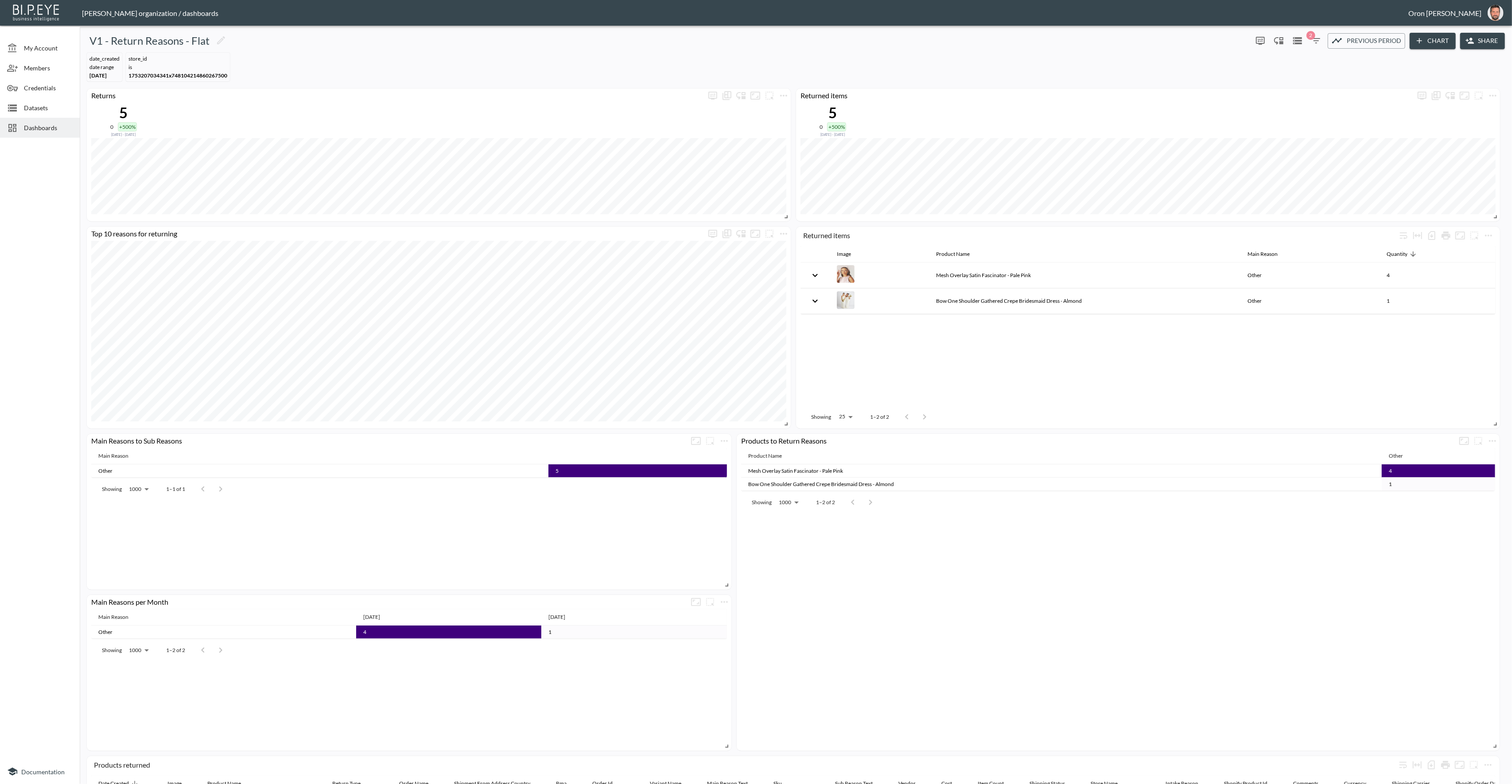
click at [892, 68] on div "date_created DATE RANGE Feb 01, 2025 store_id IS 1753207034341x7481042148602675…" at bounding box center [795, 67] width 1425 height 36
click at [1316, 38] on icon "button" at bounding box center [1315, 40] width 10 height 10
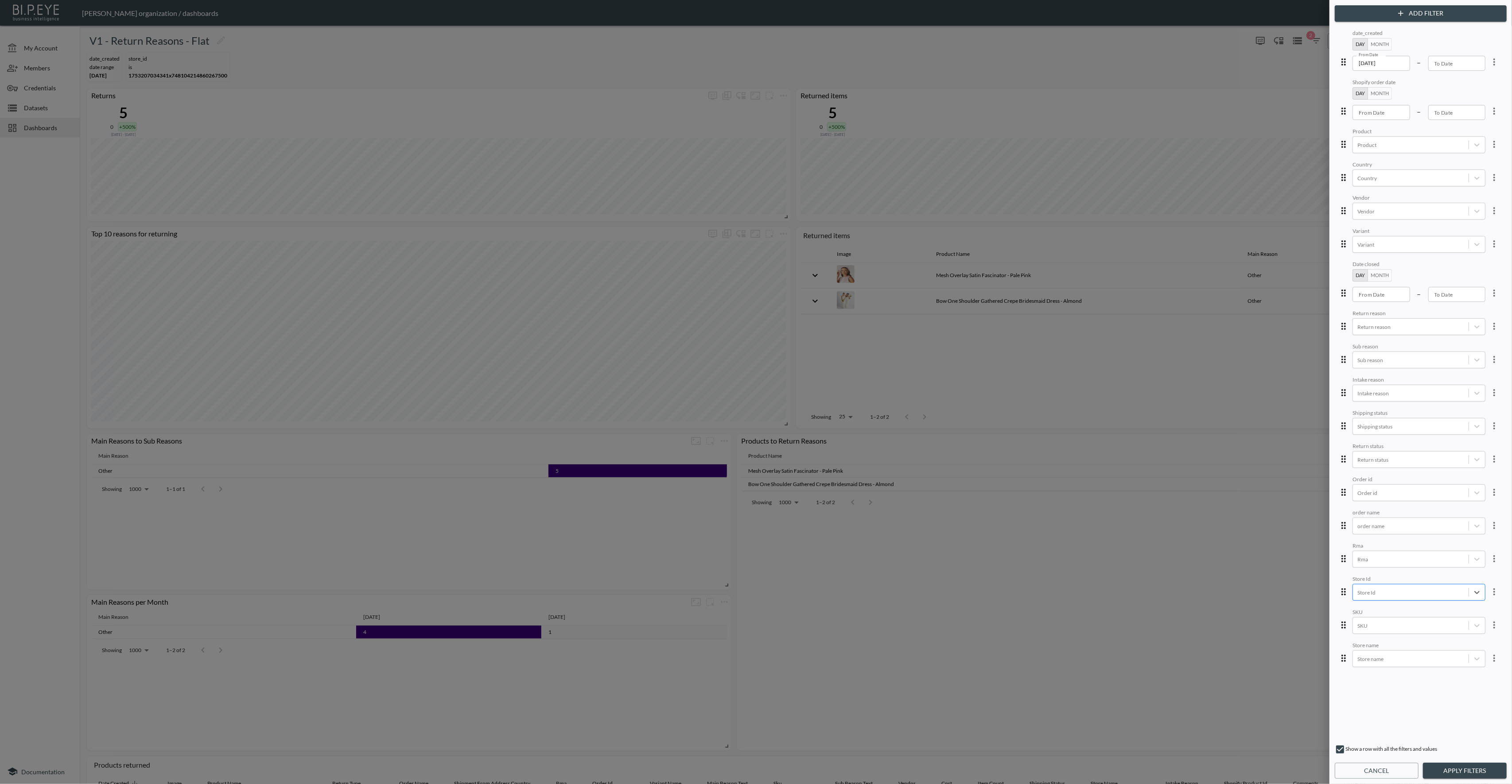
click at [1438, 590] on div at bounding box center [1411, 593] width 107 height 8
click at [1414, 622] on div at bounding box center [1411, 626] width 107 height 8
click at [1411, 653] on div "Store name" at bounding box center [1410, 658] width 115 height 12
drag, startPoint x: 1385, startPoint y: 573, endPoint x: 1381, endPoint y: 581, distance: 8.9
click at [1381, 581] on div "Pangaia" at bounding box center [1381, 581] width 30 height 15
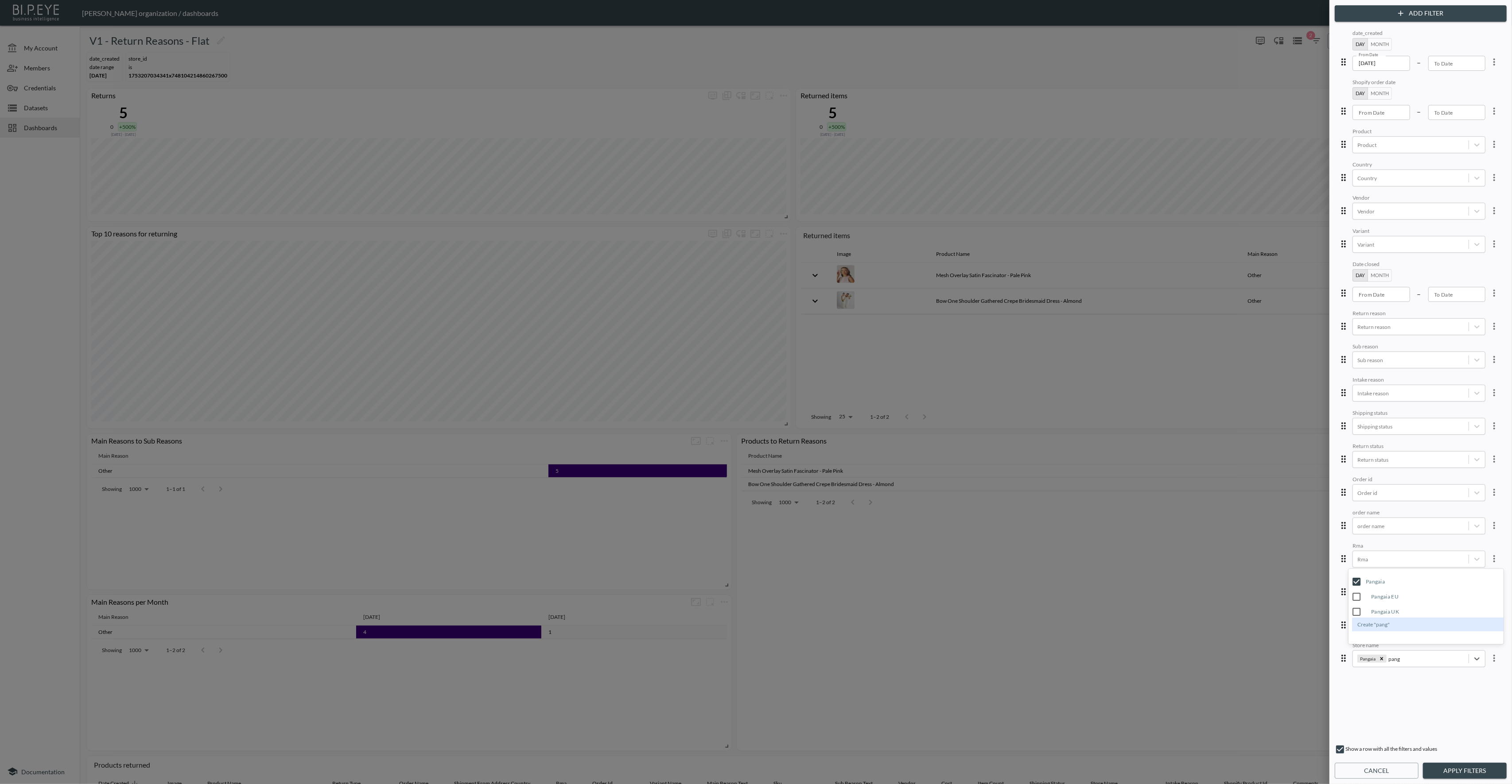
type input "pang"
click at [1448, 773] on button "Apply Filters" at bounding box center [1464, 771] width 83 height 16
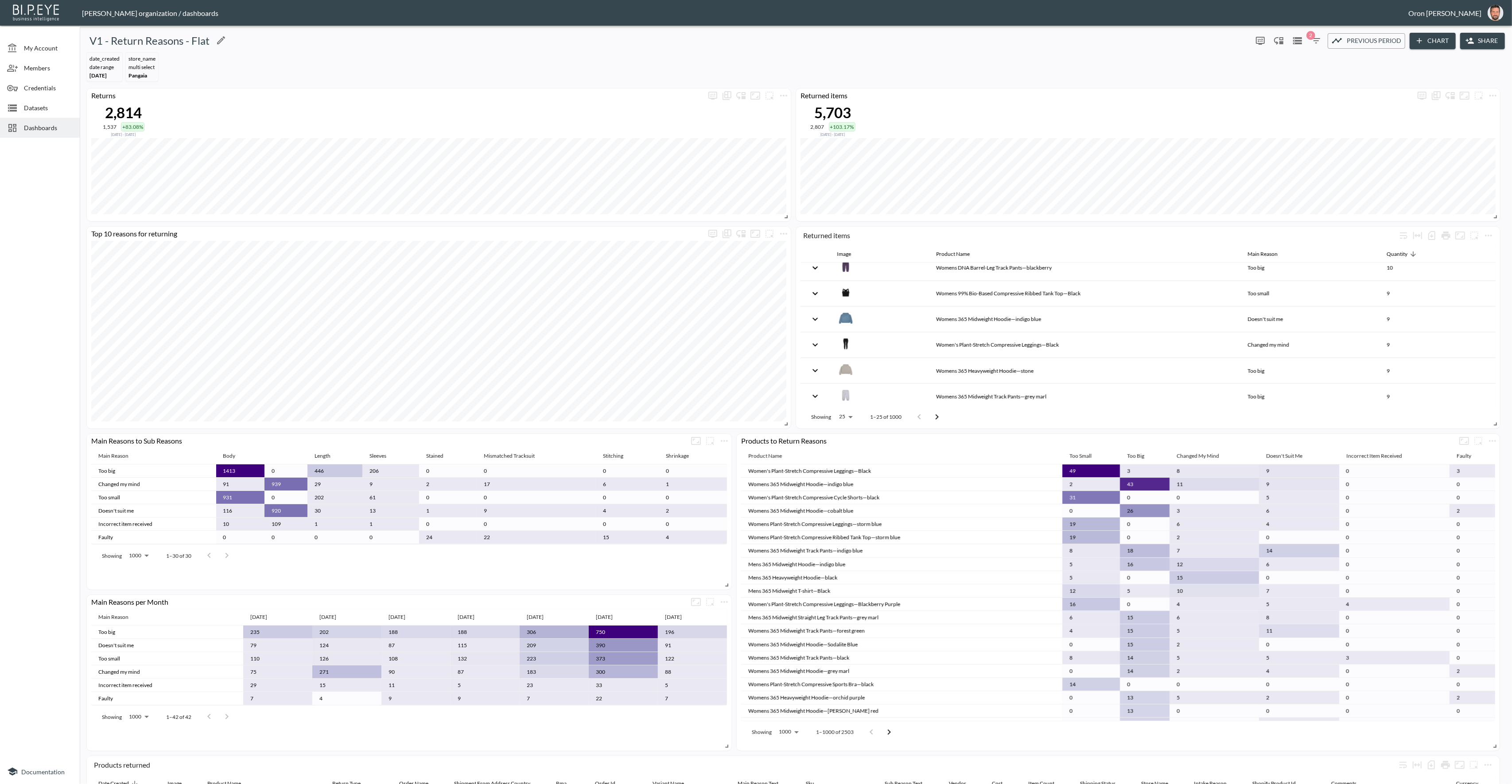
click at [743, 38] on div "V1 - Return Reasons - Flat" at bounding box center [666, 40] width 1165 height 14
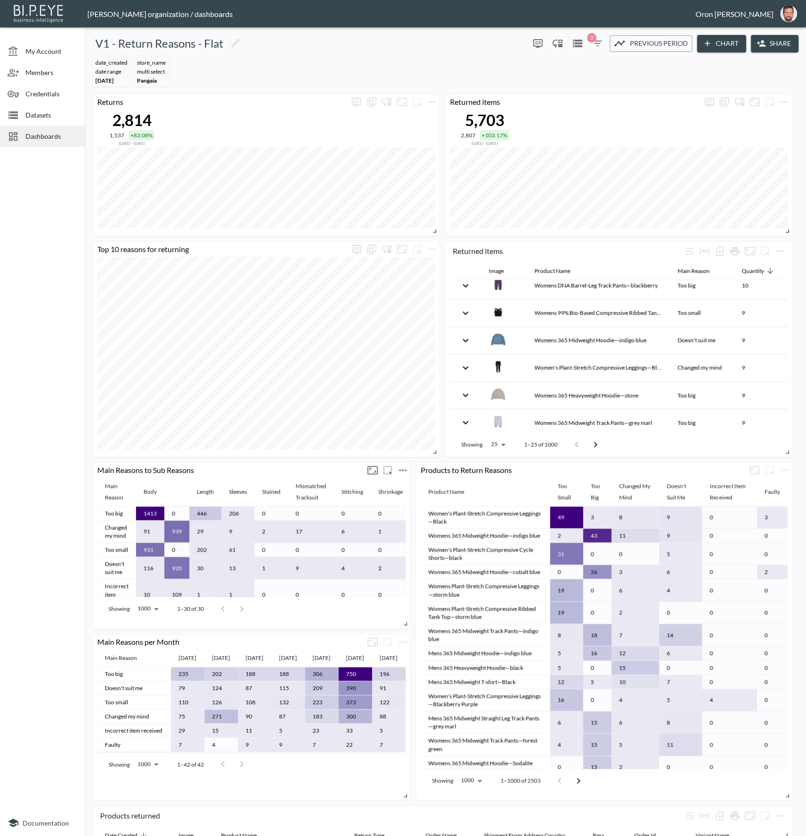
click at [403, 469] on icon "more" at bounding box center [403, 470] width 8 height 2
click at [401, 485] on li "Edit" at bounding box center [403, 488] width 74 height 17
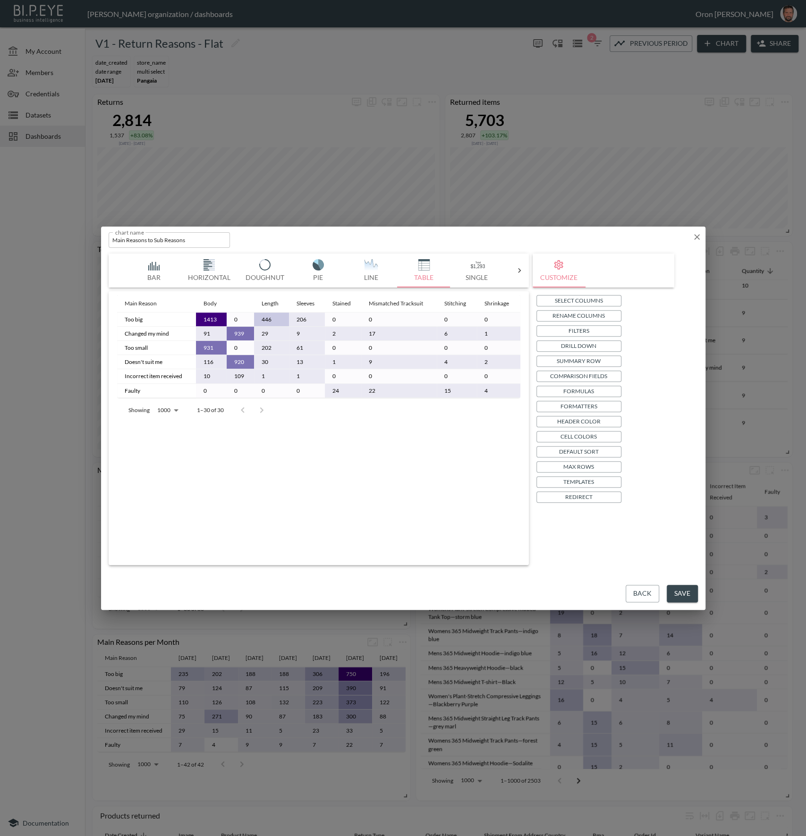
click at [589, 344] on p "Drill Down" at bounding box center [578, 346] width 35 height 10
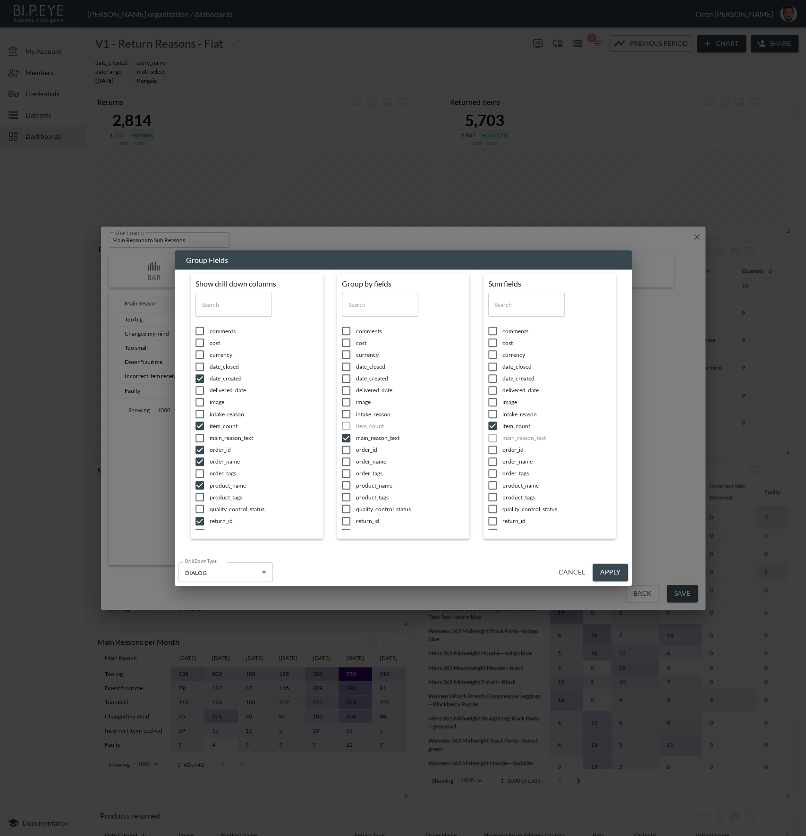
scroll to position [202, 0]
click at [572, 572] on button "Cancel" at bounding box center [572, 572] width 34 height 17
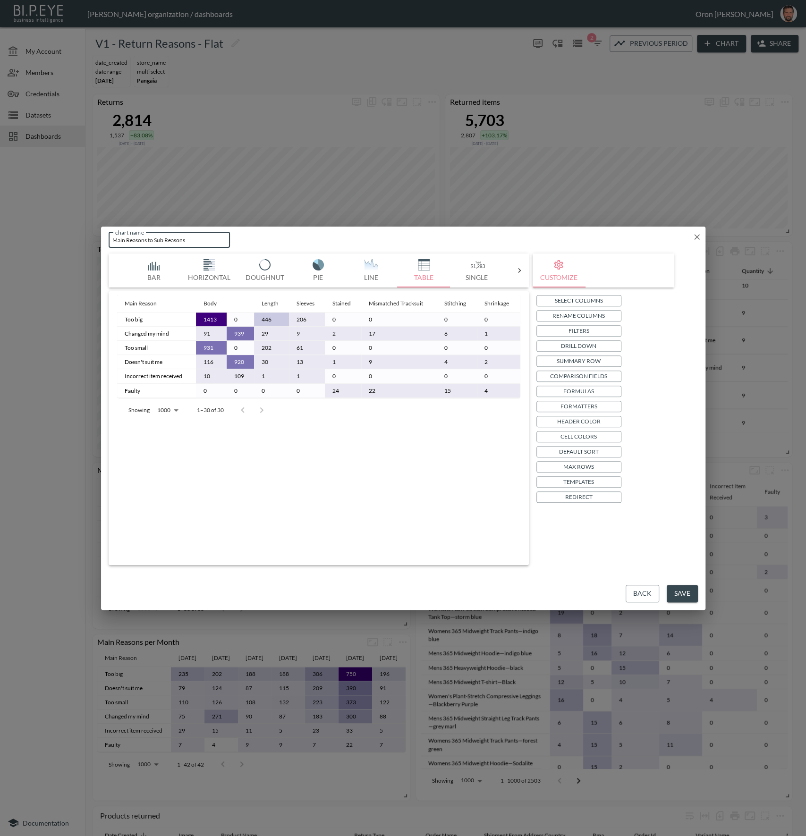
click at [143, 238] on input "Main Reasons to Sub Reasons" at bounding box center [170, 240] width 122 height 16
click at [598, 481] on button "Templates" at bounding box center [578, 481] width 85 height 11
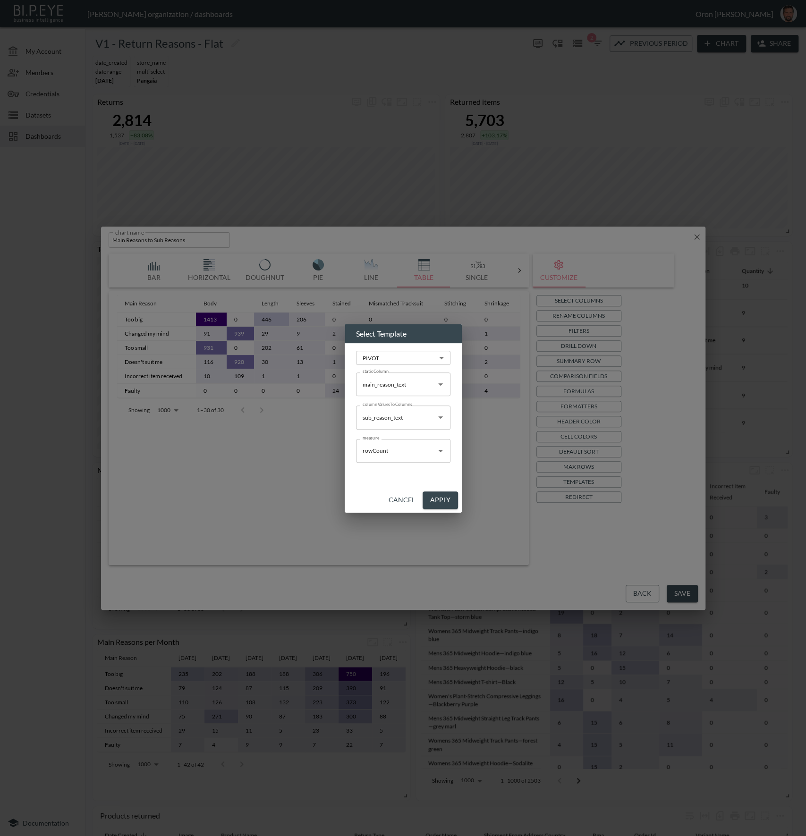
click at [404, 499] on button "Cancel" at bounding box center [402, 500] width 34 height 17
click at [404, 499] on div "Main Reason Body Length Sleeves Stained Mismatched Tracksuit Stitching Shrinkag…" at bounding box center [318, 426] width 403 height 263
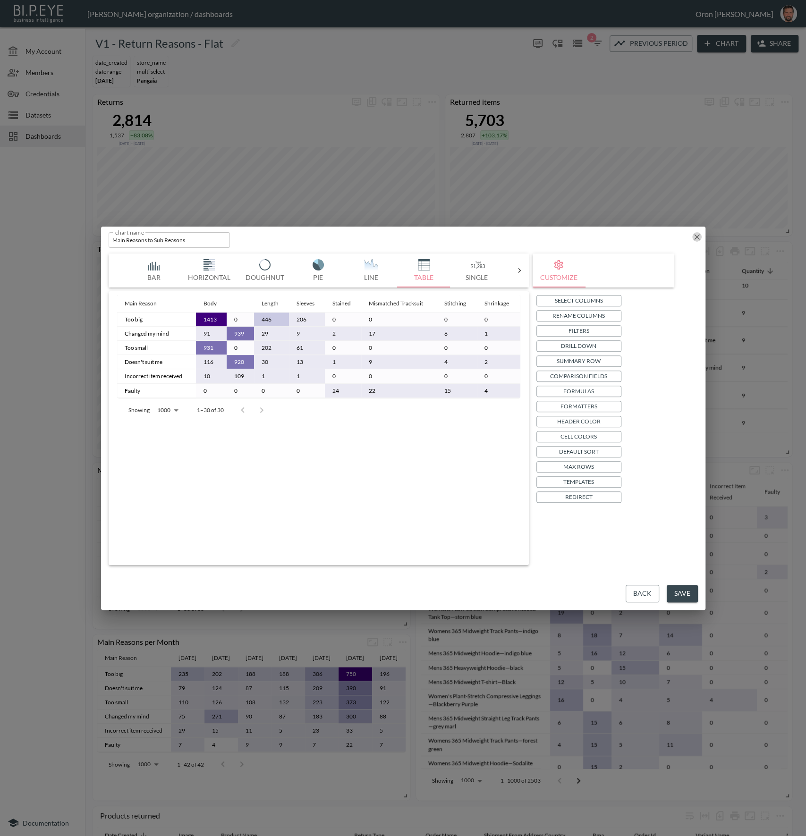
click at [692, 236] on icon "button" at bounding box center [696, 236] width 9 height 9
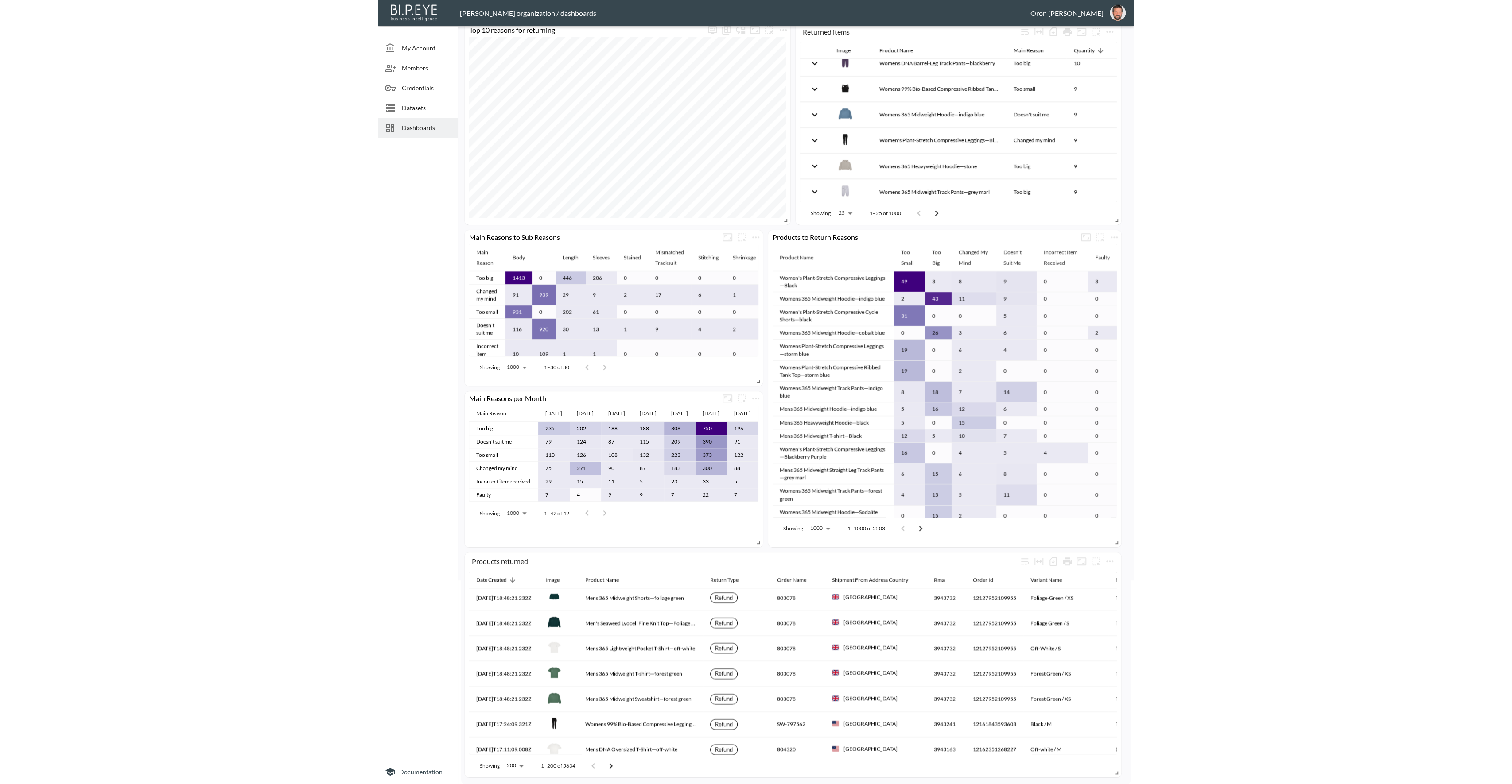
scroll to position [0, 0]
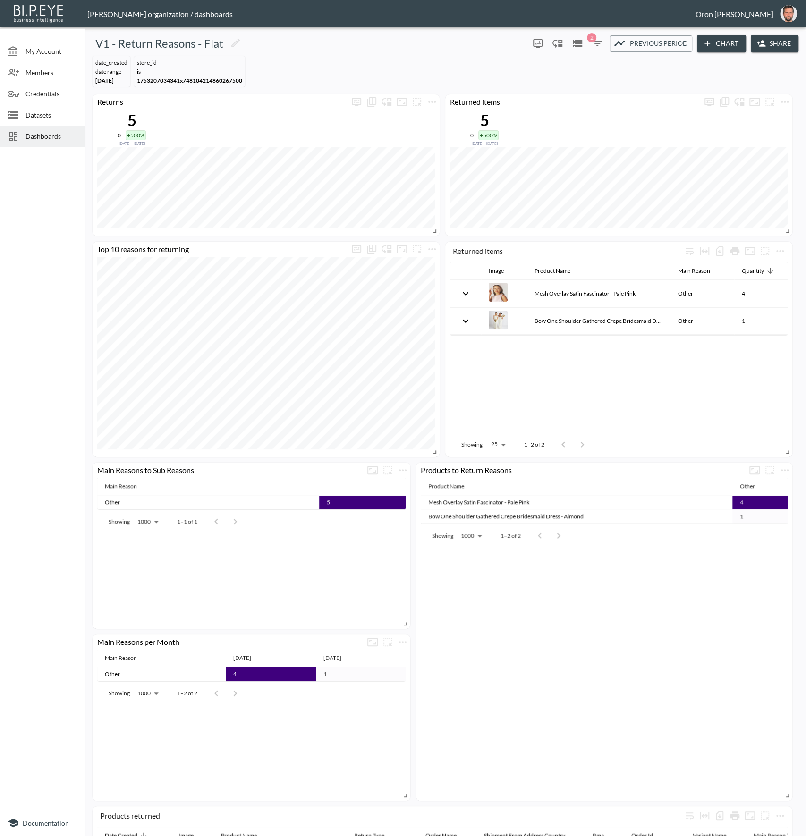
click at [69, 135] on span "Dashboards" at bounding box center [51, 136] width 52 height 10
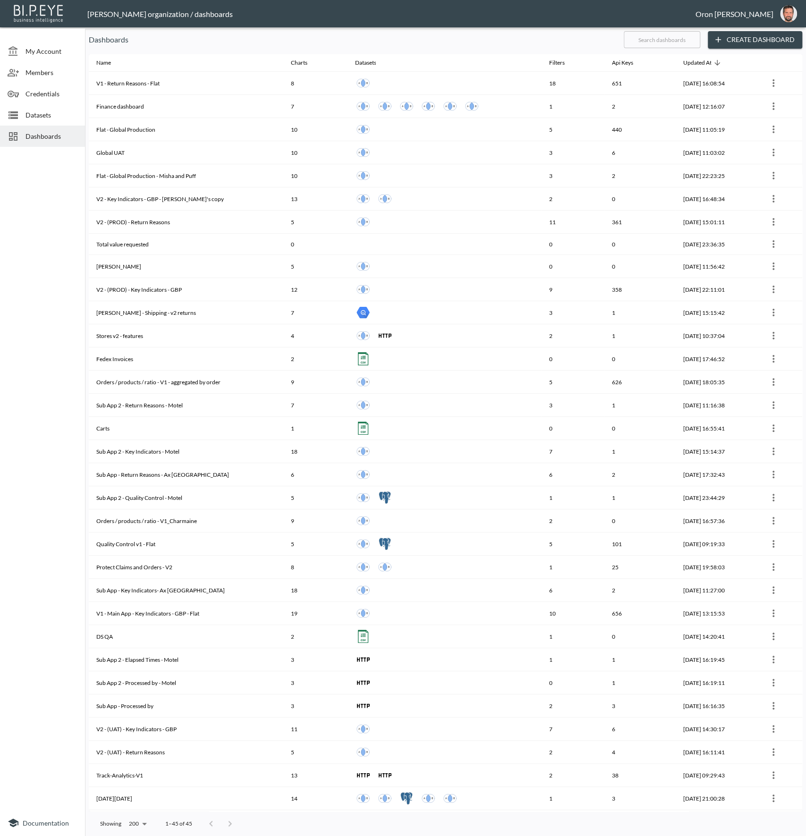
click at [635, 35] on input "text" at bounding box center [662, 40] width 76 height 24
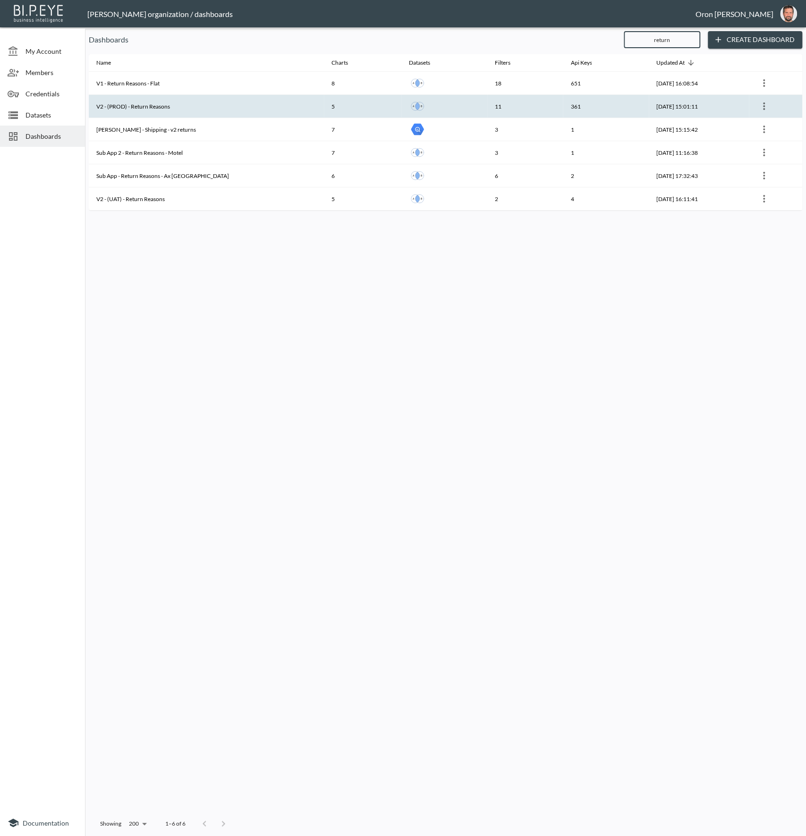
type input "return"
click at [230, 102] on th "V2 - (PROD) - Return Reasons" at bounding box center [206, 106] width 235 height 23
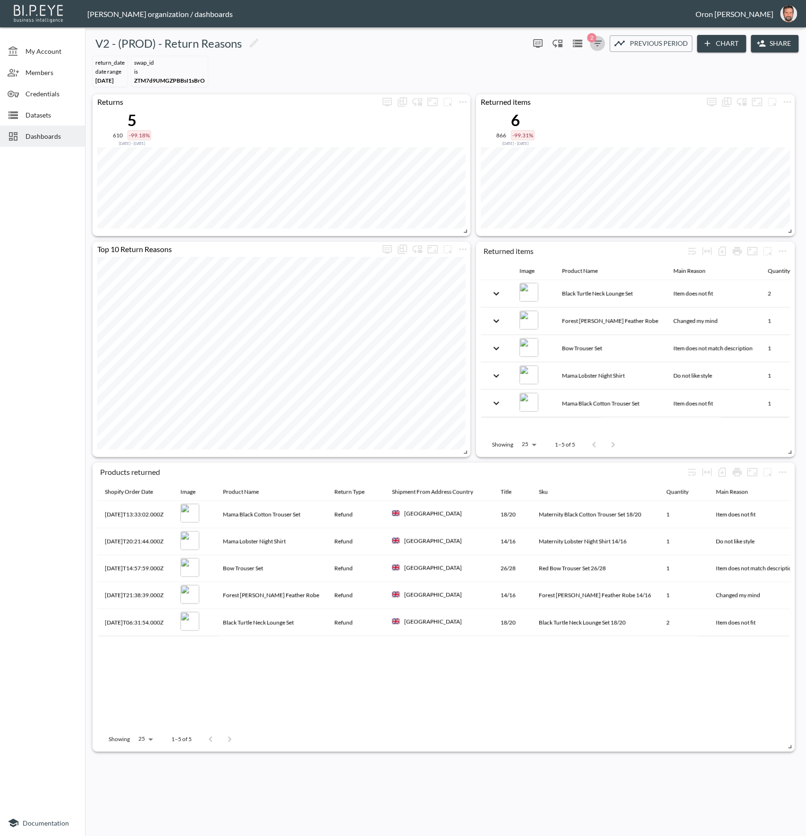
click at [599, 38] on icon "button" at bounding box center [597, 43] width 11 height 11
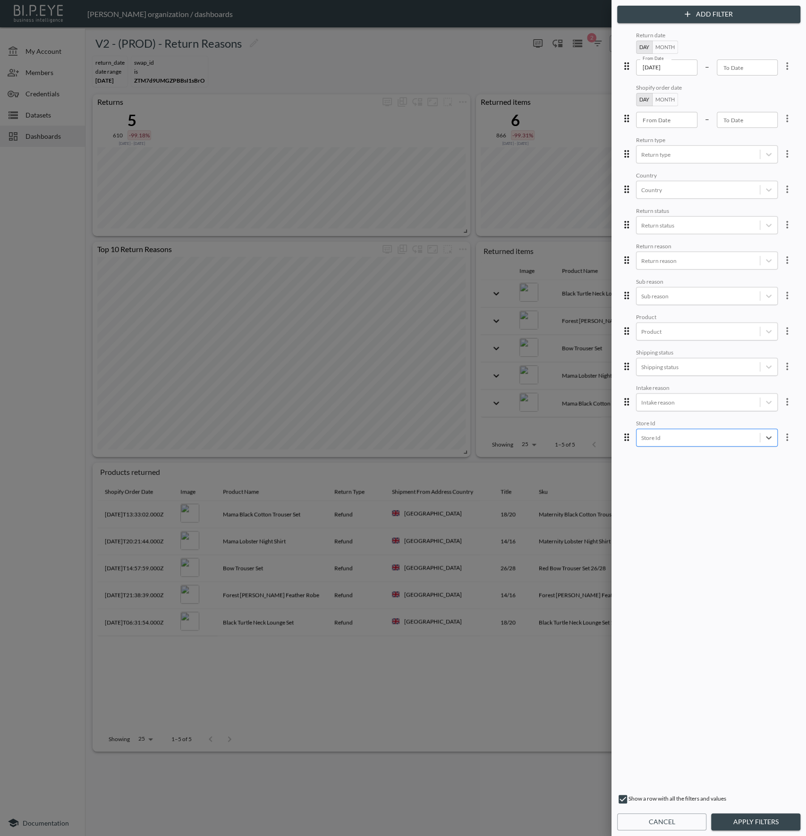
drag, startPoint x: 751, startPoint y: 438, endPoint x: 745, endPoint y: 437, distance: 6.2
click at [764, 816] on button "Apply Filters" at bounding box center [755, 822] width 89 height 17
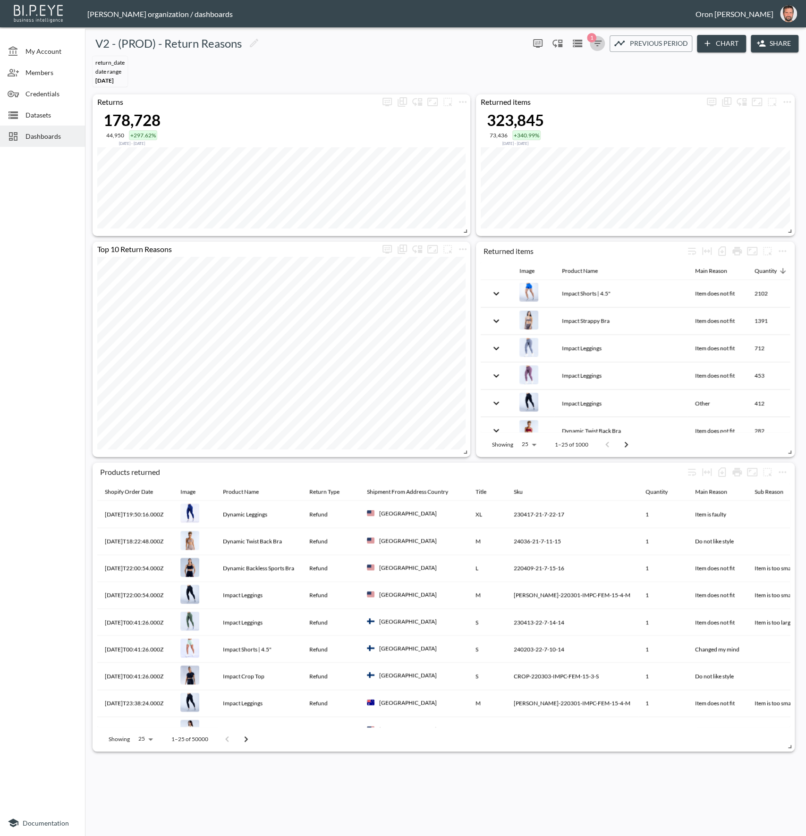
click at [598, 42] on icon "button" at bounding box center [597, 43] width 11 height 11
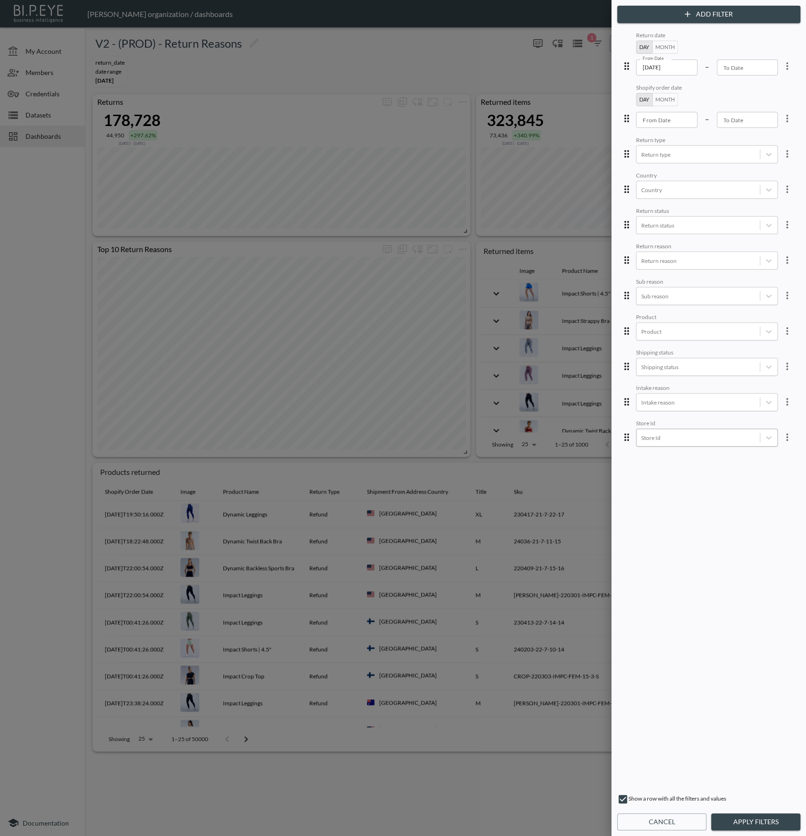
click at [669, 431] on body "BI.P.EYE, Interactive Analytics Dashboards - app [PERSON_NAME] organization / d…" at bounding box center [403, 418] width 806 height 836
drag, startPoint x: 668, startPoint y: 434, endPoint x: 676, endPoint y: 338, distance: 96.7
click at [676, 338] on div "2Bnh00Sub9I5bJ3S9Nd9" at bounding box center [713, 337] width 165 height 15
click at [730, 824] on button "Apply Filters" at bounding box center [755, 822] width 89 height 17
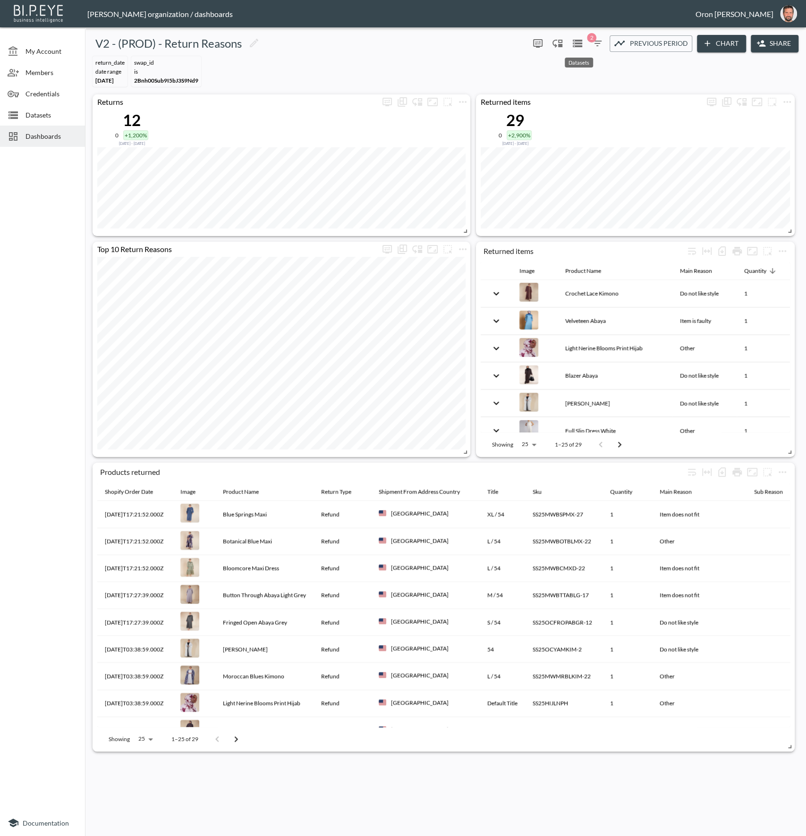
click at [579, 44] on icon "Datasets" at bounding box center [577, 44] width 9 height 8
click at [729, 42] on button "Chart" at bounding box center [721, 43] width 49 height 17
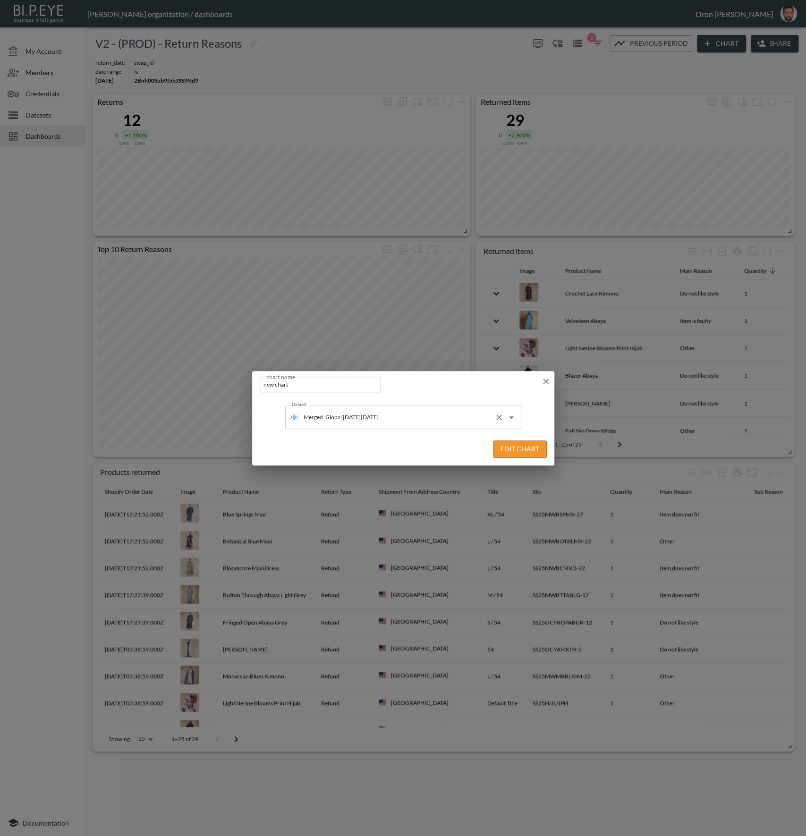
click at [449, 411] on input "Global [DATE][DATE]" at bounding box center [407, 417] width 168 height 15
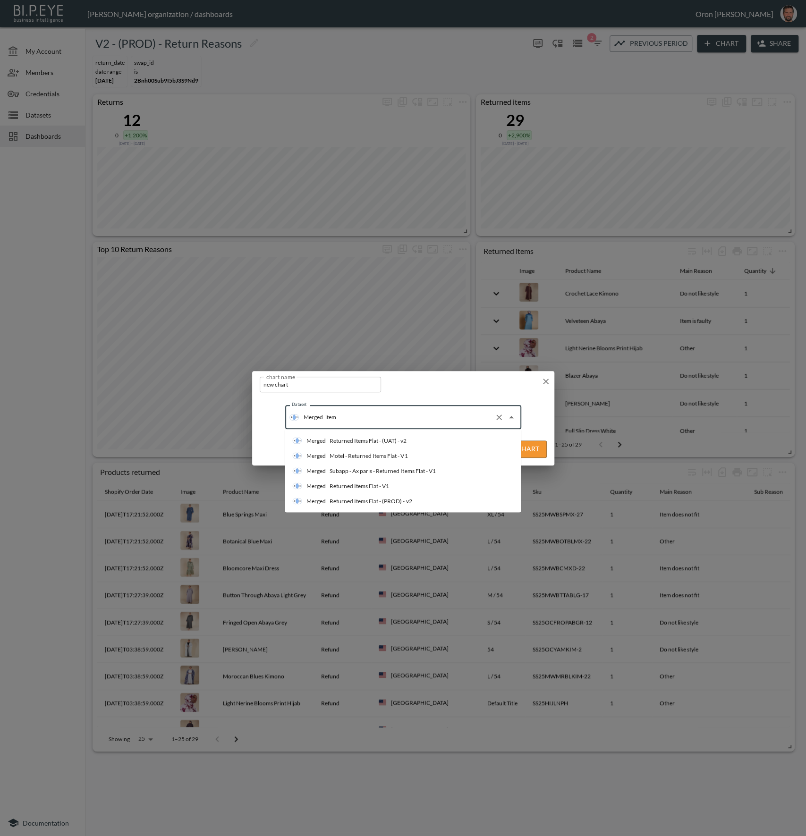
type input "items"
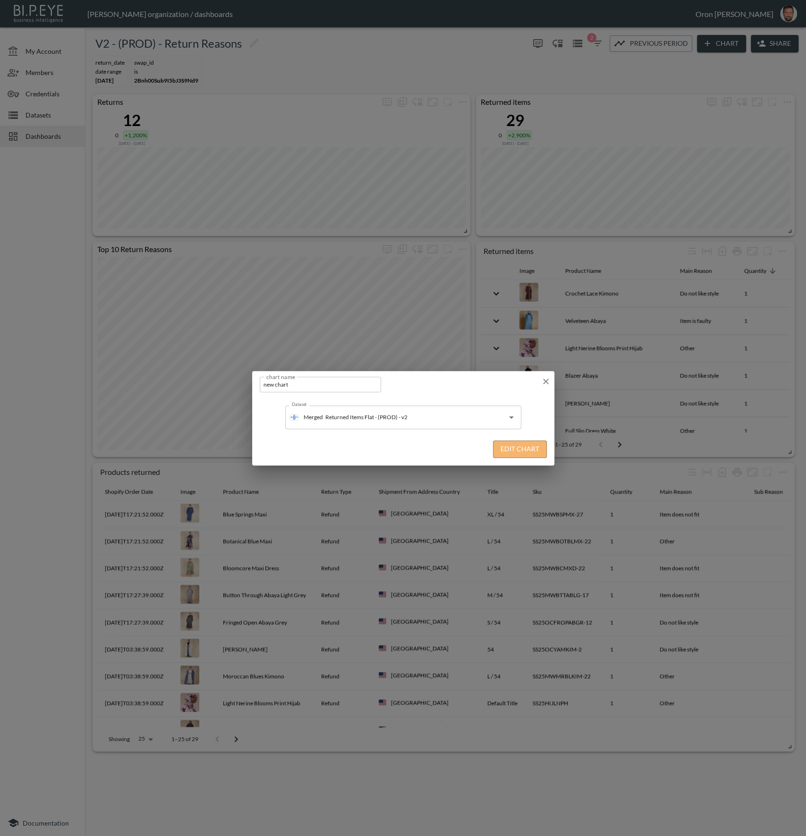
click at [503, 447] on button "Edit Chart" at bounding box center [520, 449] width 54 height 17
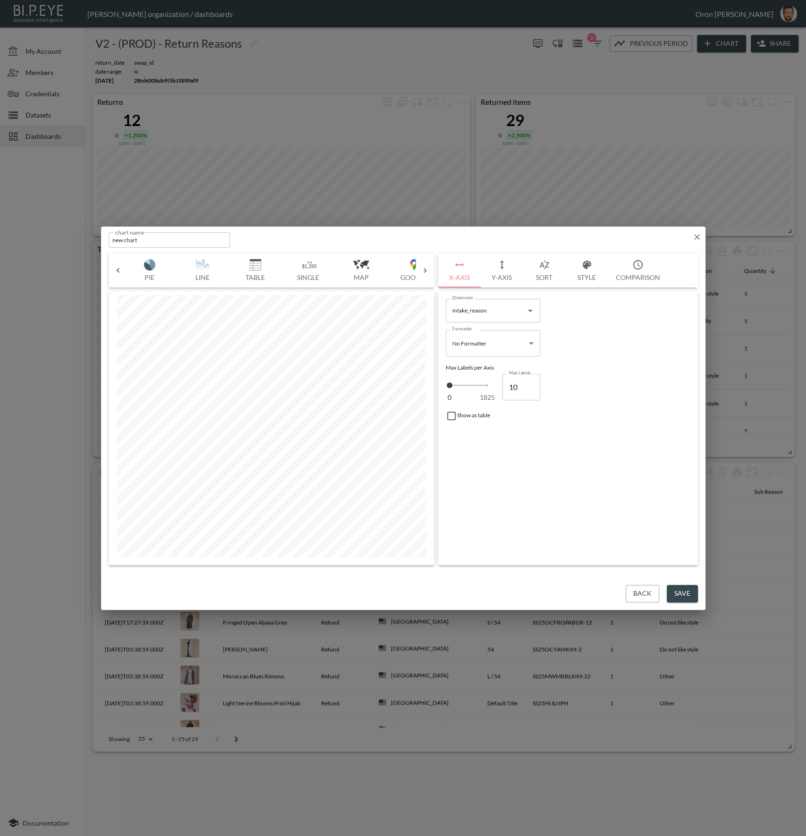
scroll to position [0, 167]
click at [258, 261] on img "button" at bounding box center [257, 264] width 38 height 11
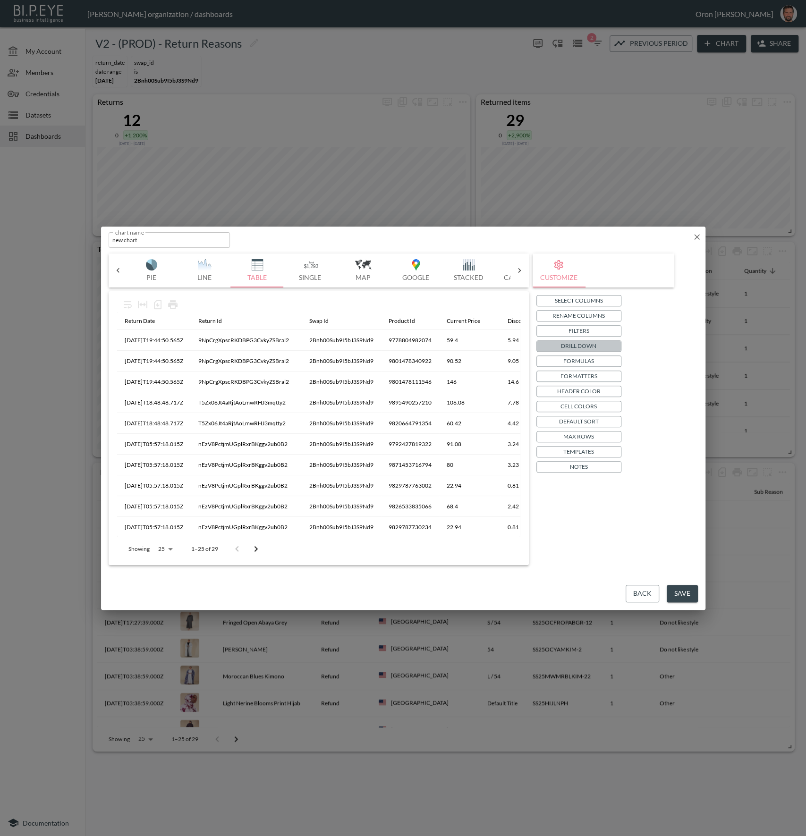
click at [575, 341] on p "Drill Down" at bounding box center [578, 346] width 35 height 10
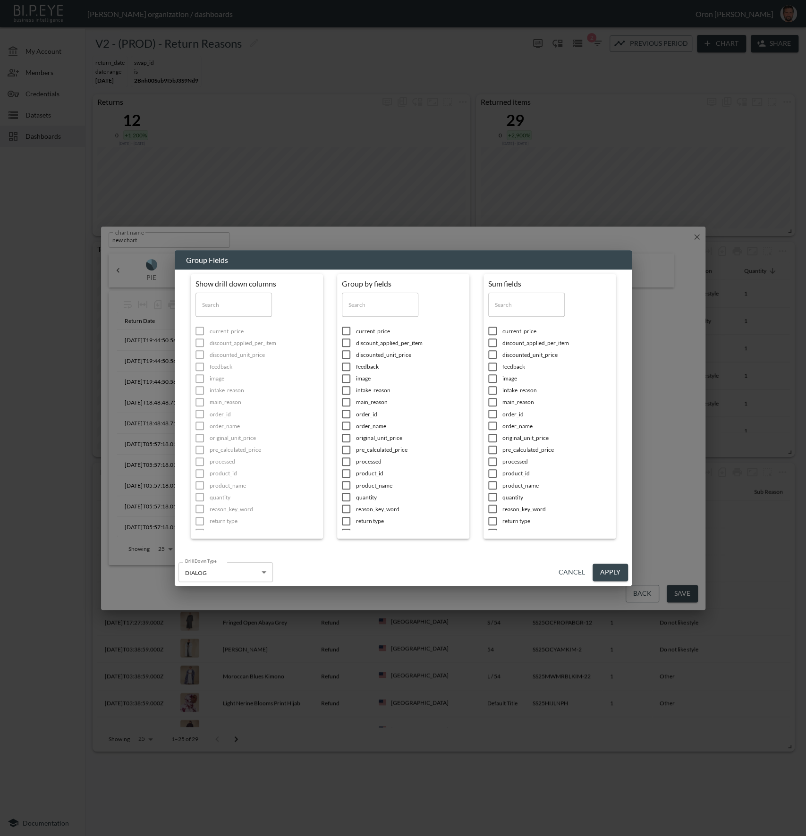
click at [395, 302] on input "text" at bounding box center [380, 305] width 76 height 24
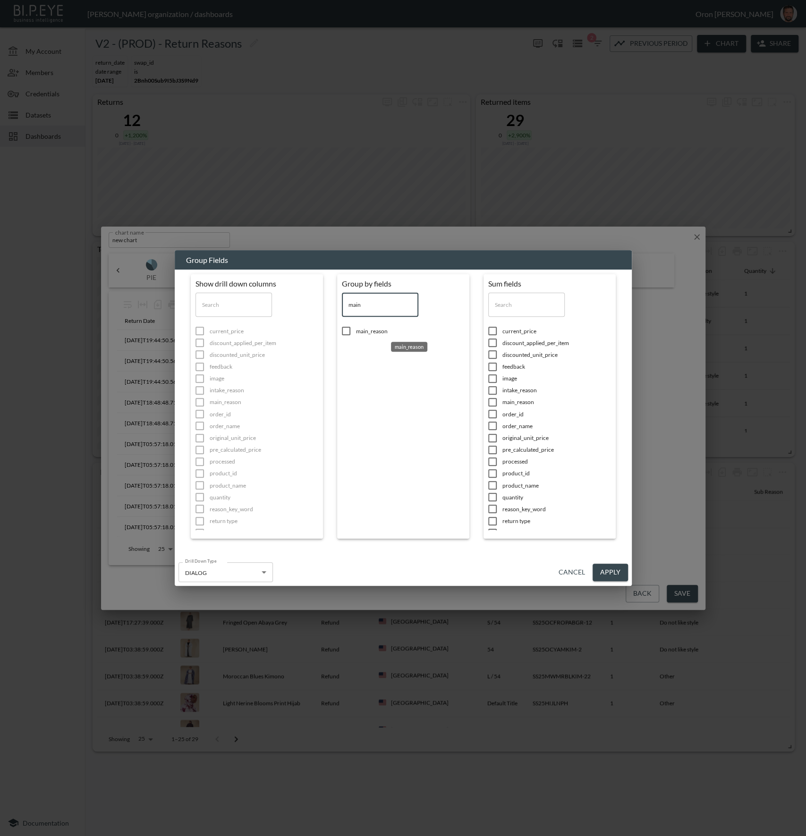
type input "main"
drag, startPoint x: 374, startPoint y: 335, endPoint x: 525, endPoint y: 346, distance: 151.0
click at [374, 335] on span "main_reason" at bounding box center [410, 331] width 109 height 8
checkbox input "true"
click at [380, 300] on input "main" at bounding box center [380, 305] width 76 height 24
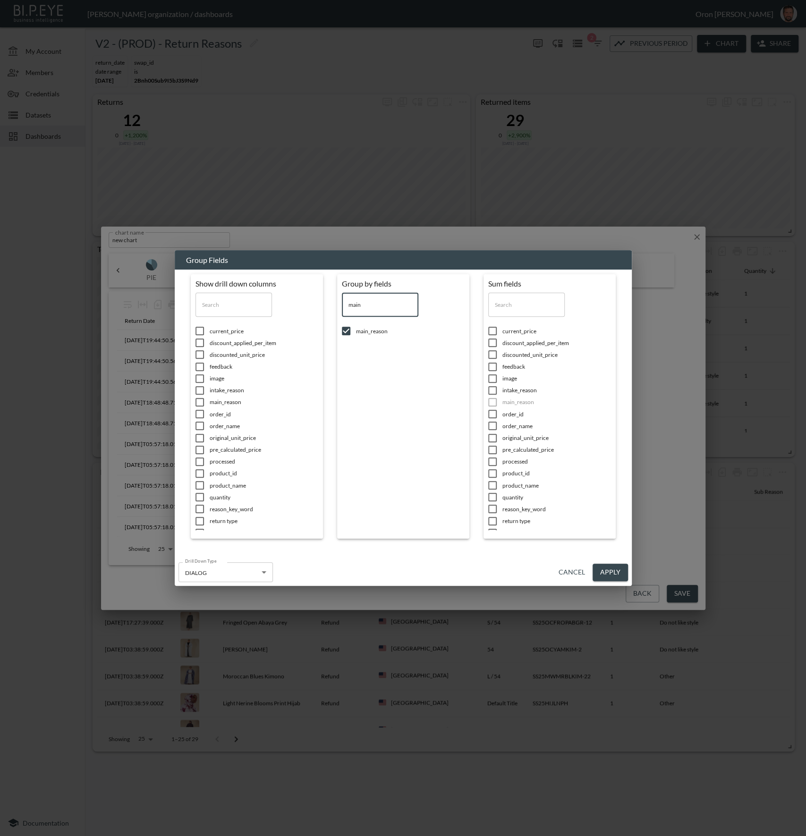
click at [380, 300] on input "main" at bounding box center [380, 305] width 76 height 24
type input "s"
checkbox input "false"
type input "sub"
click at [318, 624] on span "sub_reason" at bounding box center [264, 628] width 109 height 8
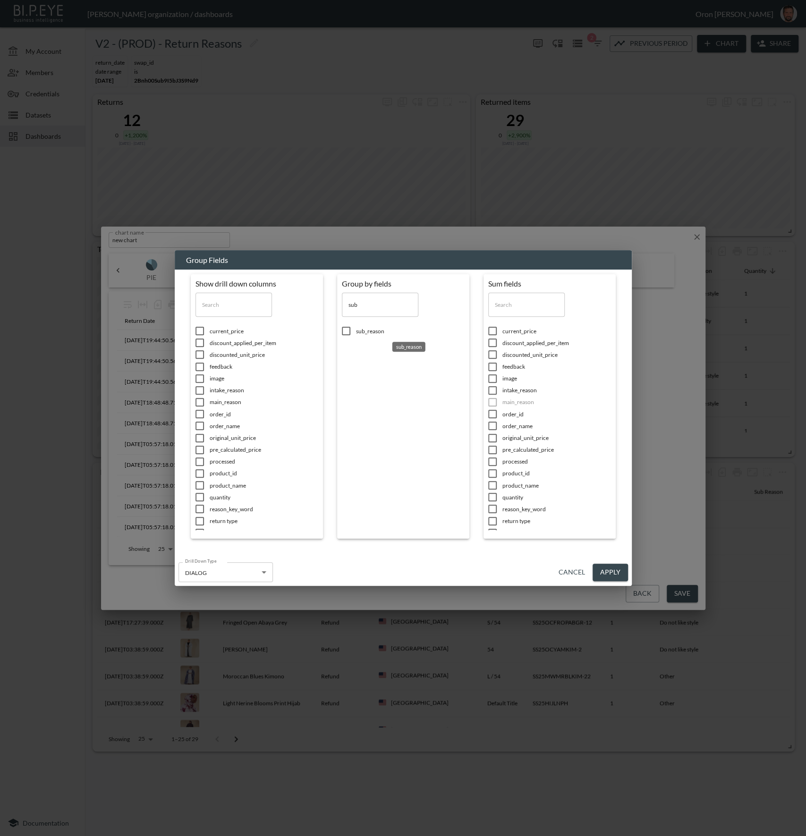
checkbox input "true"
click at [516, 305] on input "text" at bounding box center [526, 305] width 76 height 24
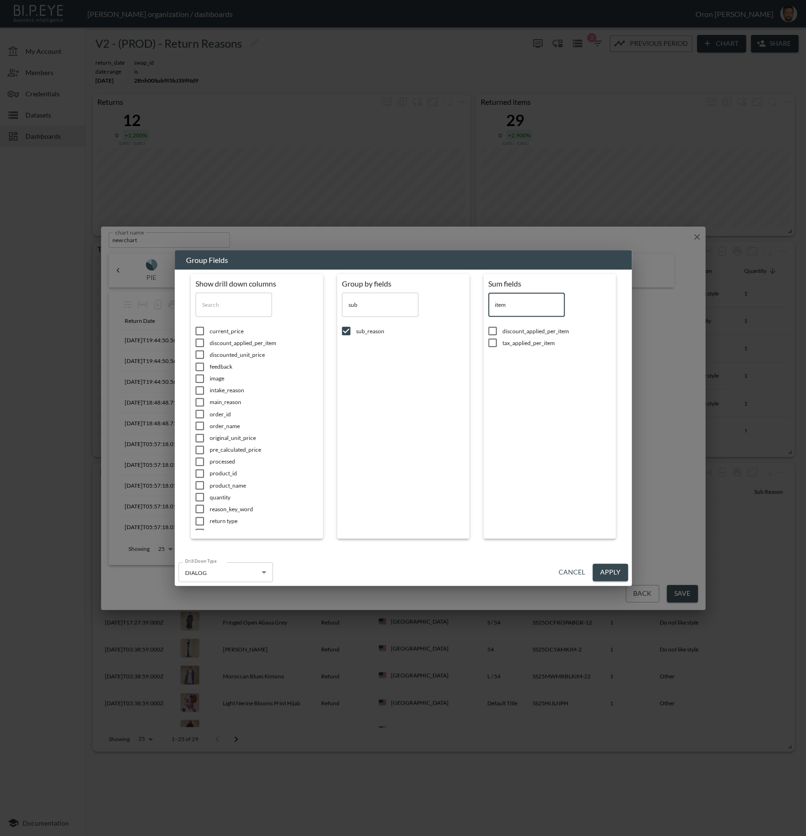
drag, startPoint x: 518, startPoint y: 308, endPoint x: 449, endPoint y: 306, distance: 68.5
click at [449, 306] on div "Show drill down columns ​ current_price discount_applied_per_item discounted_un…" at bounding box center [403, 409] width 425 height 270
type input "r"
type input "quan"
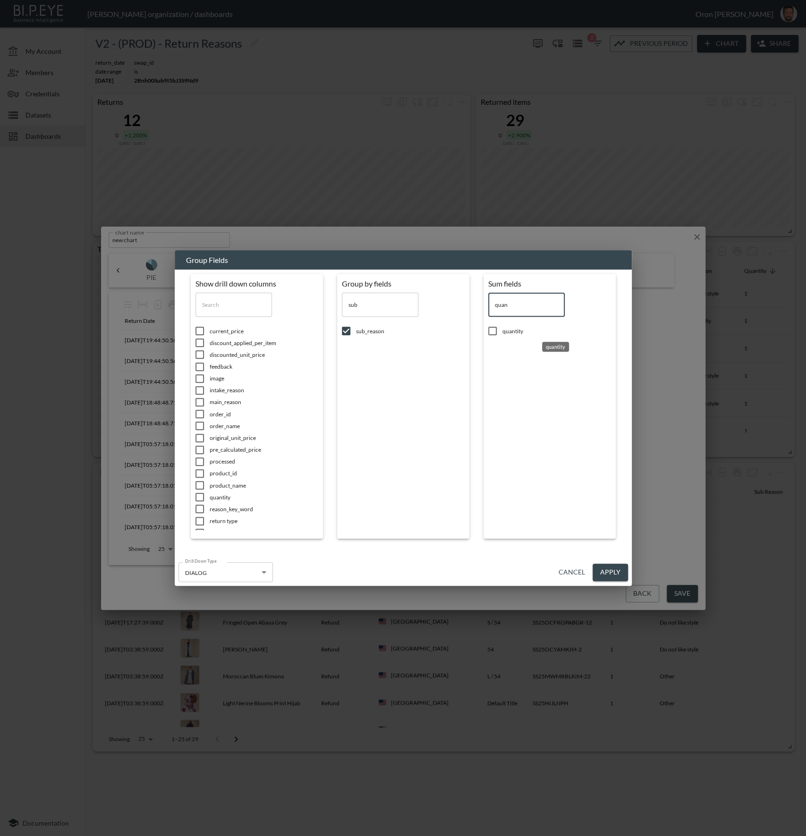
drag, startPoint x: 505, startPoint y: 331, endPoint x: 552, endPoint y: 407, distance: 89.9
click at [318, 493] on span "quantity" at bounding box center [264, 497] width 109 height 8
checkbox input "true"
drag, startPoint x: 619, startPoint y: 577, endPoint x: 603, endPoint y: 575, distance: 15.7
click at [619, 577] on button "Apply" at bounding box center [610, 572] width 35 height 17
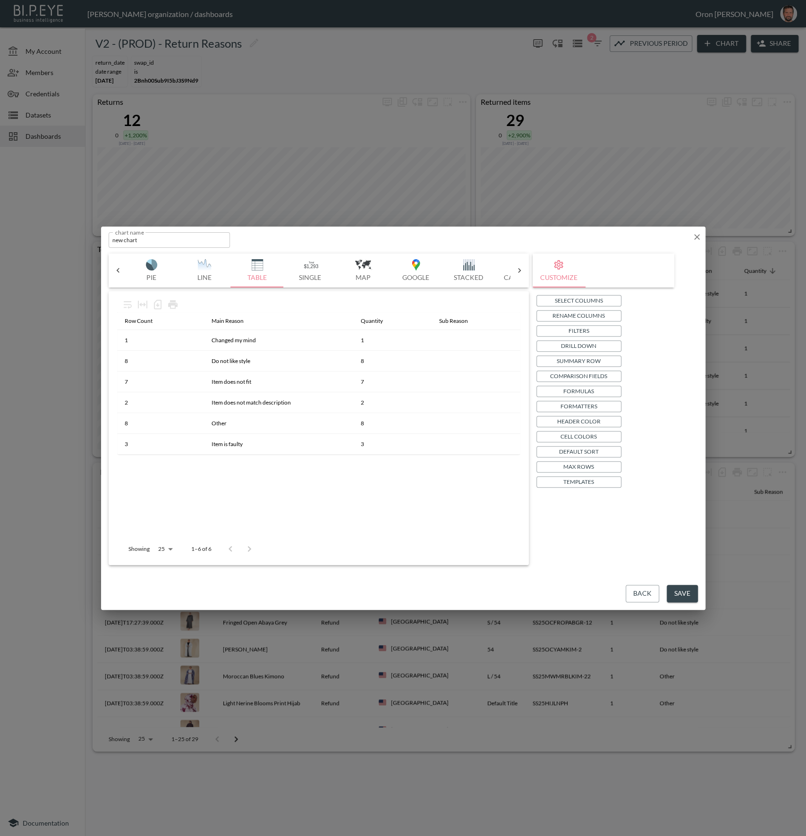
click at [138, 239] on input "new chart" at bounding box center [170, 240] width 122 height 16
paste input "Main Reasons to Sub Reasons"
type input "Main Reasons to Sub Reasons"
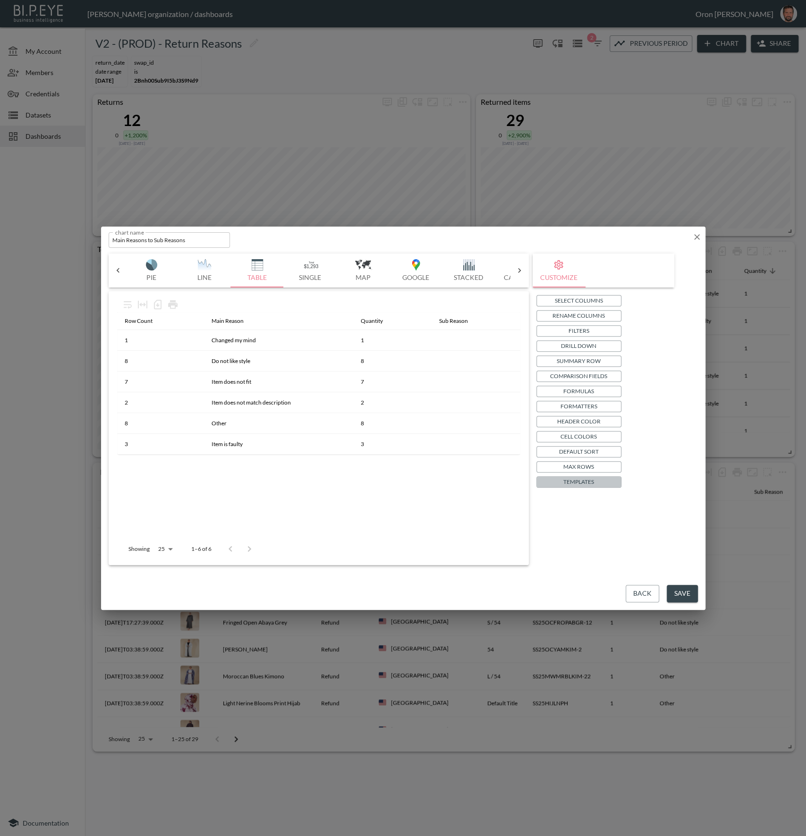
click at [581, 479] on p "Templates" at bounding box center [578, 482] width 31 height 10
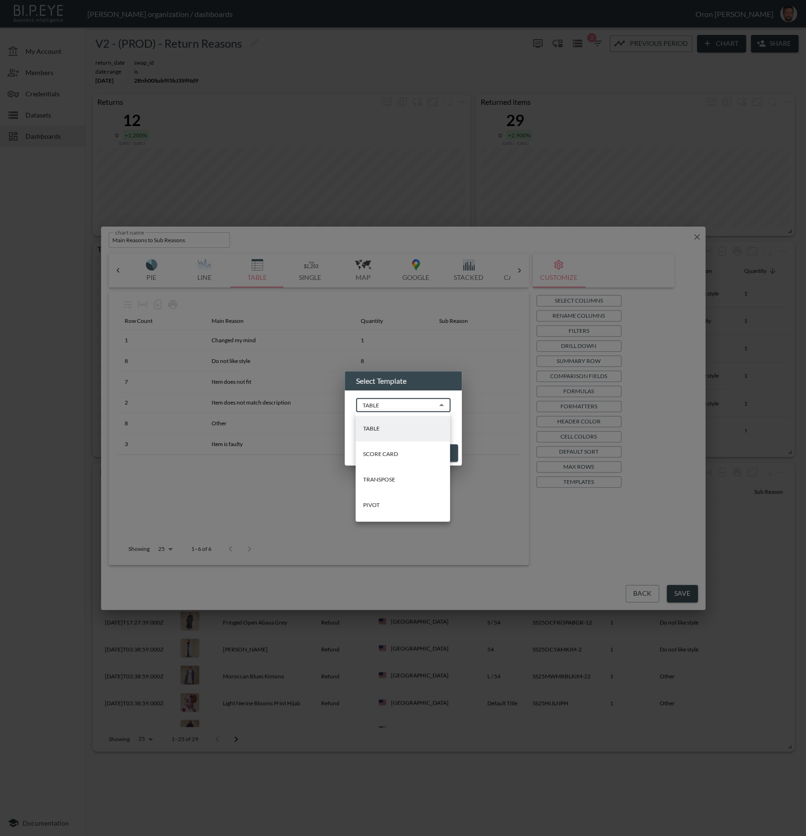
click at [405, 411] on body "BI.P.EYE, Interactive Analytics Dashboards - app [PERSON_NAME] organization / d…" at bounding box center [403, 418] width 806 height 836
click at [388, 504] on li "PIVOT" at bounding box center [403, 504] width 94 height 25
type input "PIVOT"
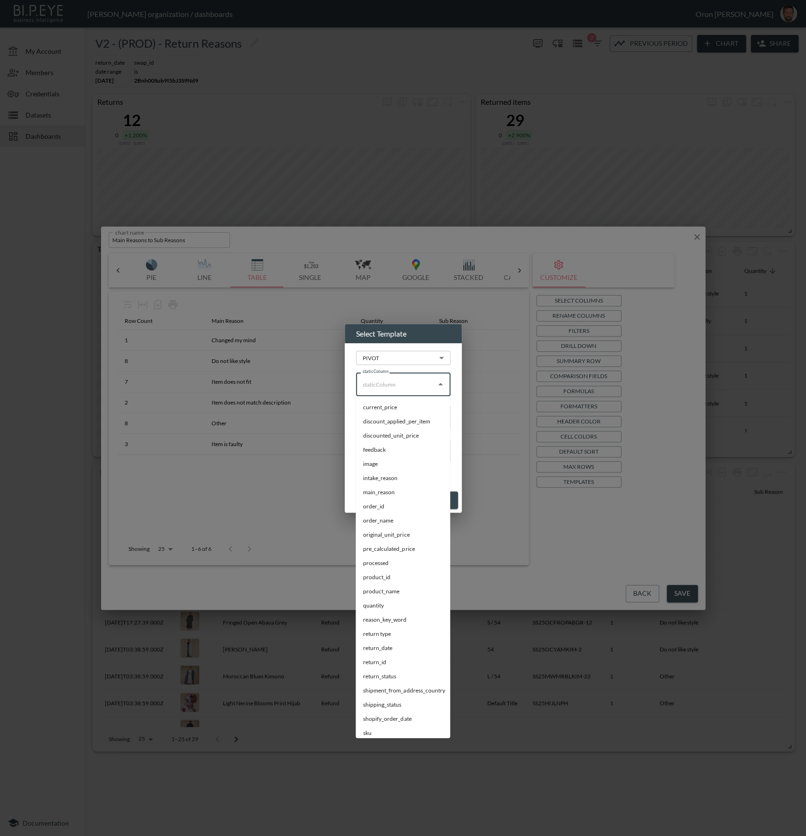
click at [407, 383] on input "staticColumn" at bounding box center [396, 384] width 72 height 15
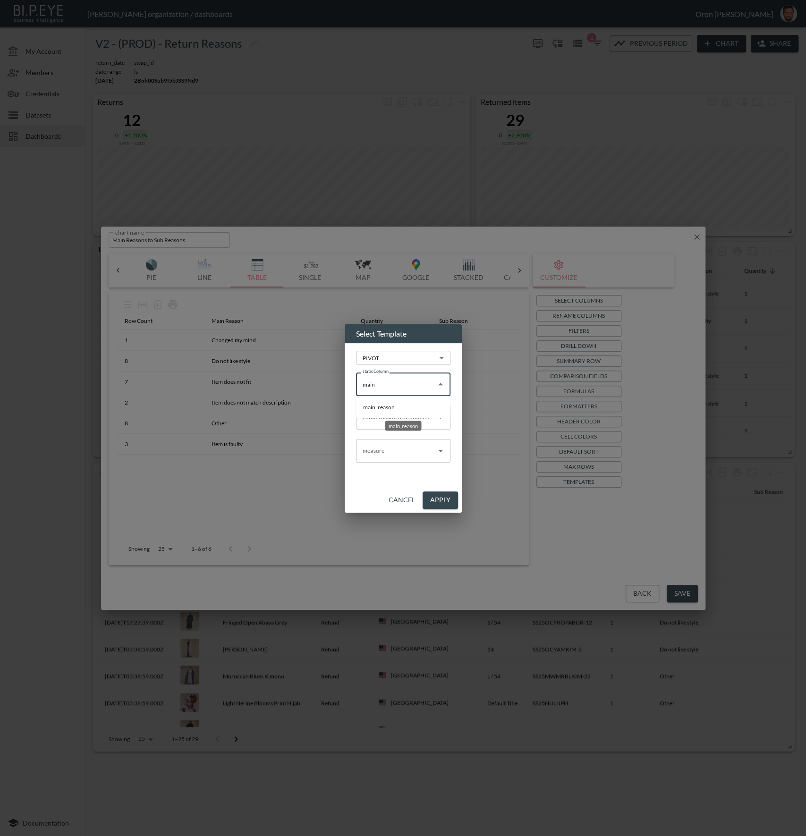
click at [399, 407] on li "main_reason" at bounding box center [403, 407] width 94 height 14
type input "main_reason"
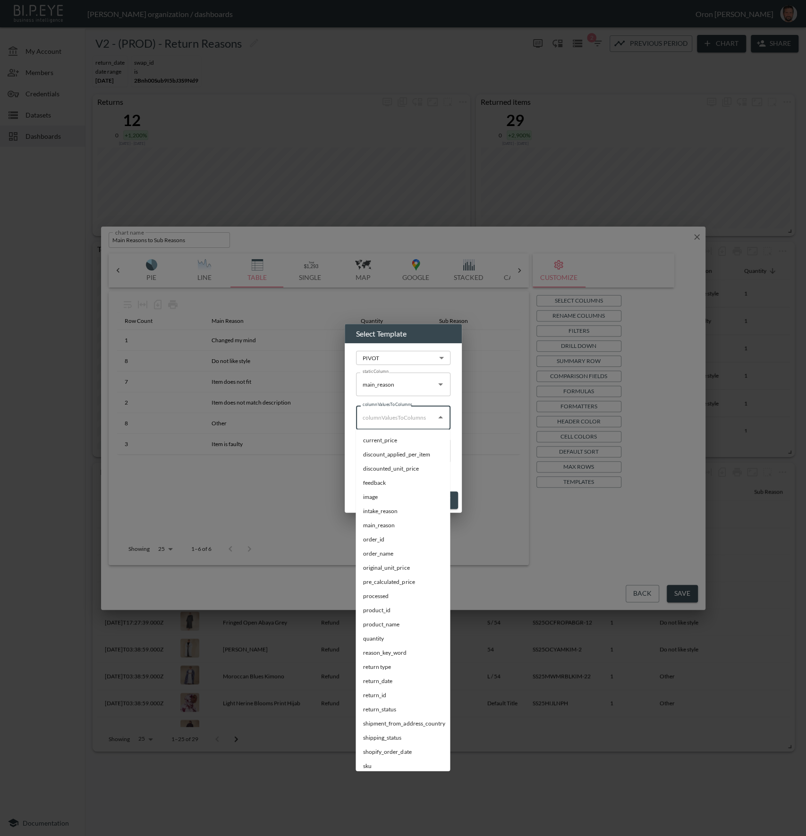
click at [390, 421] on input "columnValuesToColumns" at bounding box center [396, 417] width 72 height 15
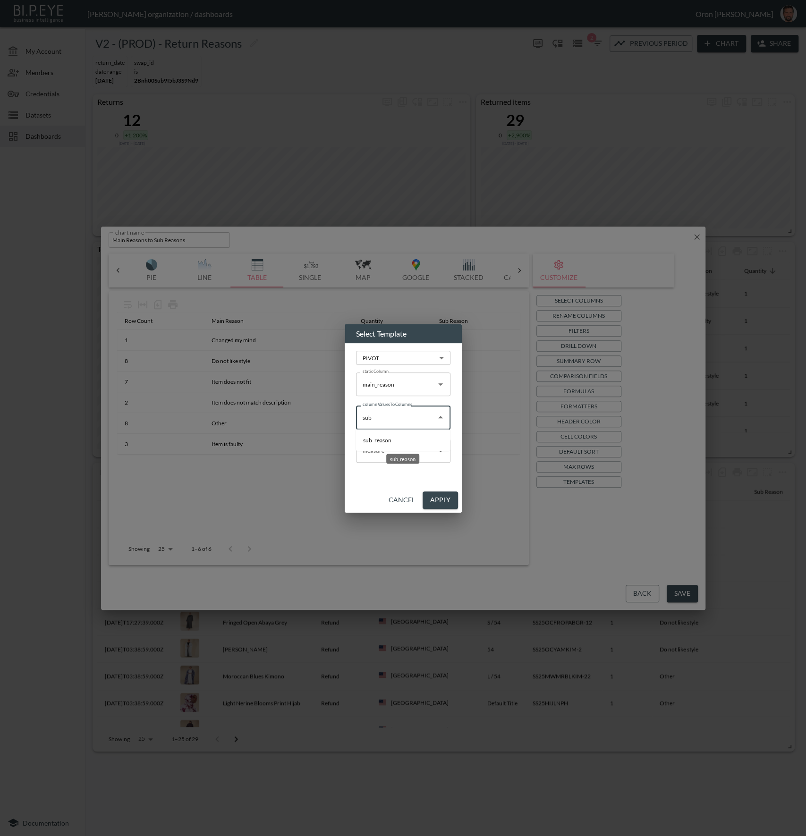
drag, startPoint x: 390, startPoint y: 436, endPoint x: 389, endPoint y: 450, distance: 13.3
click at [390, 437] on li "sub_reason" at bounding box center [403, 440] width 94 height 14
type input "sub_reason"
click at [390, 450] on input "measure" at bounding box center [396, 450] width 72 height 15
click at [387, 474] on li "quantity" at bounding box center [403, 474] width 94 height 14
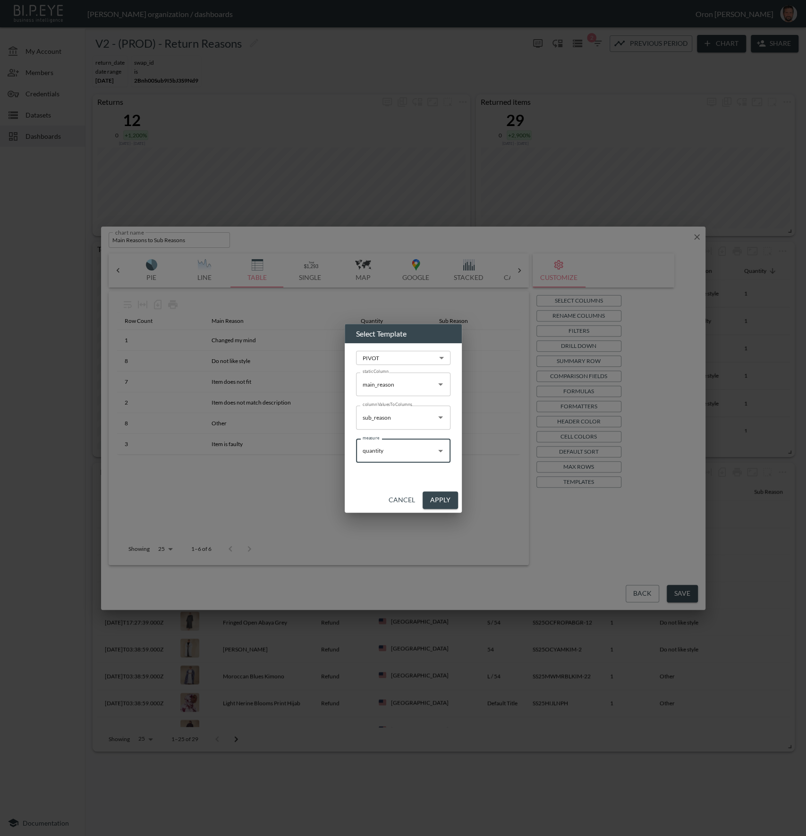
type input "quantity"
click at [443, 497] on button "Apply" at bounding box center [440, 500] width 35 height 17
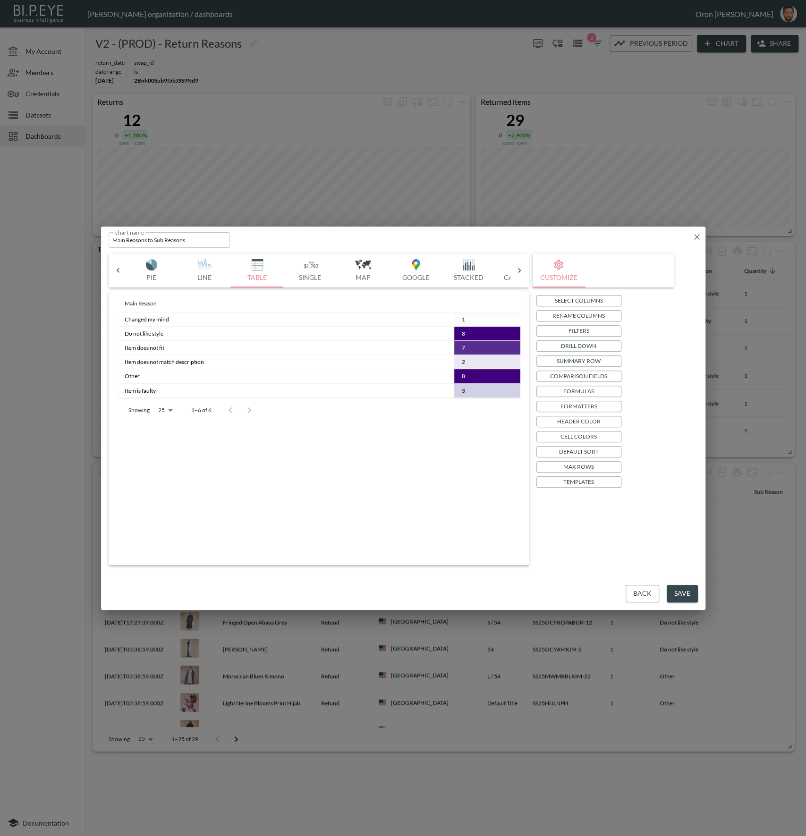
click at [585, 345] on p "Drill Down" at bounding box center [578, 346] width 35 height 10
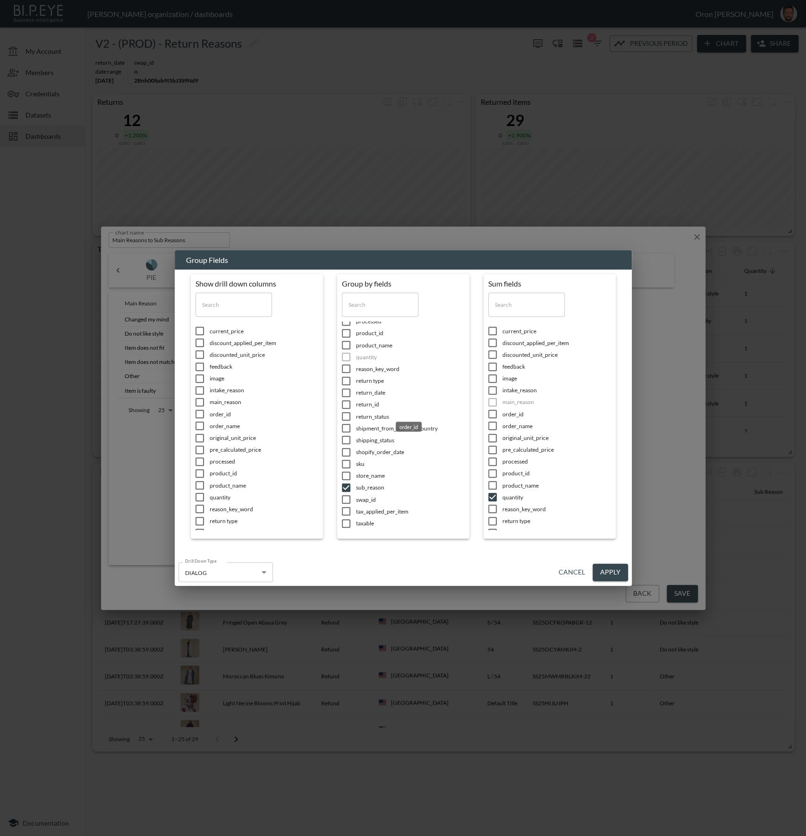
scroll to position [202, 0]
click at [572, 569] on button "Cancel" at bounding box center [572, 572] width 34 height 17
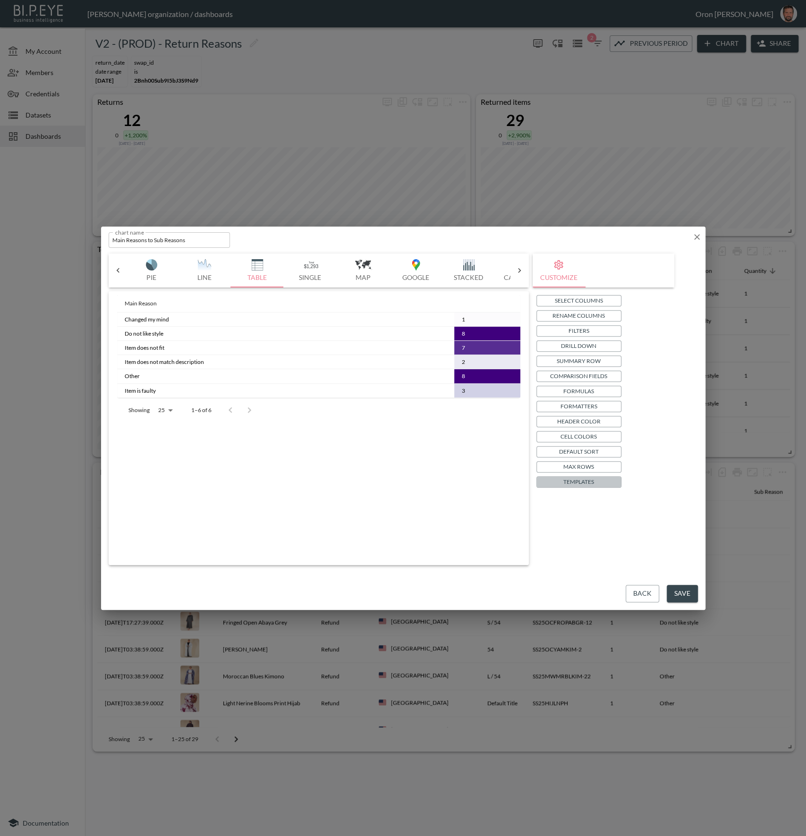
click at [583, 483] on p "Templates" at bounding box center [578, 482] width 31 height 10
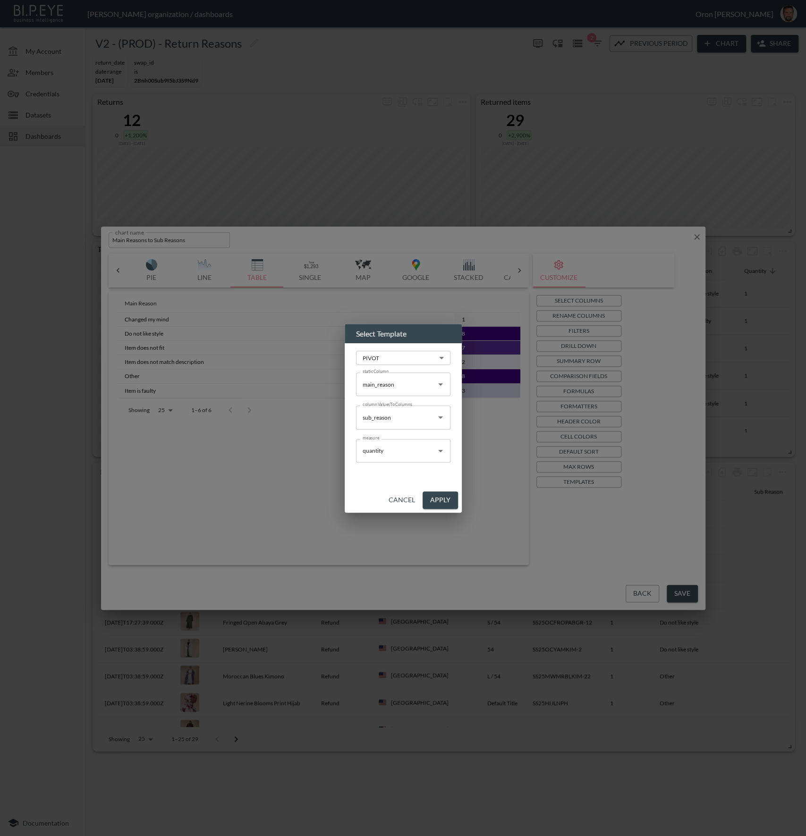
click at [402, 502] on button "Cancel" at bounding box center [402, 500] width 34 height 17
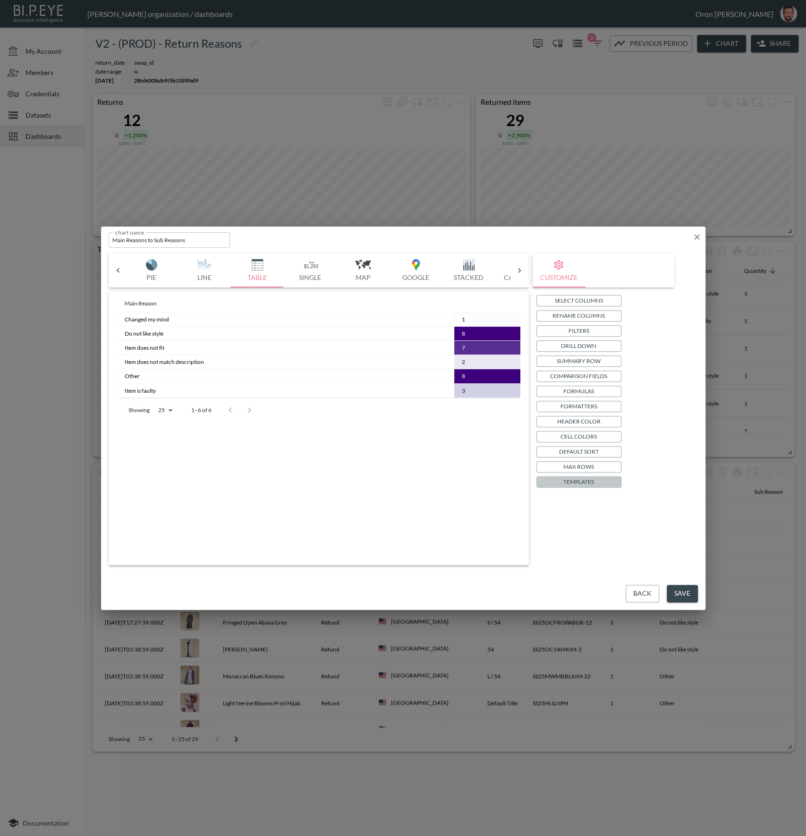
click at [586, 478] on p "Templates" at bounding box center [578, 482] width 31 height 10
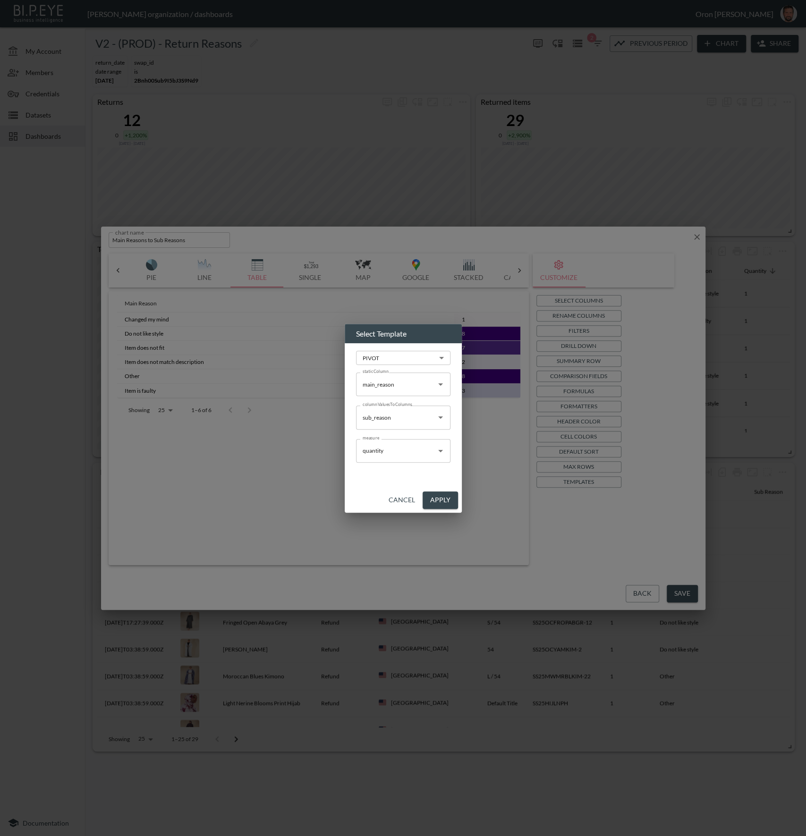
click at [421, 362] on body "BI.P.EYE, Interactive Analytics Dashboards - app [PERSON_NAME] organization / d…" at bounding box center [403, 418] width 806 height 836
click at [411, 381] on li "TABLE" at bounding box center [403, 381] width 94 height 25
type input "TABLE"
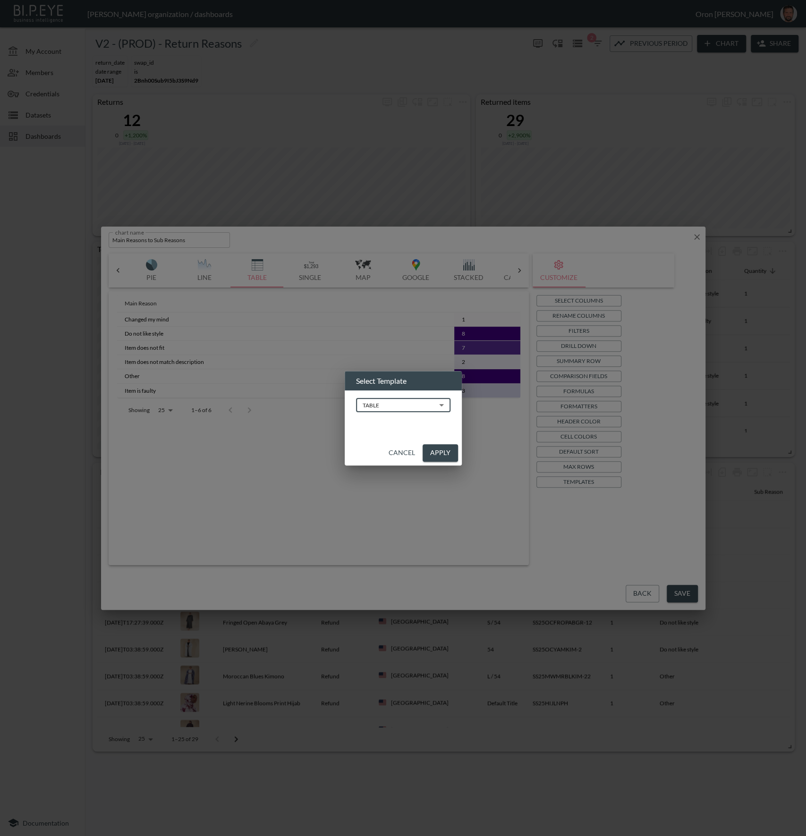
click at [442, 458] on button "Apply" at bounding box center [440, 452] width 35 height 17
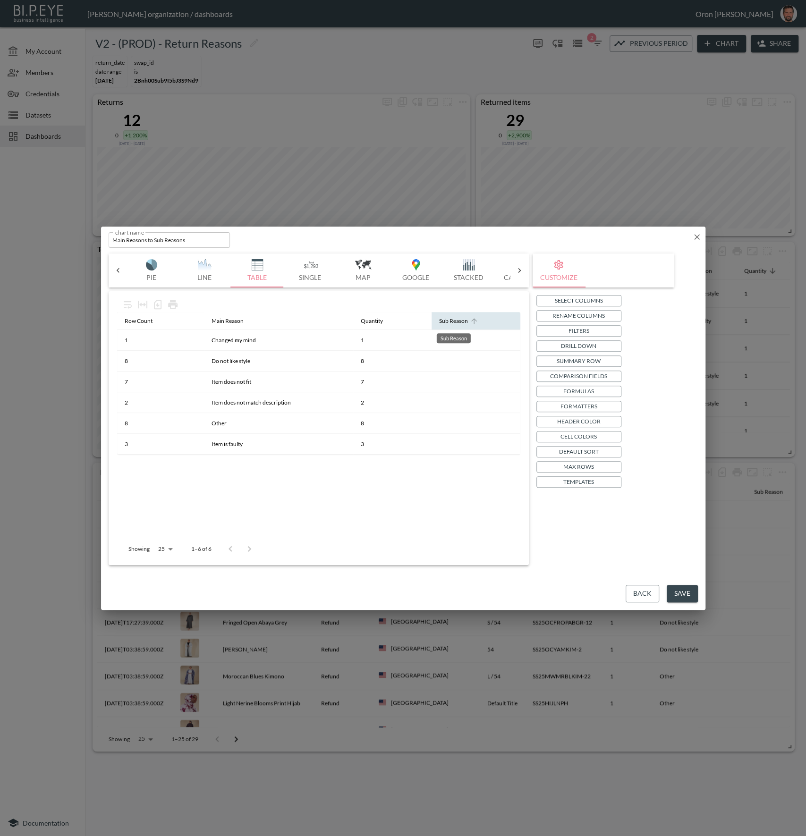
click at [448, 322] on div "Sub Reason" at bounding box center [453, 320] width 29 height 11
click at [588, 479] on p "Templates" at bounding box center [578, 482] width 31 height 10
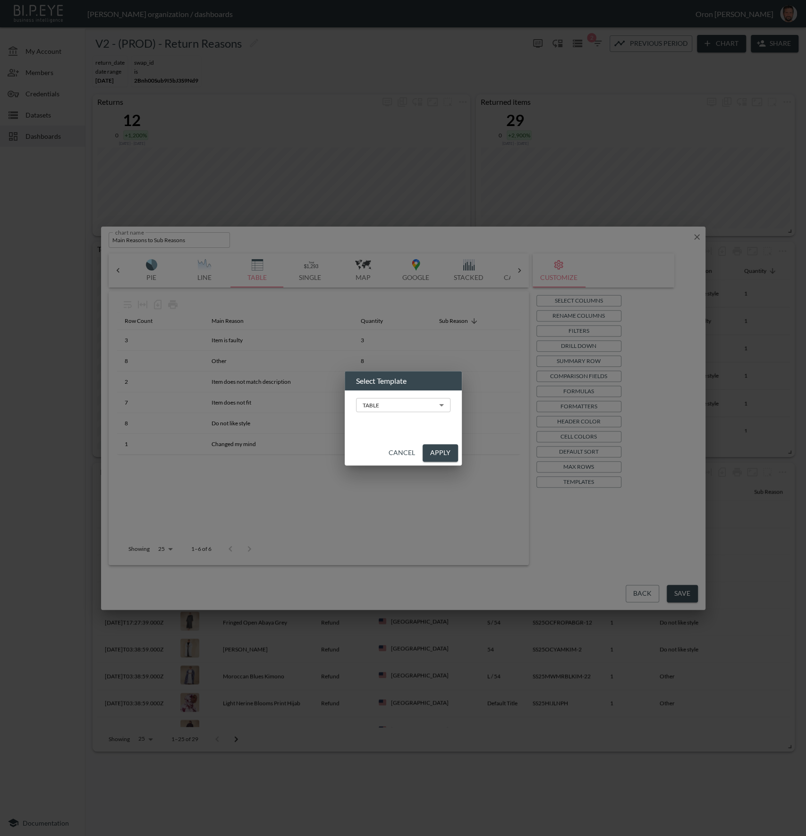
click at [383, 402] on body "BI.P.EYE, Interactive Analytics Dashboards - app [PERSON_NAME] organization / d…" at bounding box center [403, 418] width 806 height 836
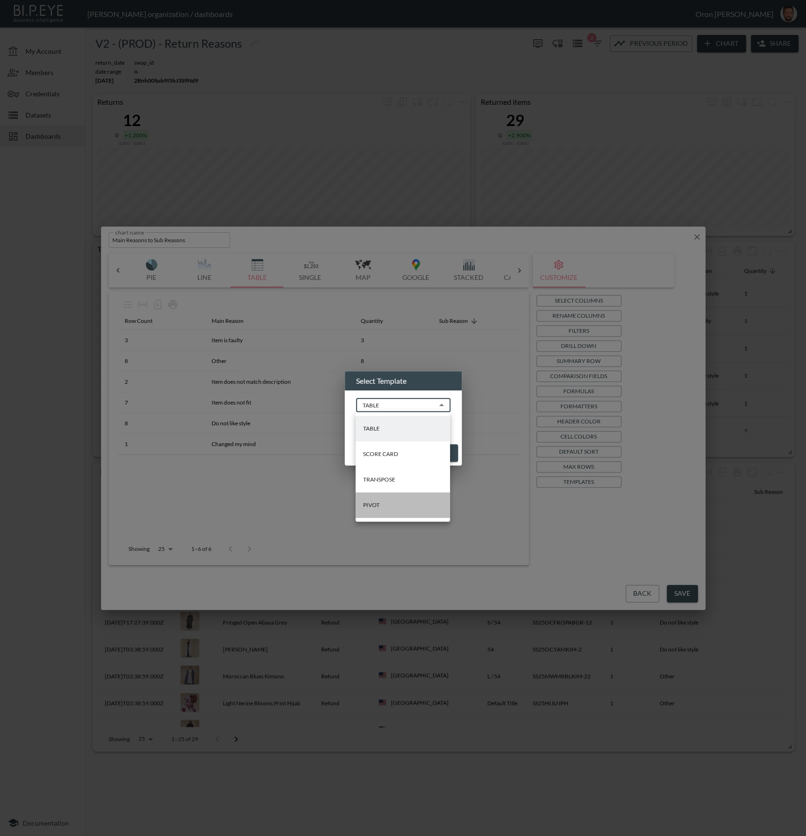
click at [389, 506] on li "PIVOT" at bounding box center [403, 504] width 94 height 25
type input "PIVOT"
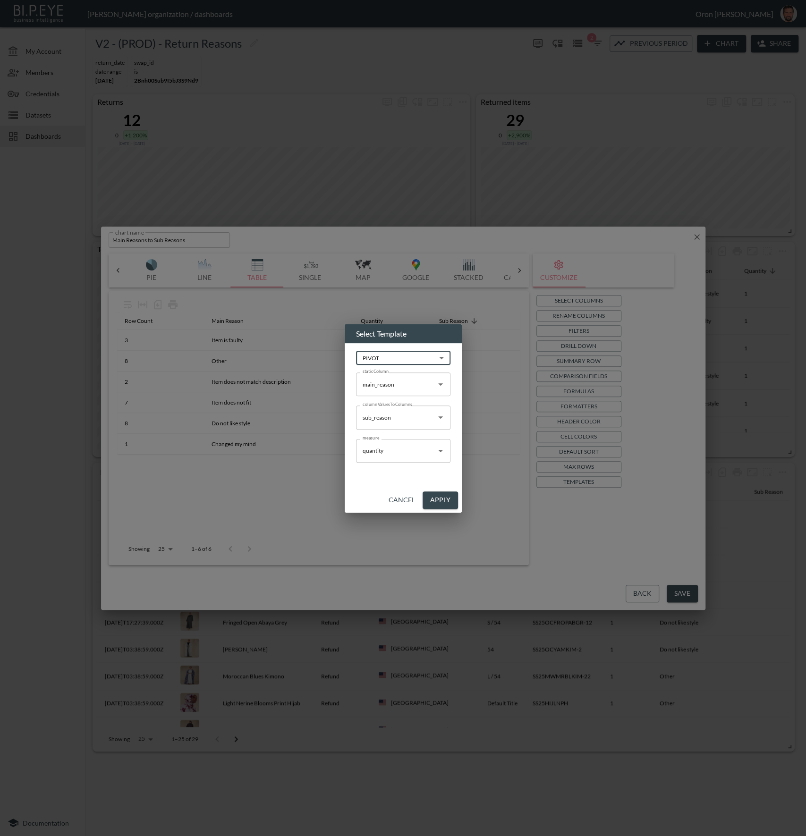
click at [447, 499] on button "Apply" at bounding box center [440, 500] width 35 height 17
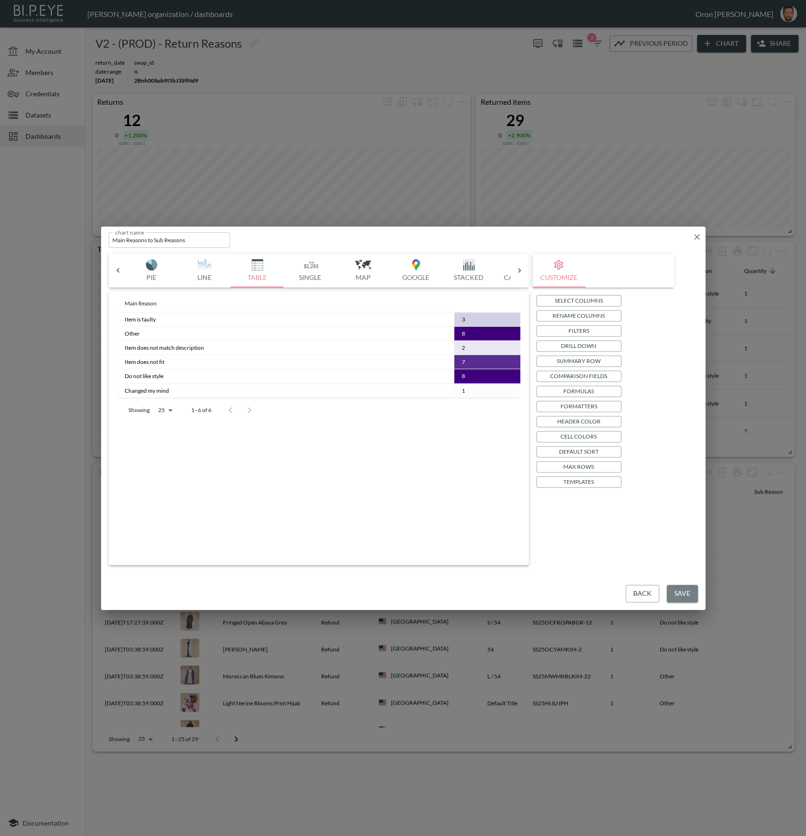
drag, startPoint x: 681, startPoint y: 593, endPoint x: 676, endPoint y: 571, distance: 22.3
click at [681, 592] on button "Save" at bounding box center [682, 593] width 31 height 17
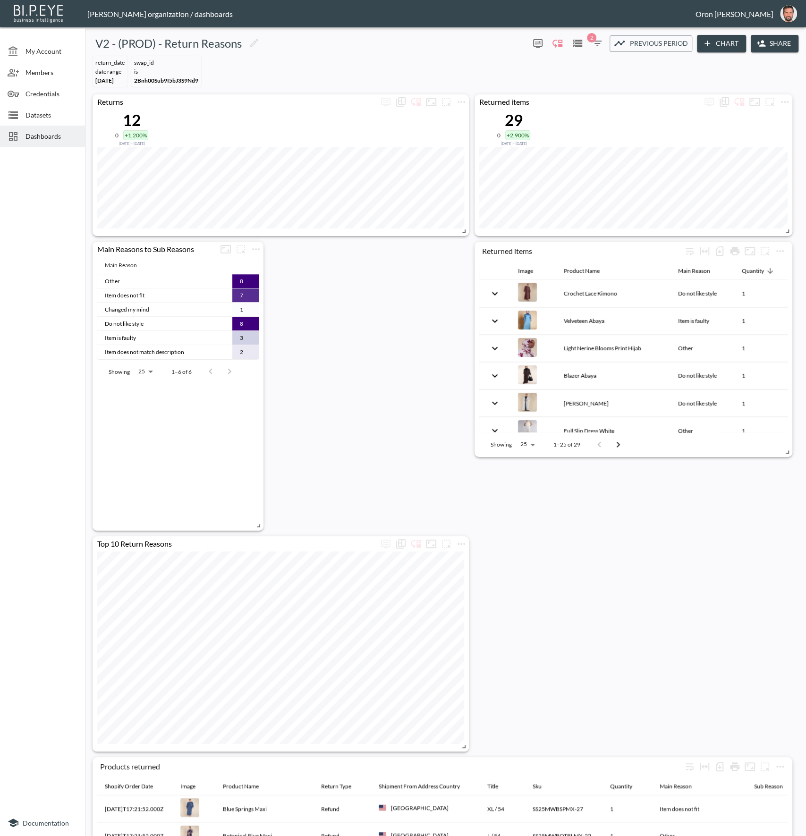
click at [596, 41] on icon "button" at bounding box center [597, 44] width 8 height 6
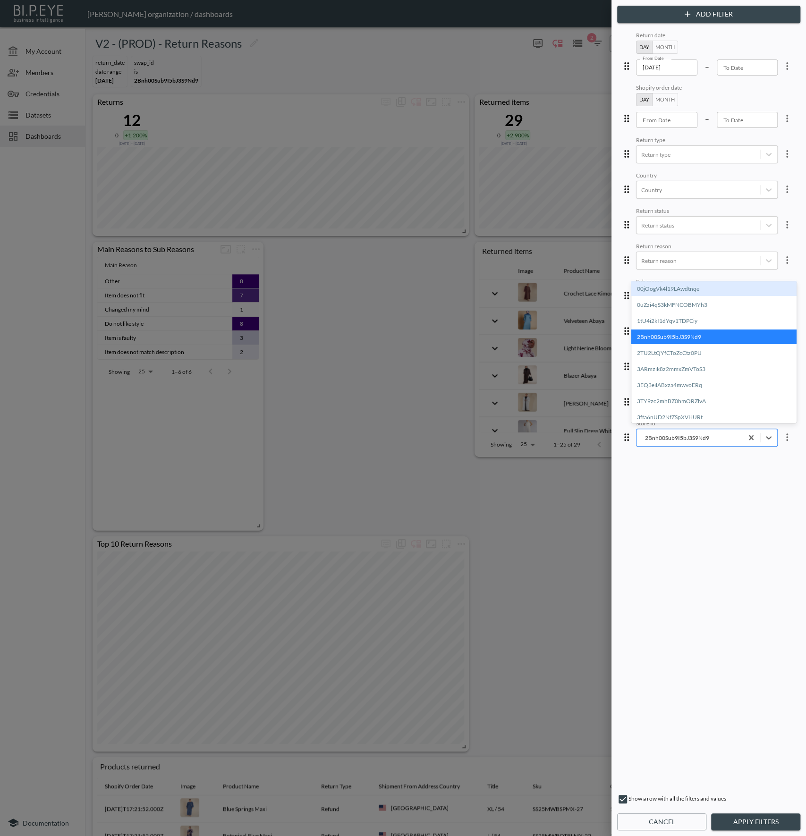
click at [696, 437] on div "2Bnh00Sub9I5bJ3S9Nd9" at bounding box center [689, 437] width 97 height 9
click at [699, 396] on div "3TY9zc2mhBZ0hmORZlvA" at bounding box center [713, 401] width 165 height 15
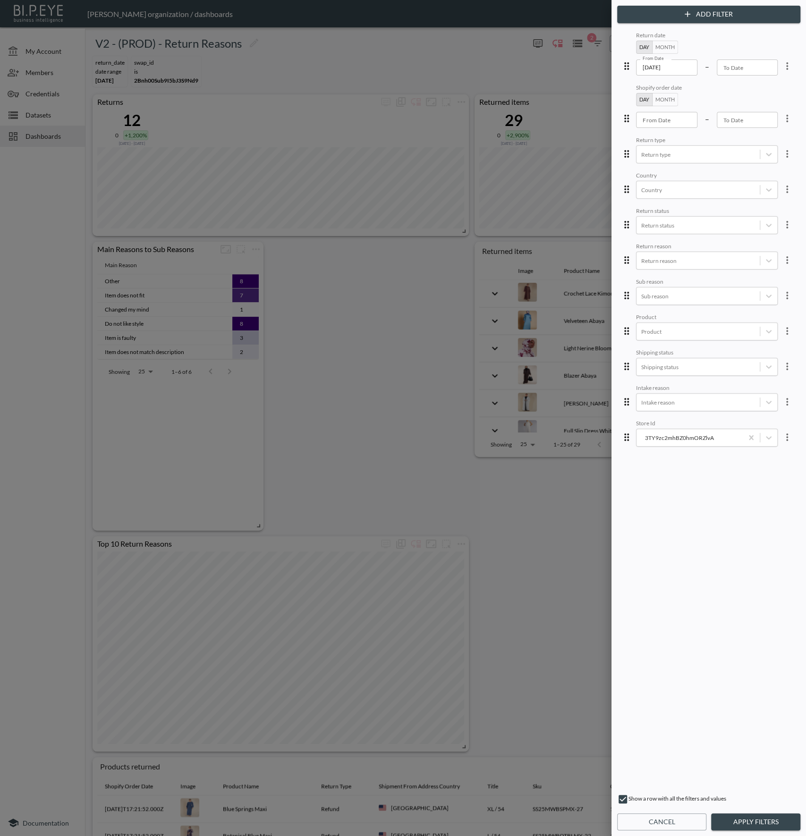
click at [742, 812] on div "Add Filter Return date Day Month From Date [DATE] From Date – To Date To Date S…" at bounding box center [708, 418] width 195 height 836
click at [742, 815] on button "Apply Filters" at bounding box center [755, 822] width 89 height 17
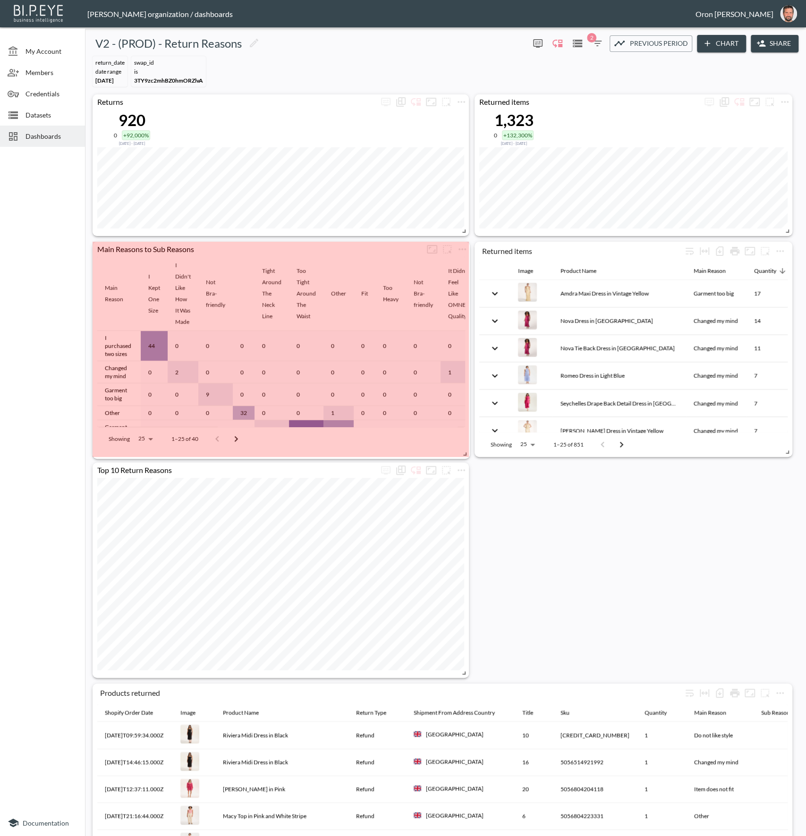
drag, startPoint x: 258, startPoint y: 518, endPoint x: 461, endPoint y: 450, distance: 213.7
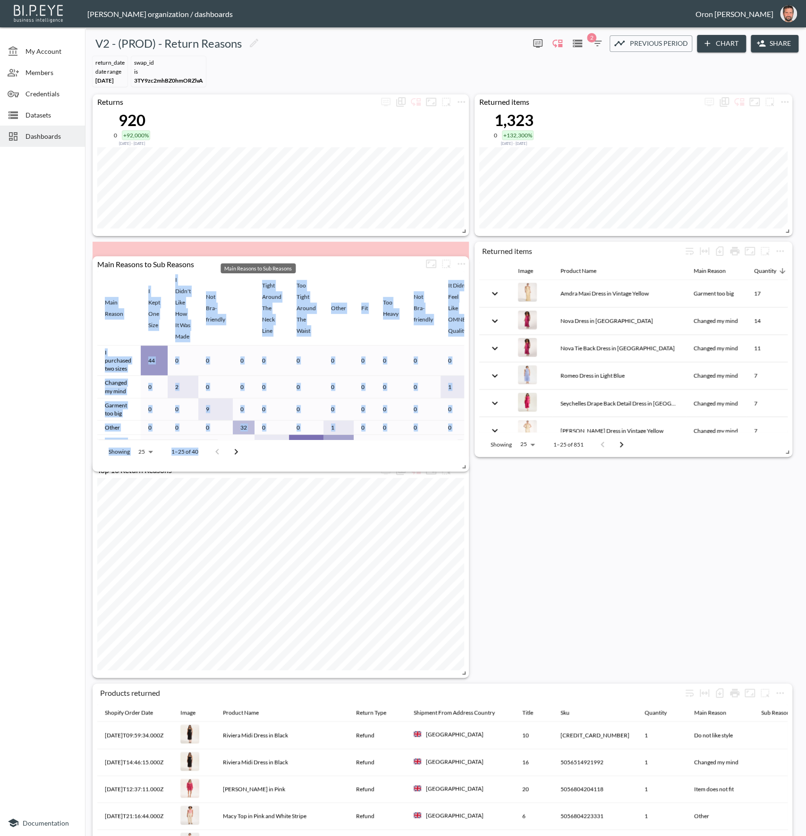
drag, startPoint x: 285, startPoint y: 249, endPoint x: 329, endPoint y: 243, distance: 44.4
click at [287, 262] on body "BI.P.EYE, Interactive Analytics Dashboards - app [PERSON_NAME] organization / d…" at bounding box center [403, 418] width 806 height 836
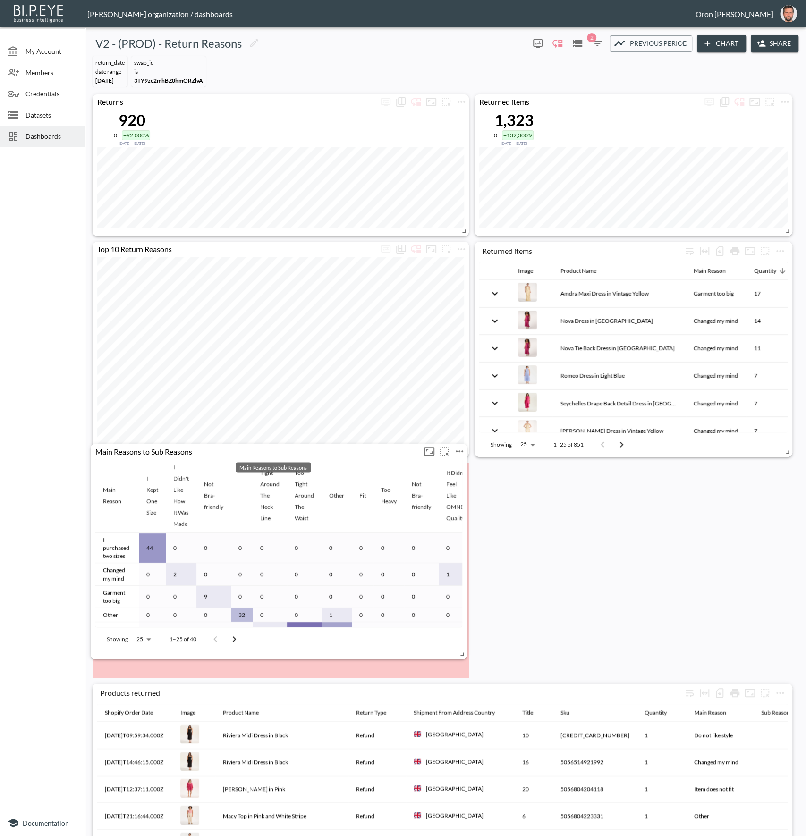
drag, startPoint x: 320, startPoint y: 250, endPoint x: 318, endPoint y: 452, distance: 202.1
click at [318, 452] on div "Main Reasons to Sub Reasons" at bounding box center [256, 451] width 331 height 9
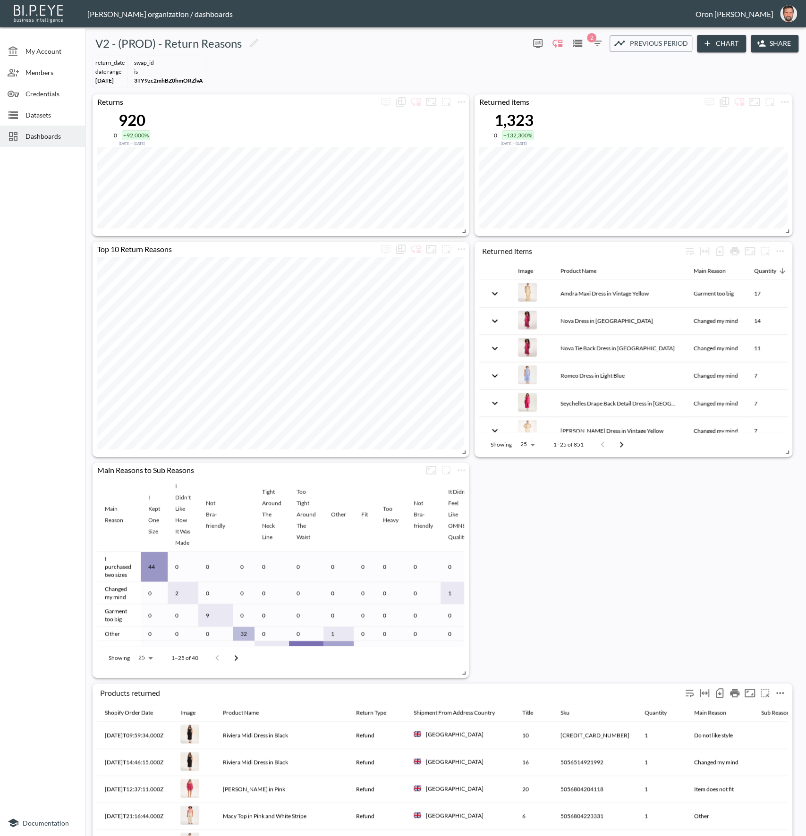
scroll to position [144, 0]
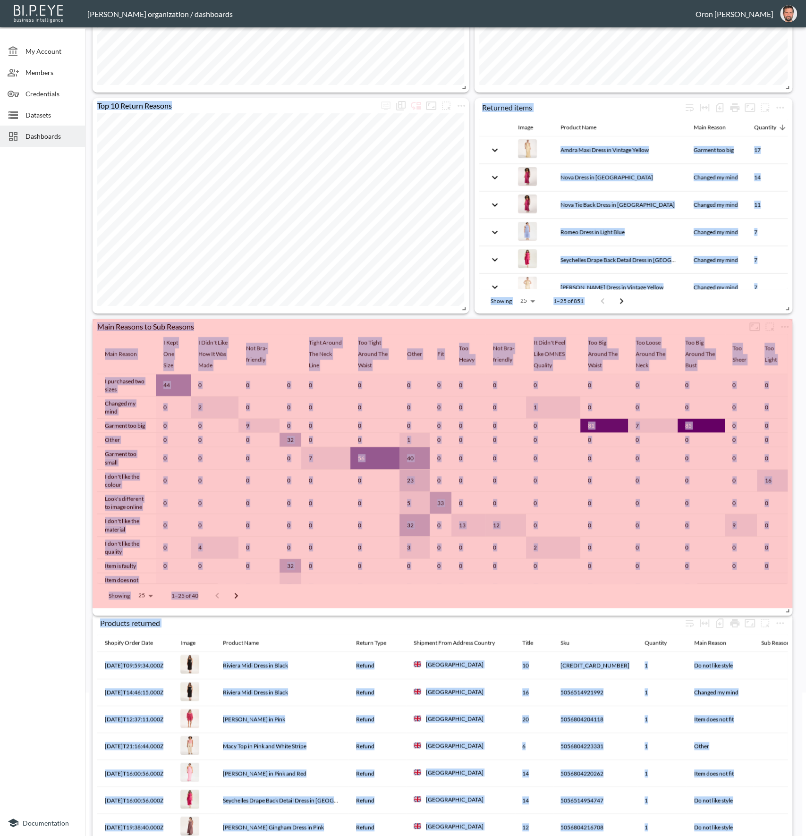
drag, startPoint x: 463, startPoint y: 527, endPoint x: 789, endPoint y: 595, distance: 333.3
click at [796, 608] on div "Products returned Shopify Order Date Image Product Name Return Type Shipment Fr…" at bounding box center [444, 427] width 710 height 952
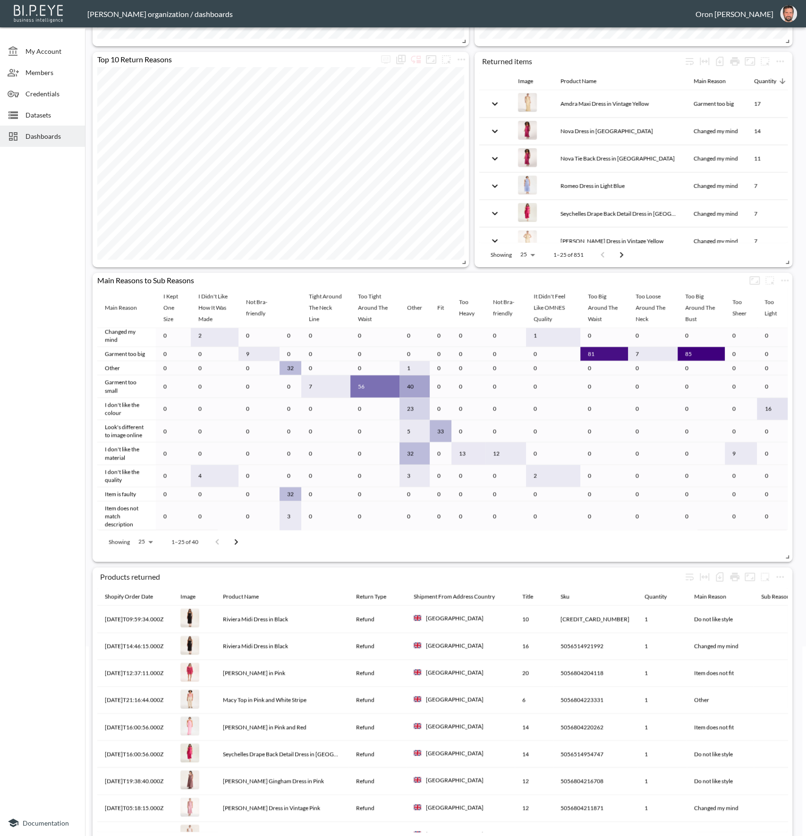
scroll to position [217, 0]
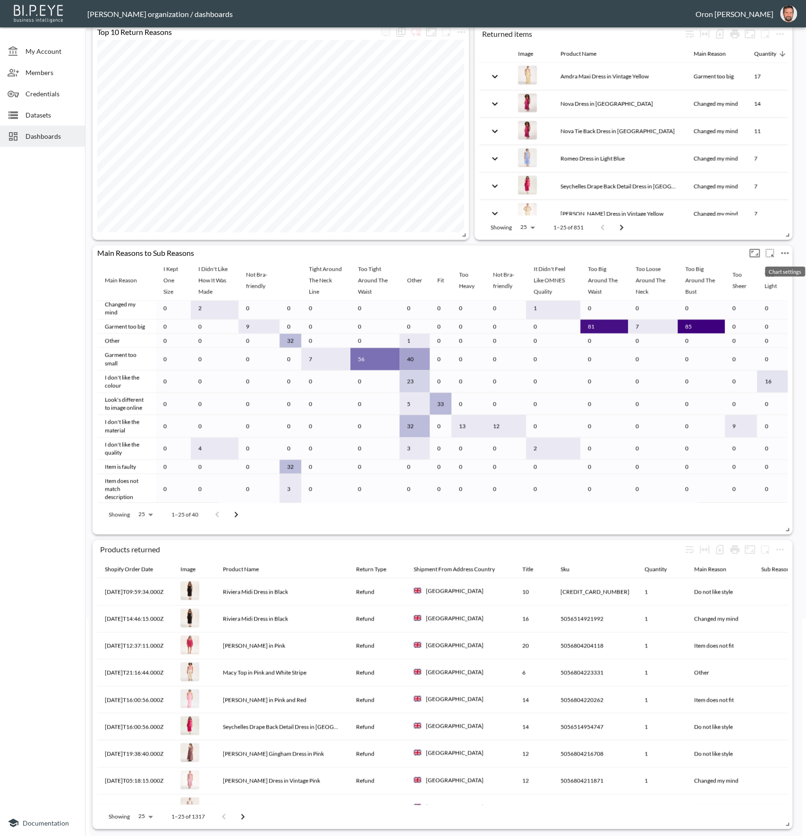
click at [785, 255] on icon "more" at bounding box center [784, 252] width 11 height 11
click at [768, 309] on p "Duplicate" at bounding box center [758, 314] width 32 height 11
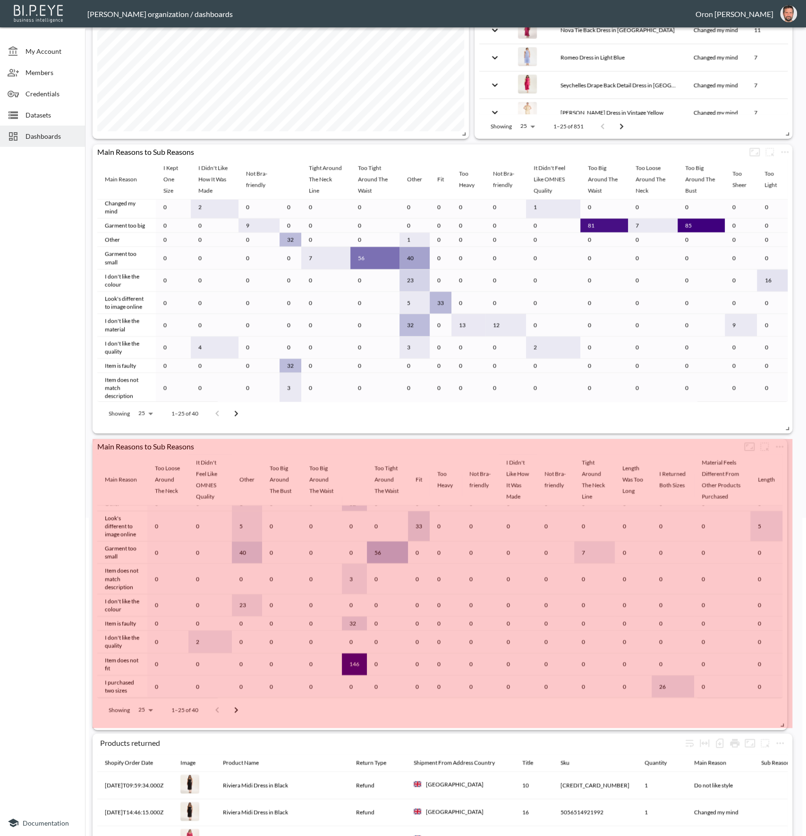
scroll to position [110, 0]
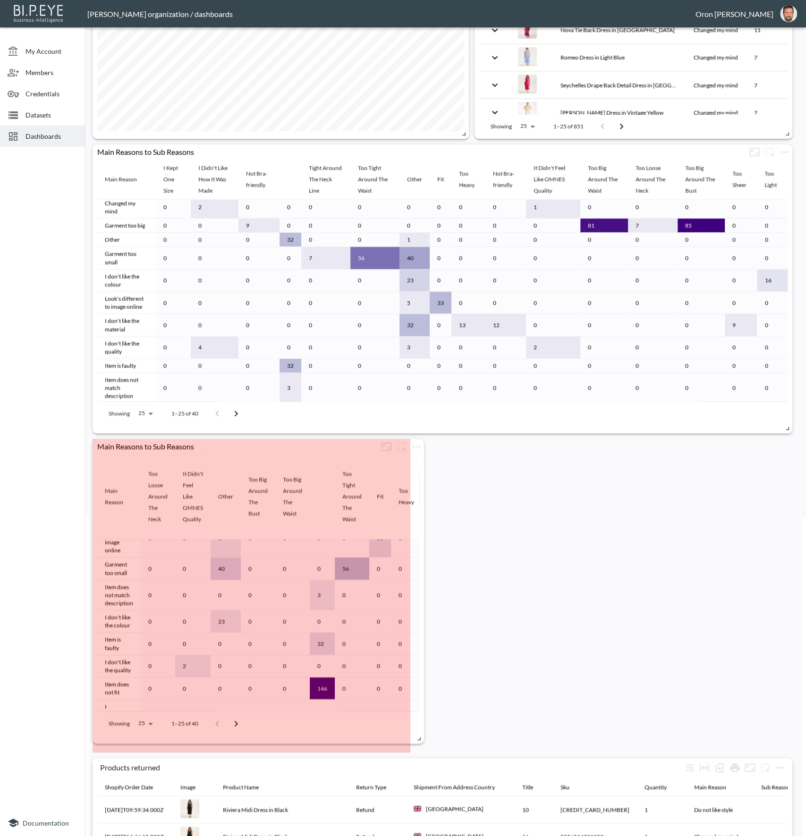
drag, startPoint x: 783, startPoint y: 720, endPoint x: 431, endPoint y: 611, distance: 369.1
click at [419, 732] on span at bounding box center [417, 736] width 9 height 9
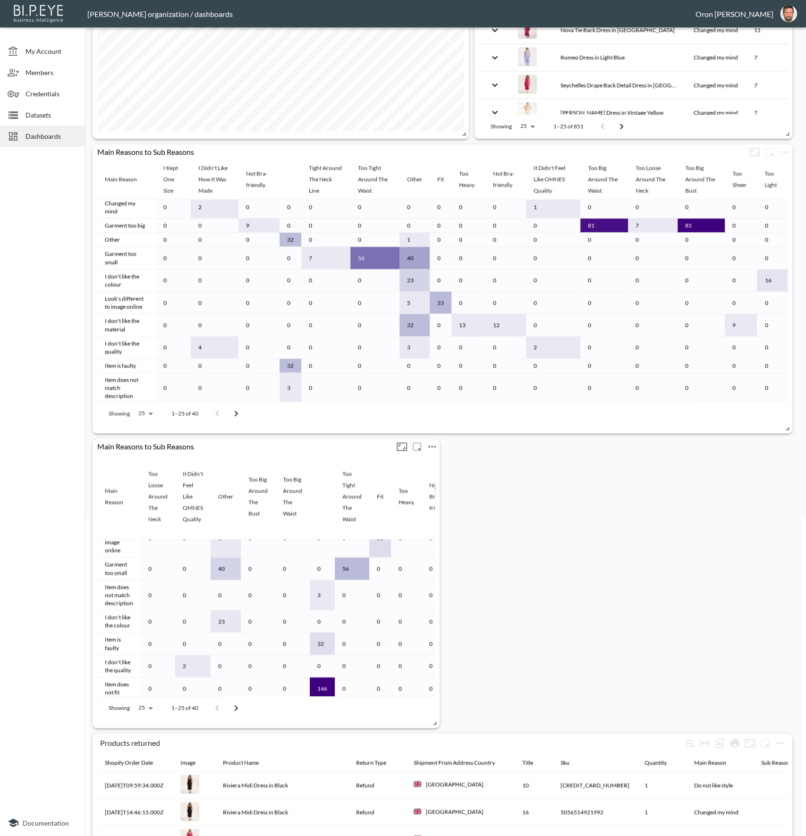
click at [430, 450] on icon "more" at bounding box center [431, 446] width 11 height 11
click at [427, 462] on p "Edit" at bounding box center [421, 463] width 13 height 11
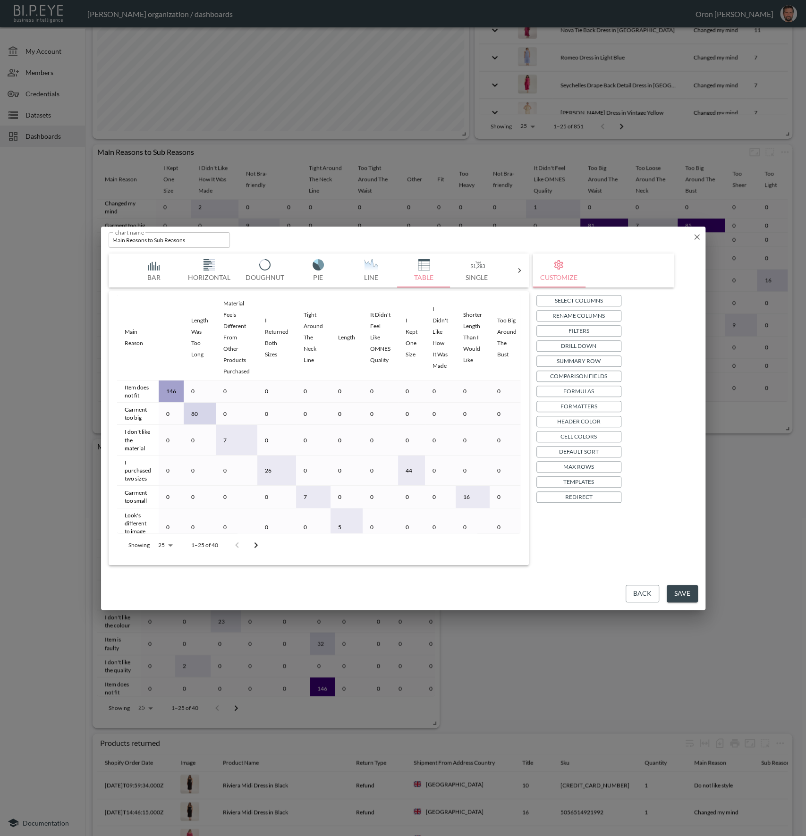
click at [577, 344] on p "Drill Down" at bounding box center [578, 346] width 35 height 10
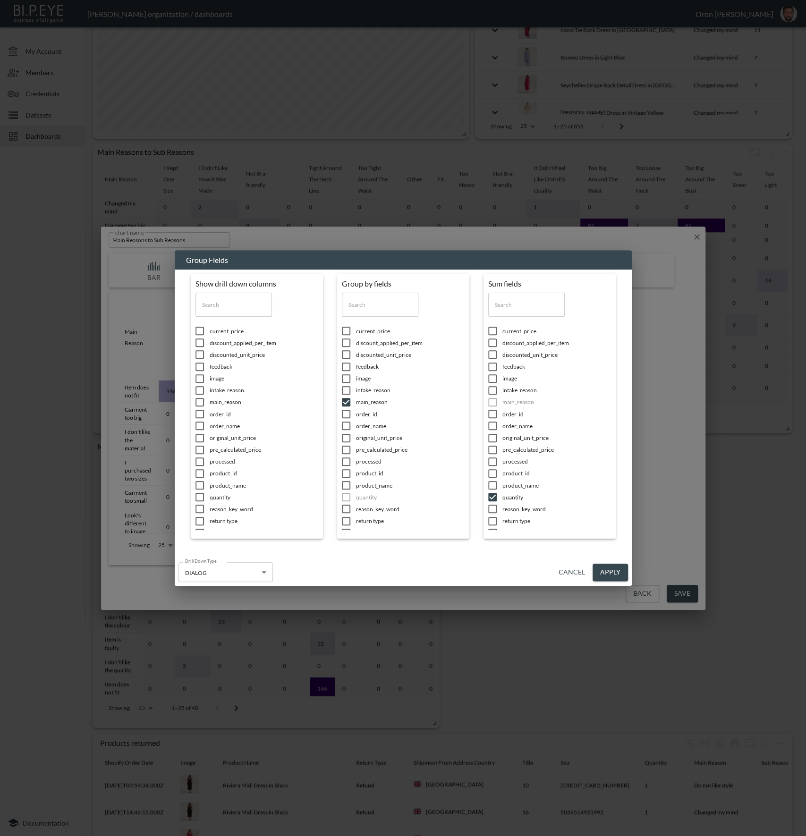
scroll to position [202, 0]
click at [318, 624] on span "sub_reason" at bounding box center [264, 628] width 109 height 8
checkbox input "false"
click at [318, 529] on span "return_date" at bounding box center [264, 533] width 109 height 8
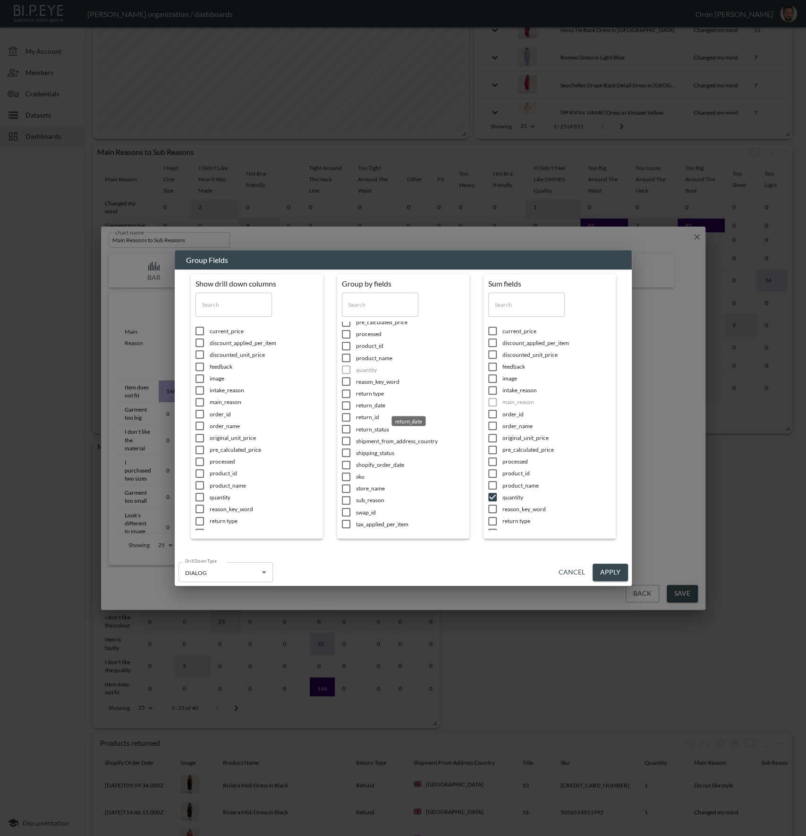
checkbox input "true"
click at [608, 567] on button "Apply" at bounding box center [610, 572] width 35 height 17
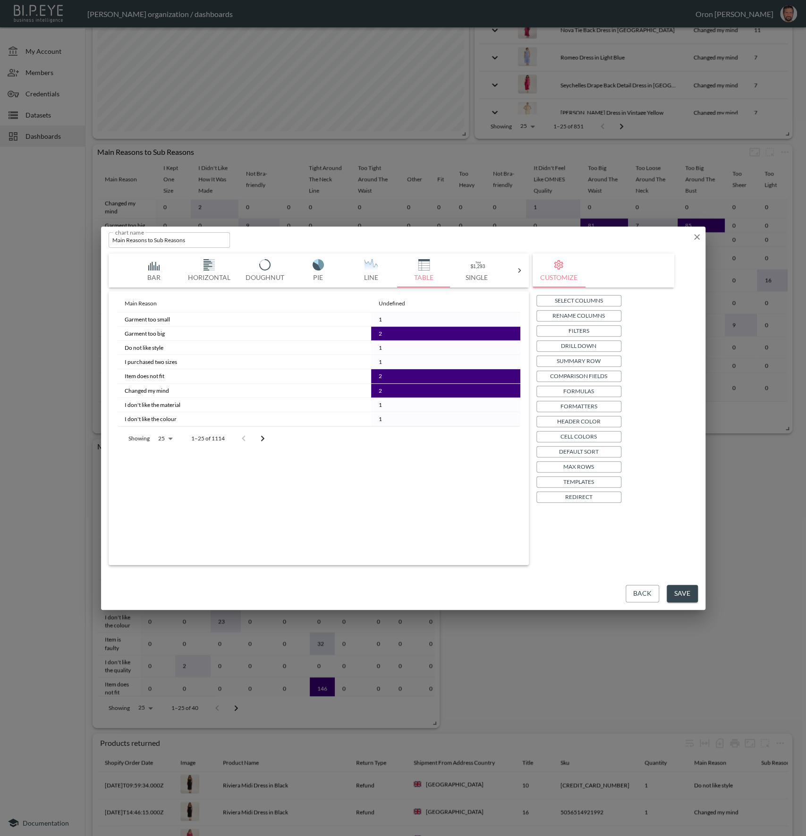
click at [587, 484] on p "Templates" at bounding box center [578, 482] width 31 height 10
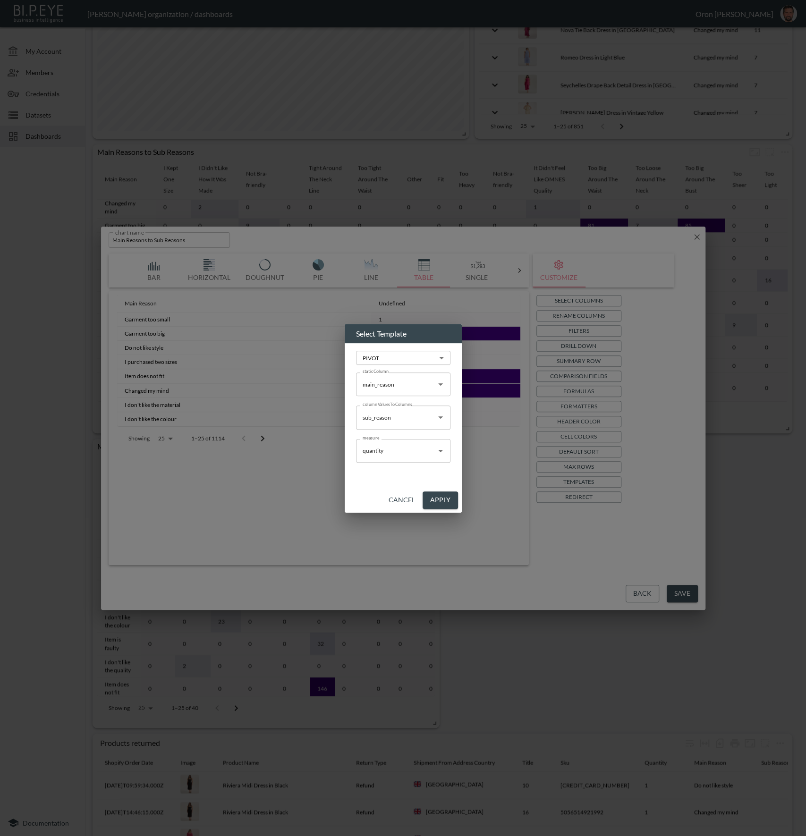
click at [408, 412] on input "sub_reason" at bounding box center [396, 417] width 72 height 15
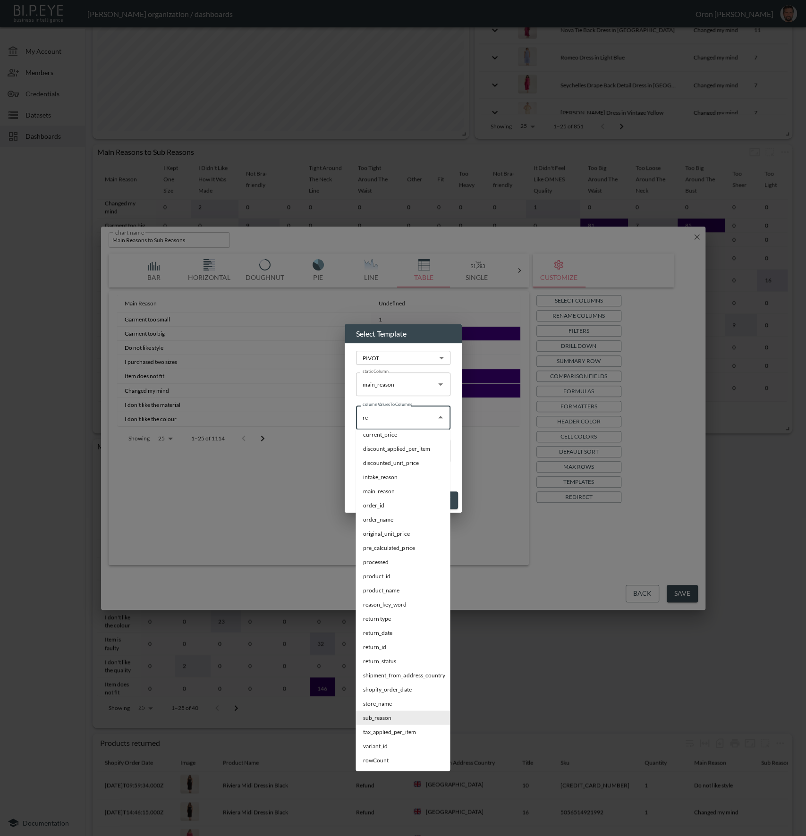
scroll to position [0, 0]
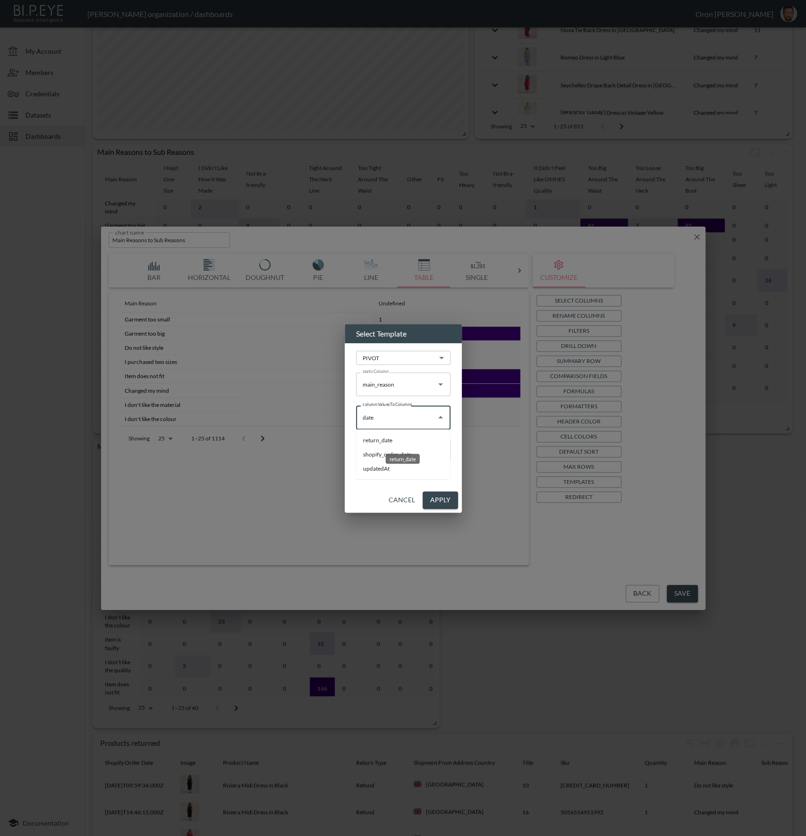
click at [403, 438] on li "return_date" at bounding box center [403, 440] width 94 height 14
type input "return_date"
click at [437, 502] on button "Apply" at bounding box center [440, 500] width 35 height 17
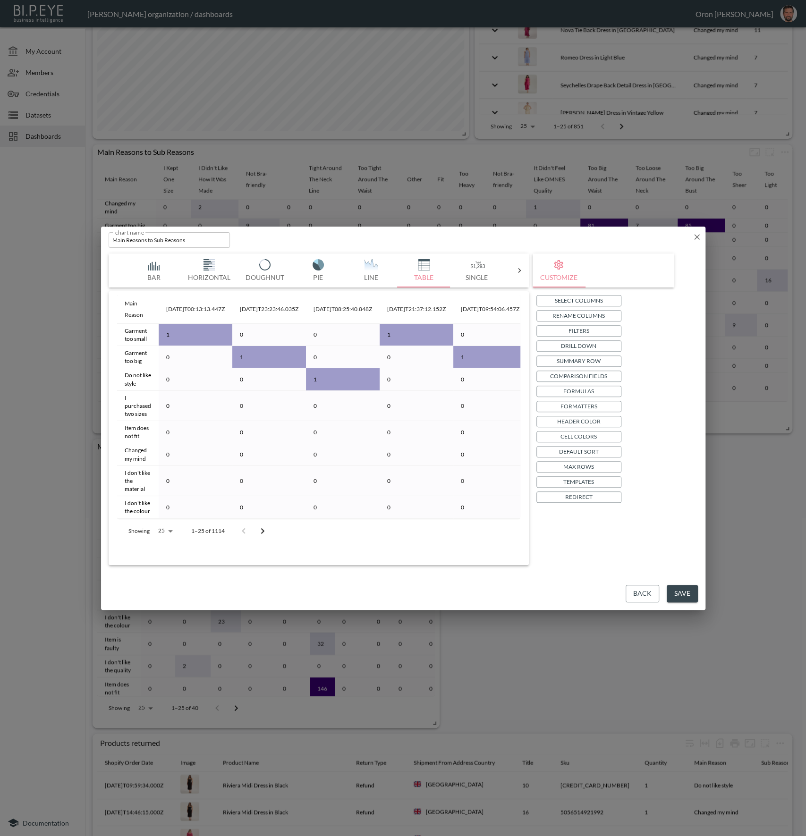
click at [582, 405] on p "Formatters" at bounding box center [578, 406] width 37 height 10
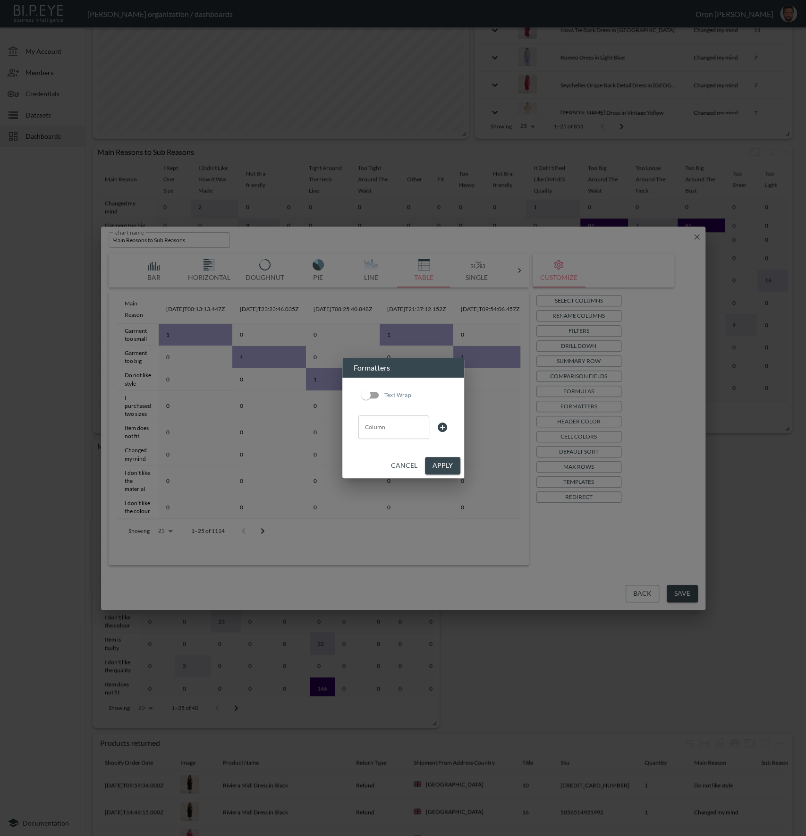
click at [382, 425] on input "Column" at bounding box center [394, 427] width 62 height 15
drag, startPoint x: 362, startPoint y: 463, endPoint x: 367, endPoint y: 463, distance: 5.2
click at [362, 463] on li "return_date" at bounding box center [393, 464] width 71 height 14
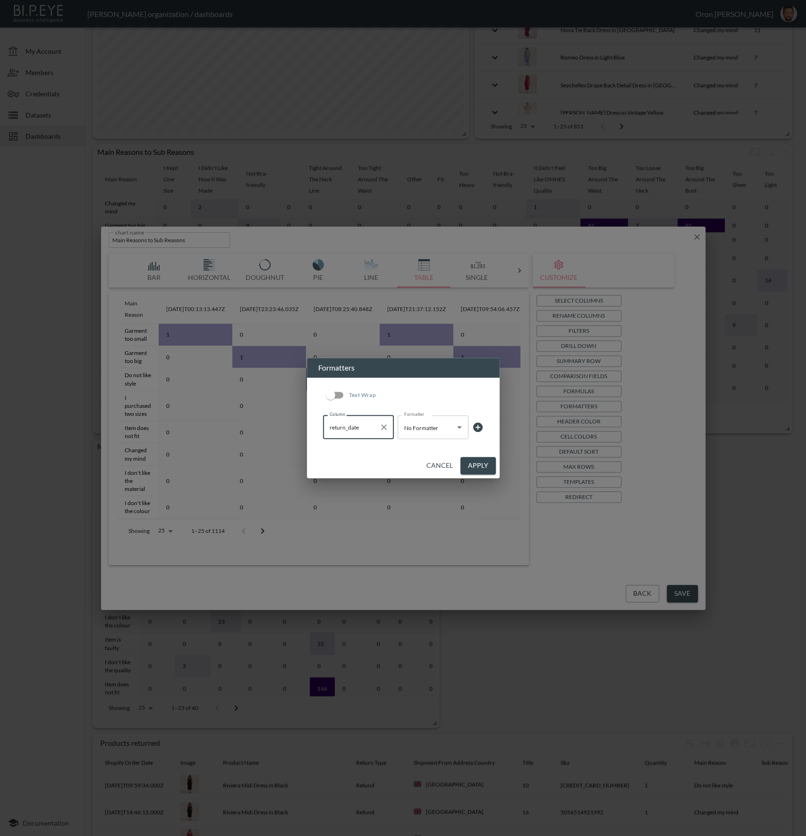
type input "return_date"
click at [440, 430] on body "BI.P.EYE, Interactive Analytics Dashboards - app [PERSON_NAME] organization / d…" at bounding box center [403, 418] width 806 height 836
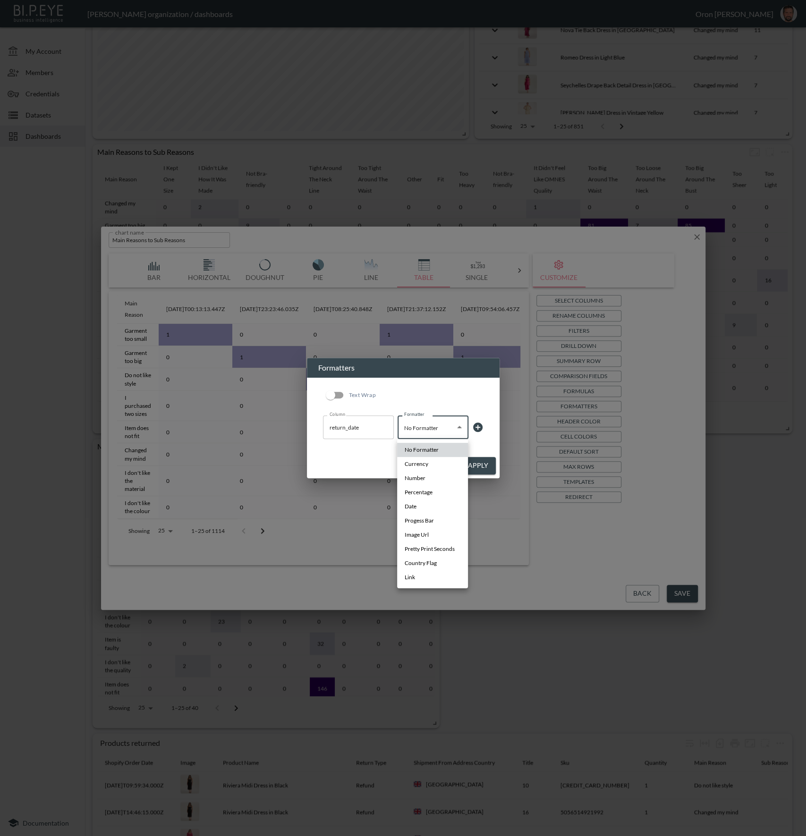
click at [424, 503] on li "Date" at bounding box center [432, 507] width 71 height 14
type input "Date"
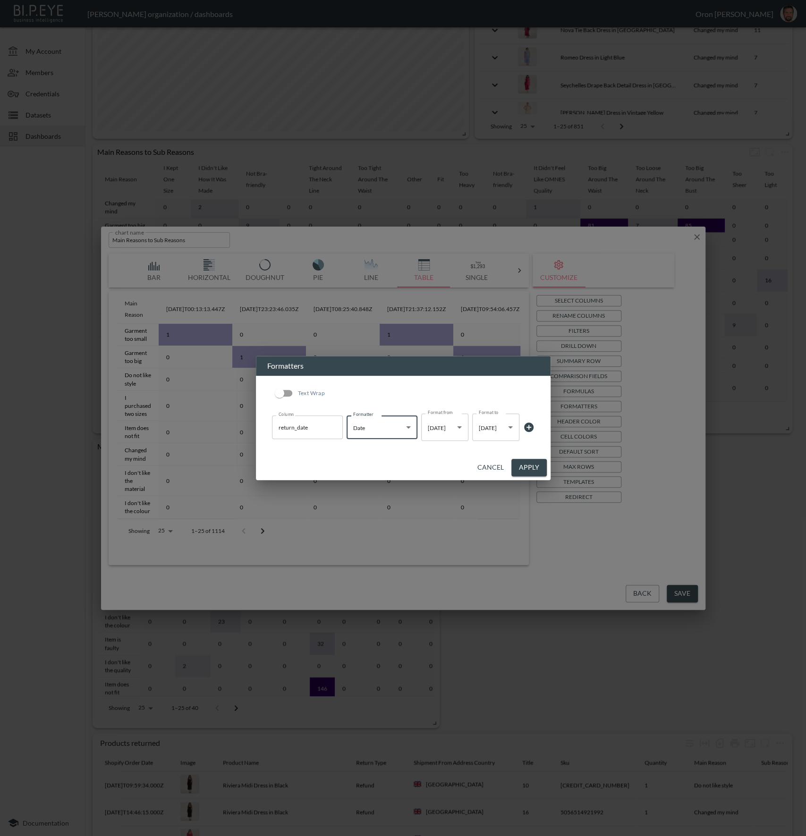
click at [500, 428] on body "BI.P.EYE, Interactive Analytics Dashboards - app [PERSON_NAME] organization / d…" at bounding box center [403, 418] width 806 height 836
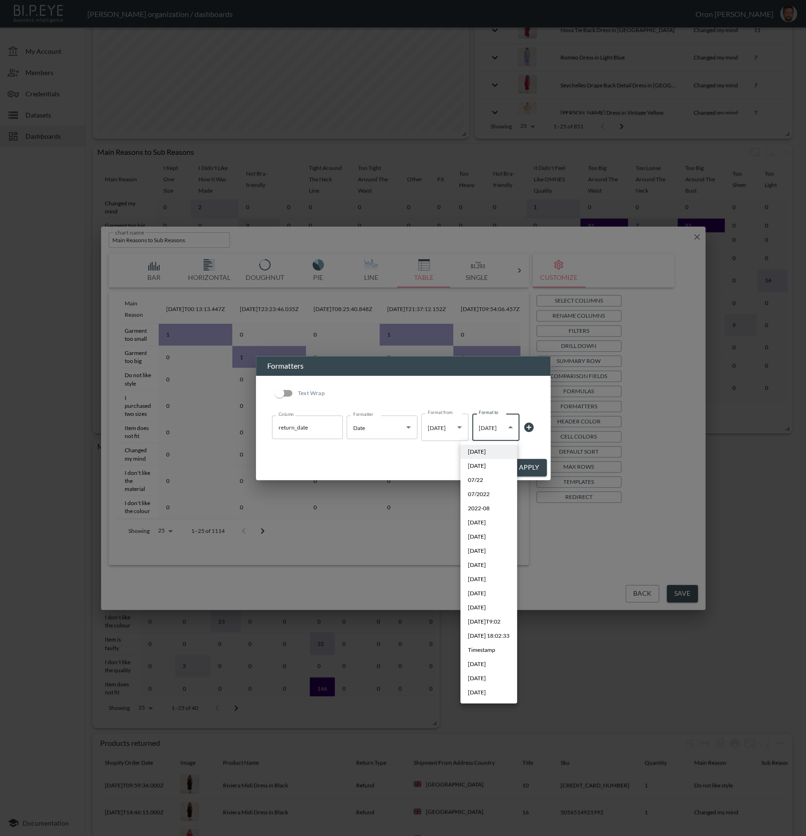
click at [498, 674] on li "[DATE]" at bounding box center [488, 678] width 57 height 14
type input "MMM YYYY"
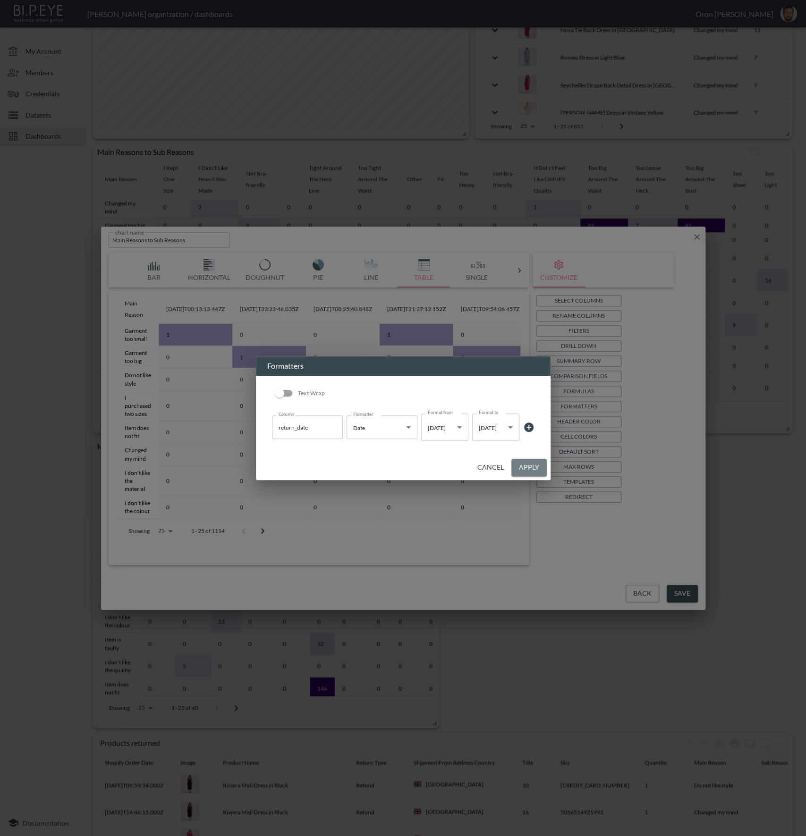
drag, startPoint x: 534, startPoint y: 463, endPoint x: 518, endPoint y: 465, distance: 16.6
click at [534, 463] on button "Apply" at bounding box center [528, 467] width 35 height 17
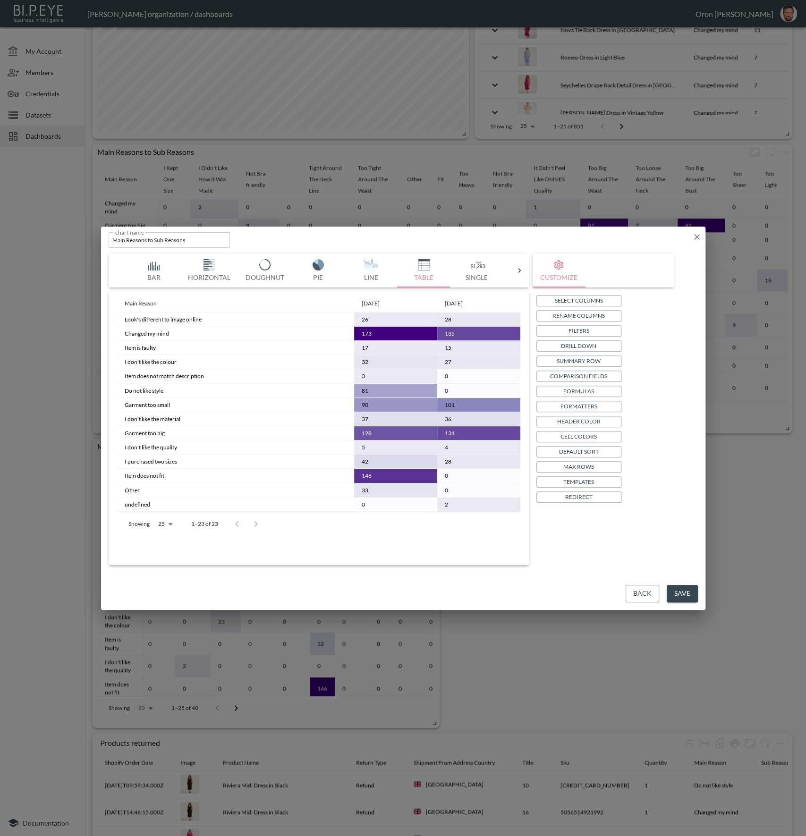
click at [678, 590] on button "Save" at bounding box center [682, 593] width 31 height 17
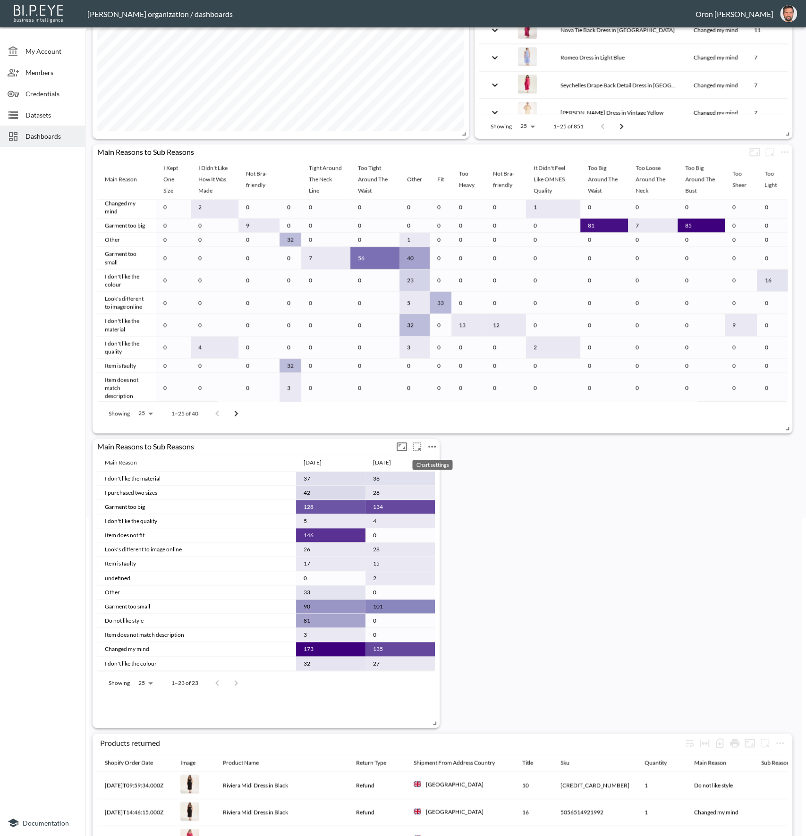
click at [433, 450] on icon "more" at bounding box center [431, 446] width 11 height 11
click at [433, 464] on li "Edit" at bounding box center [432, 464] width 74 height 17
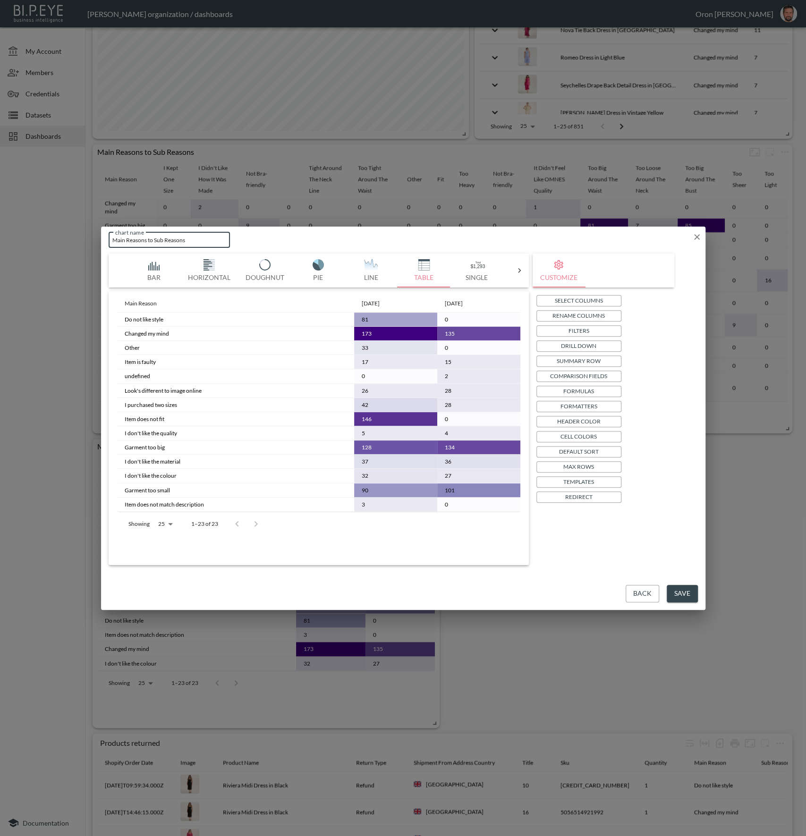
drag, startPoint x: 147, startPoint y: 239, endPoint x: 227, endPoint y: 241, distance: 80.3
click at [227, 241] on input "Main Reasons to Sub Reasons" at bounding box center [170, 240] width 122 height 16
type input "Main Reasons per Month"
click at [679, 590] on button "Save" at bounding box center [682, 593] width 31 height 17
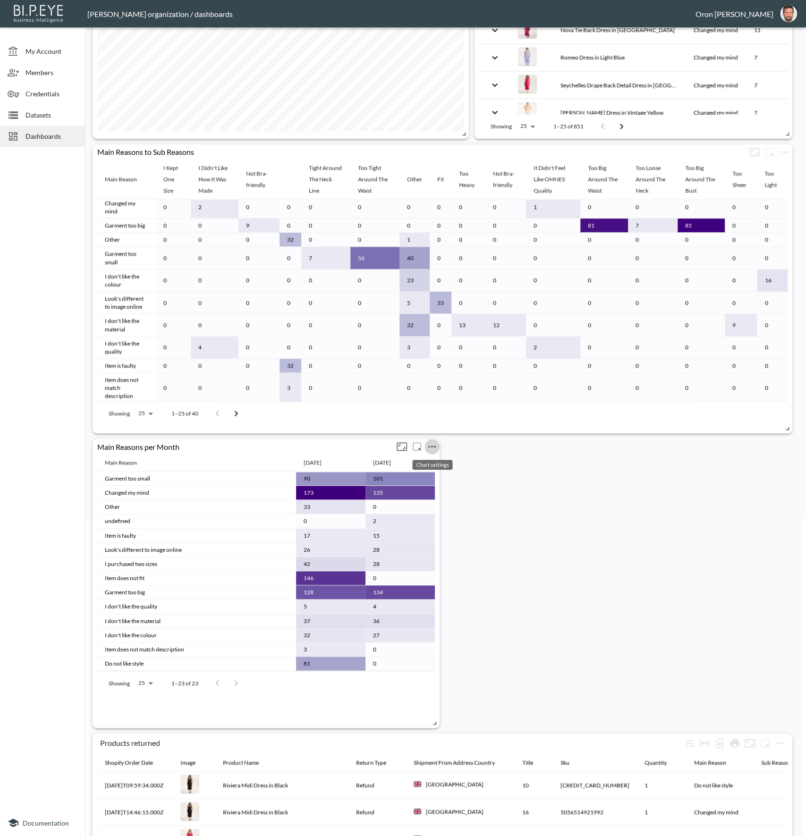
click at [433, 443] on icon "more" at bounding box center [431, 446] width 11 height 11
click at [445, 512] on p "Duplicate" at bounding box center [431, 507] width 32 height 11
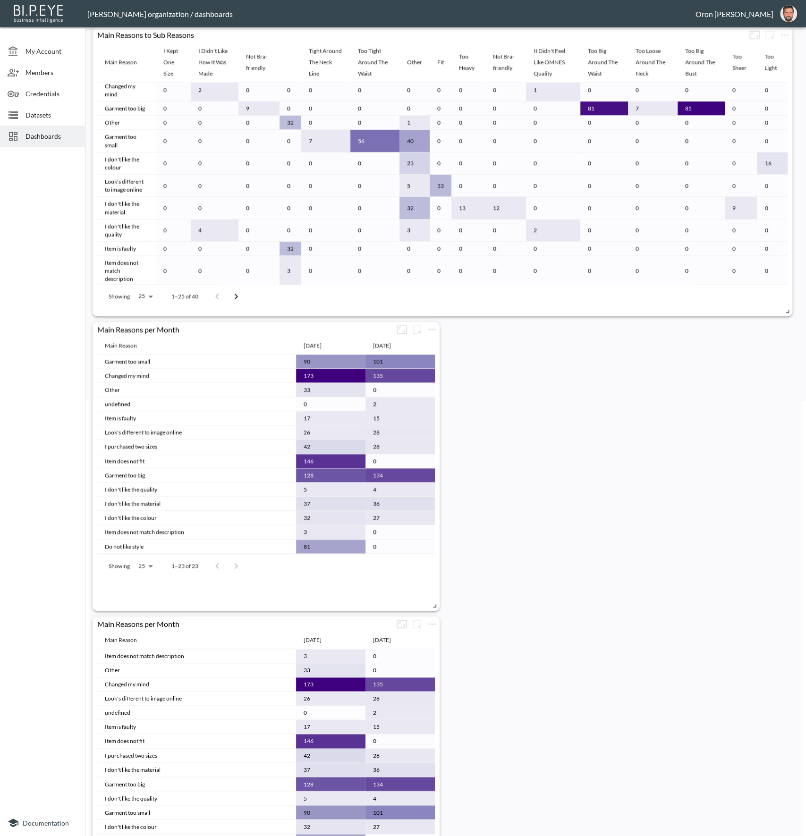
scroll to position [447, 0]
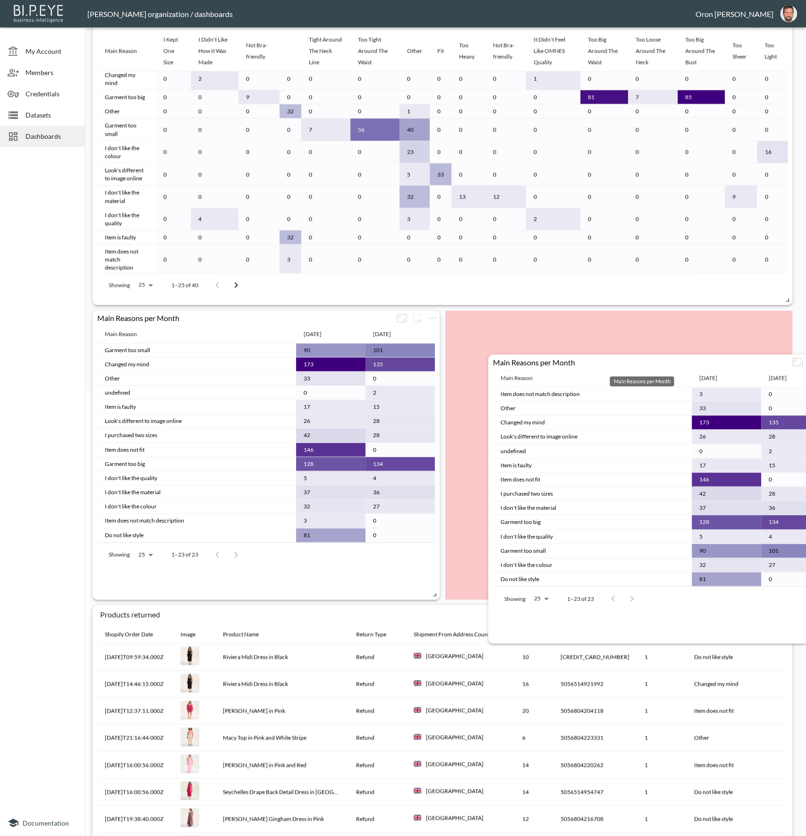
drag, startPoint x: 326, startPoint y: 612, endPoint x: 633, endPoint y: 338, distance: 411.7
click at [633, 357] on div "Main Reasons per Month" at bounding box center [639, 361] width 302 height 9
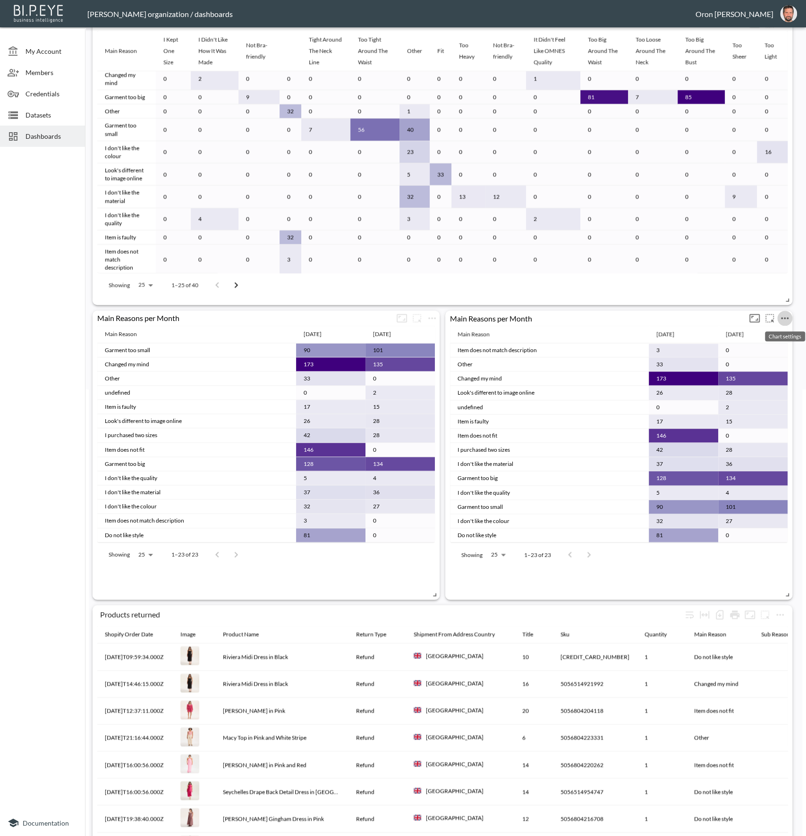
click at [785, 316] on icon "more" at bounding box center [784, 318] width 11 height 11
click at [776, 332] on li "Edit" at bounding box center [759, 335] width 74 height 17
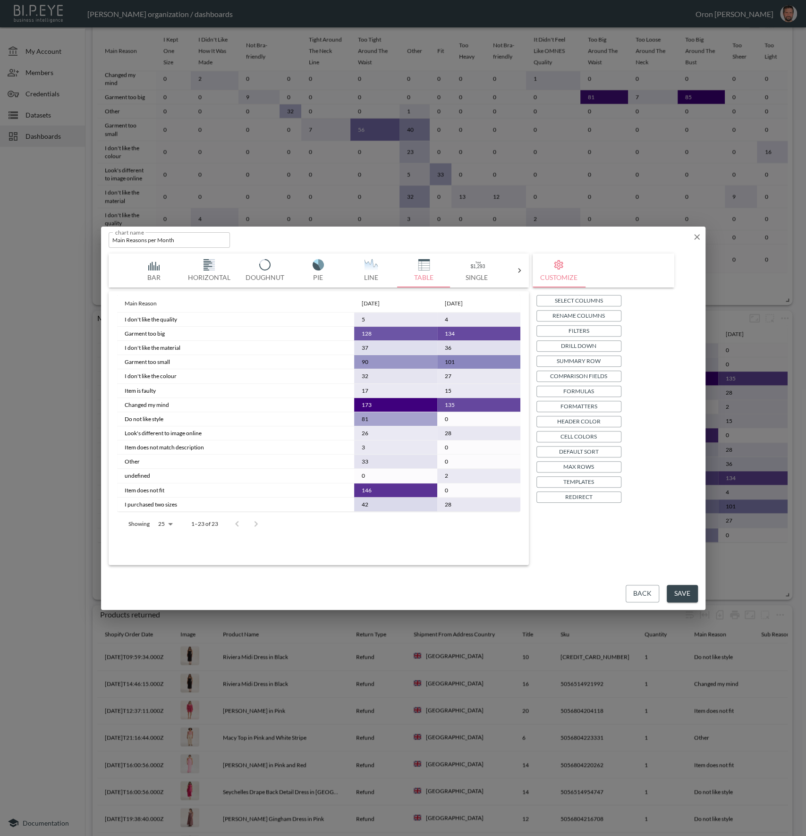
click at [590, 345] on p "Drill Down" at bounding box center [578, 346] width 35 height 10
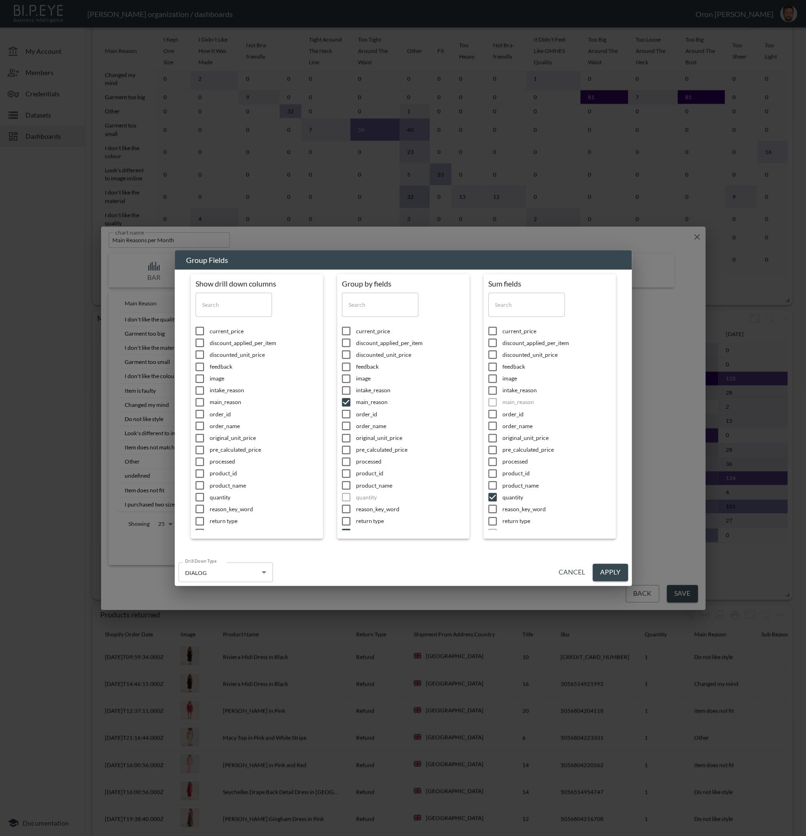
click at [379, 303] on input "text" at bounding box center [380, 305] width 76 height 24
click at [352, 339] on input "checkbox" at bounding box center [346, 340] width 20 height 9
checkbox input "false"
click at [365, 310] on input "text" at bounding box center [380, 305] width 76 height 24
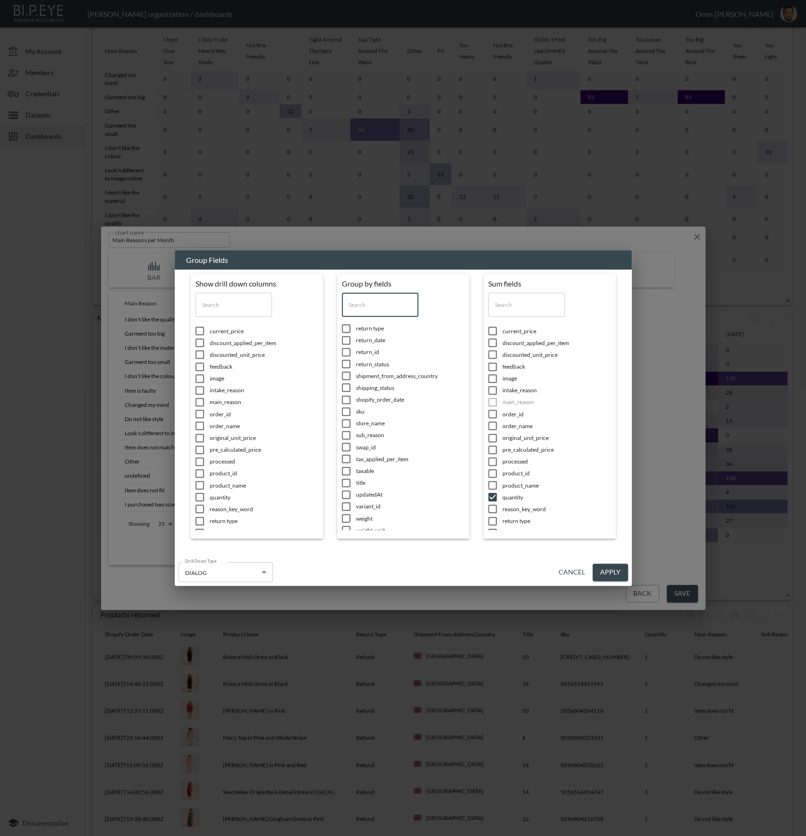
type input "p"
checkbox input "false"
type input "prod"
click at [318, 482] on span "product_name" at bounding box center [264, 486] width 109 height 8
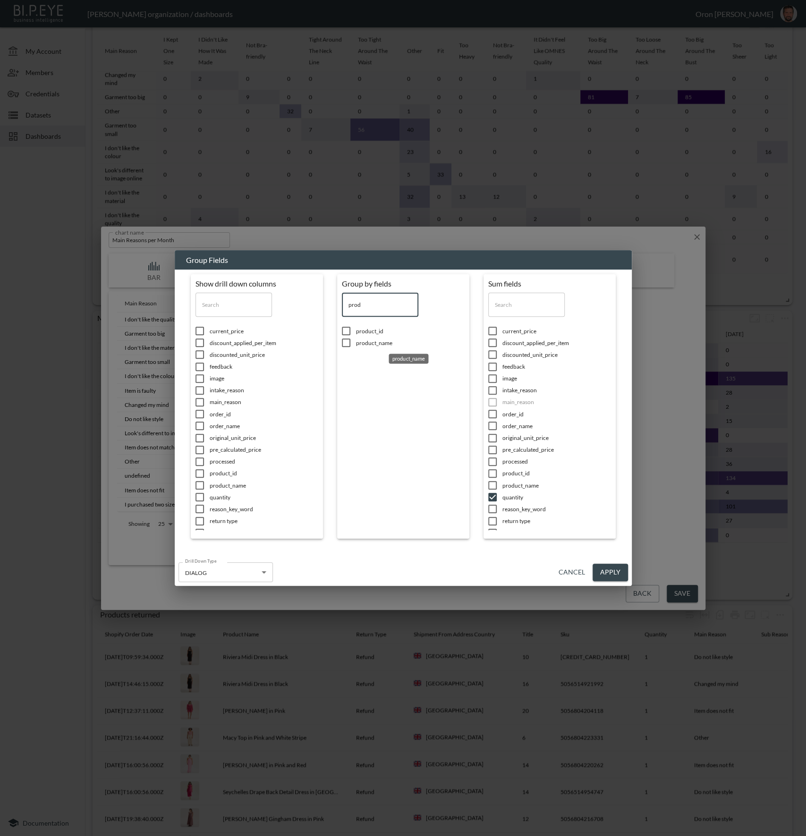
checkbox input "true"
click at [612, 571] on button "Apply" at bounding box center [610, 572] width 35 height 17
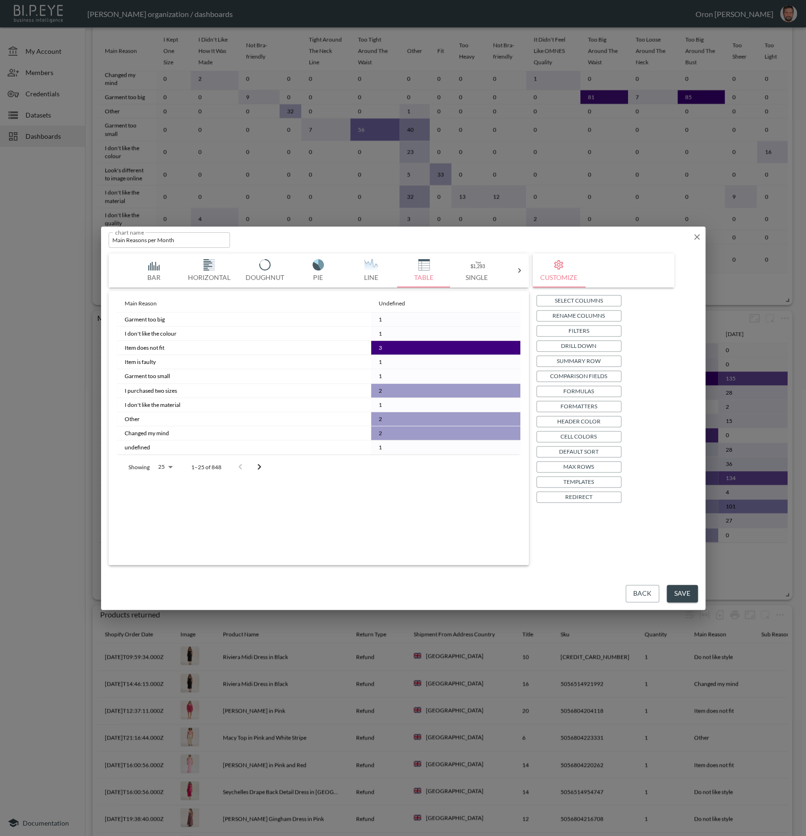
click at [592, 479] on p "Templates" at bounding box center [578, 482] width 31 height 10
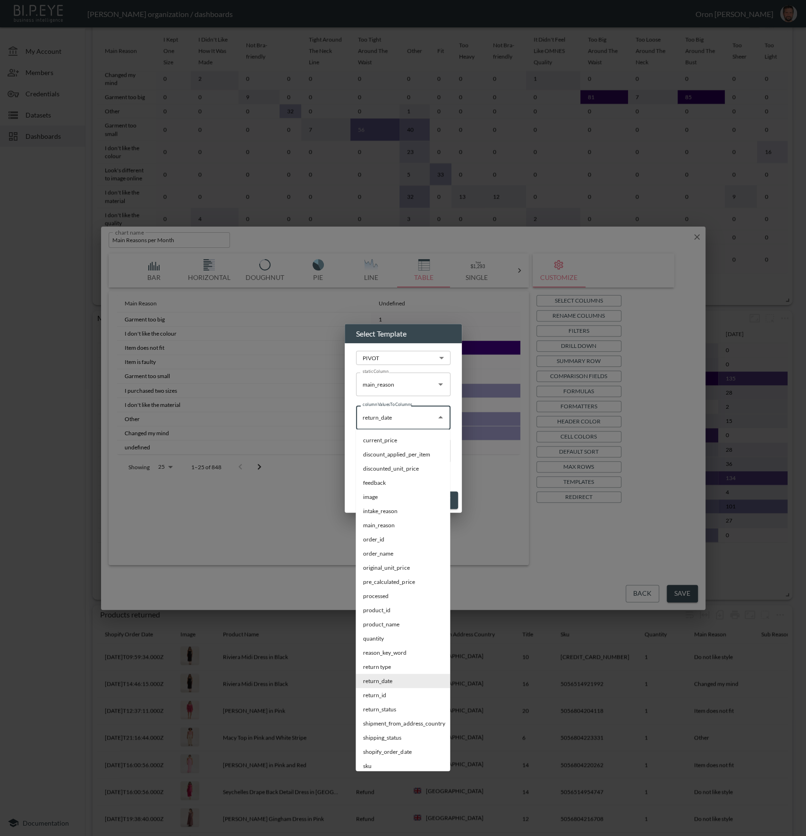
click at [397, 419] on input "return_date" at bounding box center [396, 417] width 72 height 15
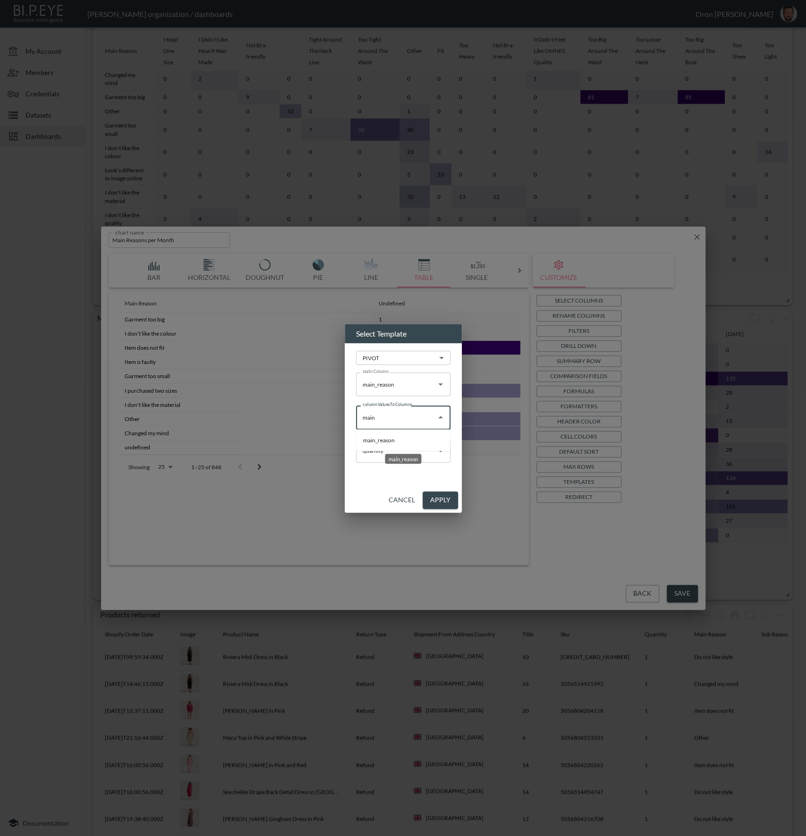
click at [387, 439] on li "main_reason" at bounding box center [403, 440] width 94 height 14
type input "main_reason"
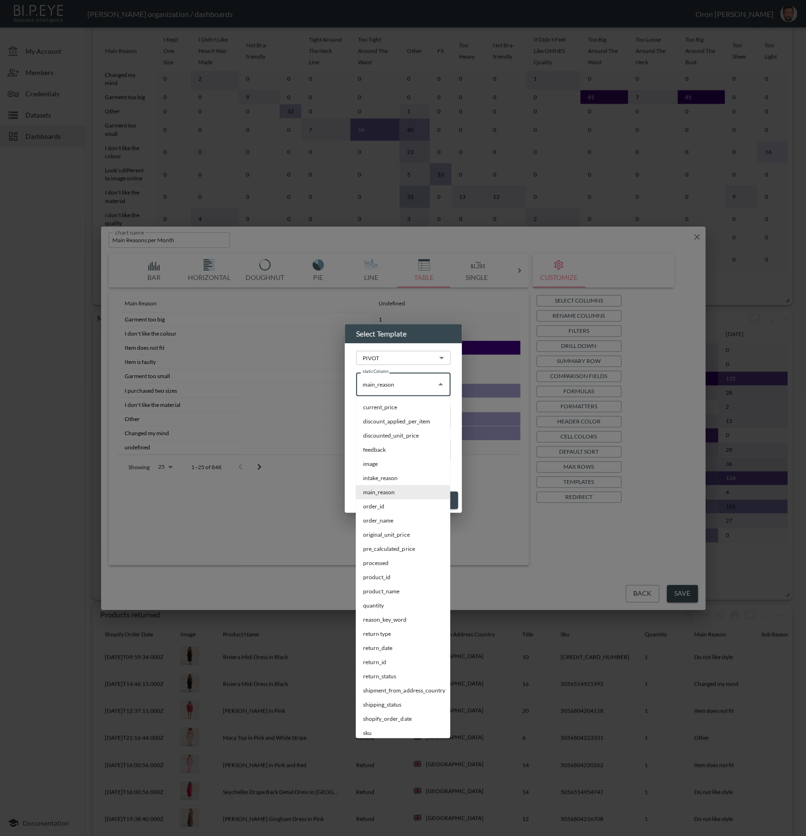
click at [390, 388] on input "main_reason" at bounding box center [396, 384] width 72 height 15
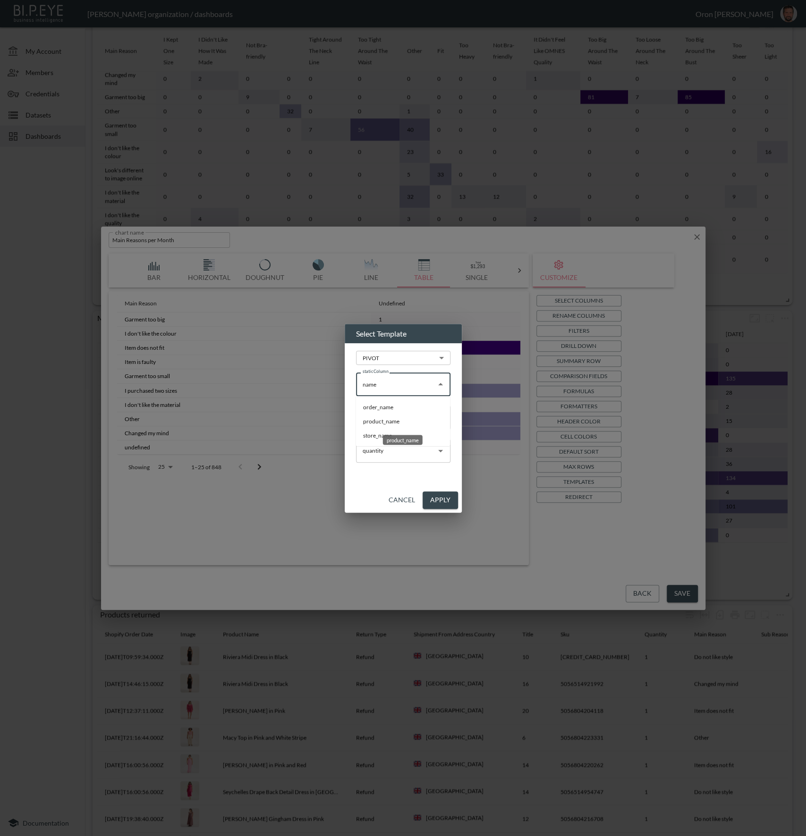
drag, startPoint x: 375, startPoint y: 420, endPoint x: 437, endPoint y: 488, distance: 91.9
click at [375, 420] on li "product_name" at bounding box center [403, 421] width 94 height 14
type input "product_name"
click at [452, 502] on button "Apply" at bounding box center [440, 500] width 35 height 17
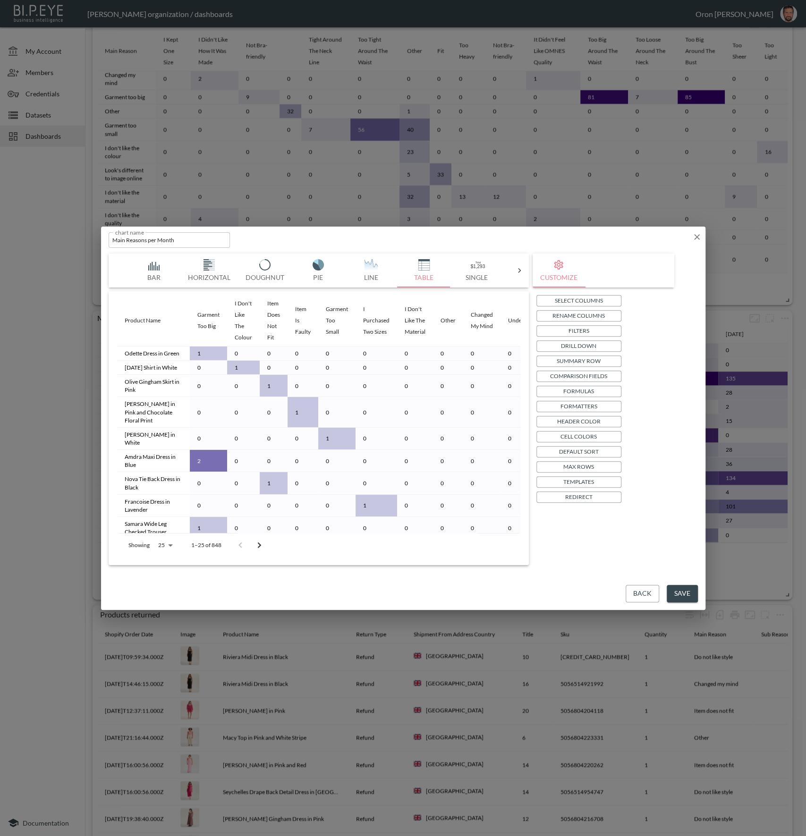
click at [579, 462] on p "Max Rows" at bounding box center [578, 467] width 31 height 10
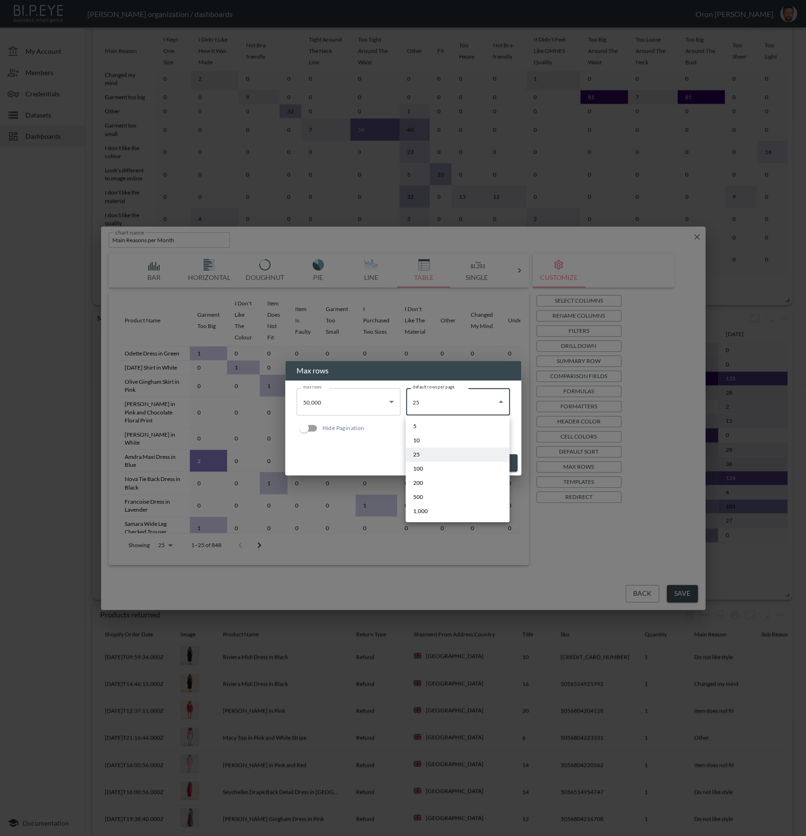
click at [419, 403] on body "BI.P.EYE, Interactive Analytics Dashboards - app [PERSON_NAME] organization / d…" at bounding box center [403, 418] width 806 height 836
drag, startPoint x: 430, startPoint y: 507, endPoint x: 339, endPoint y: 419, distance: 126.6
click at [430, 507] on li "1,000" at bounding box center [458, 511] width 104 height 14
type input "1000"
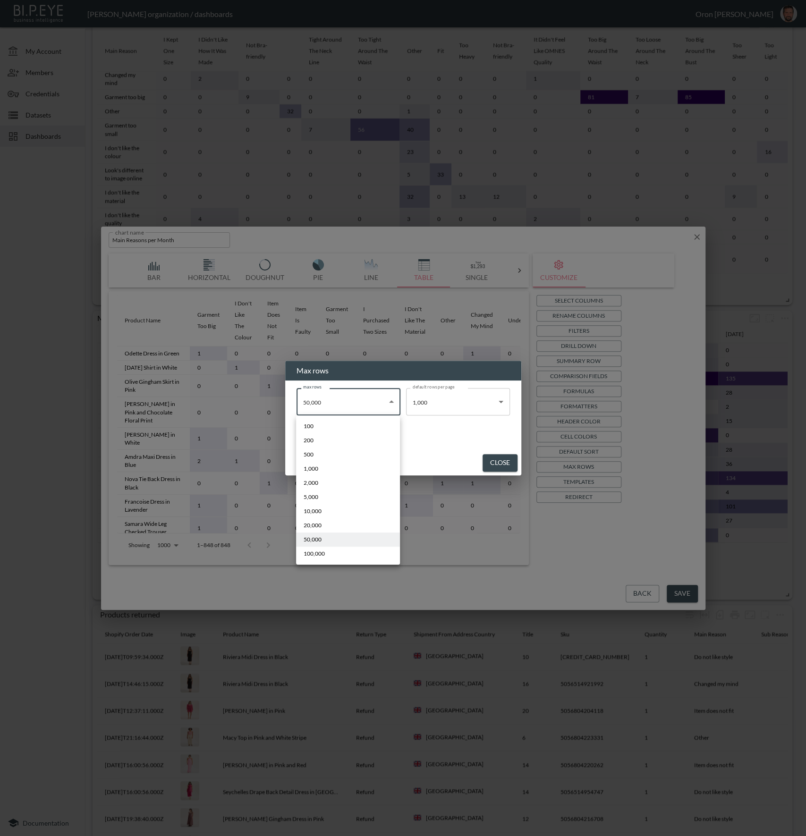
click at [337, 399] on body "BI.P.EYE, Interactive Analytics Dashboards - app [PERSON_NAME] organization / d…" at bounding box center [403, 418] width 806 height 836
drag, startPoint x: 462, startPoint y: 444, endPoint x: 498, endPoint y: 460, distance: 39.7
click at [463, 445] on div at bounding box center [403, 418] width 806 height 836
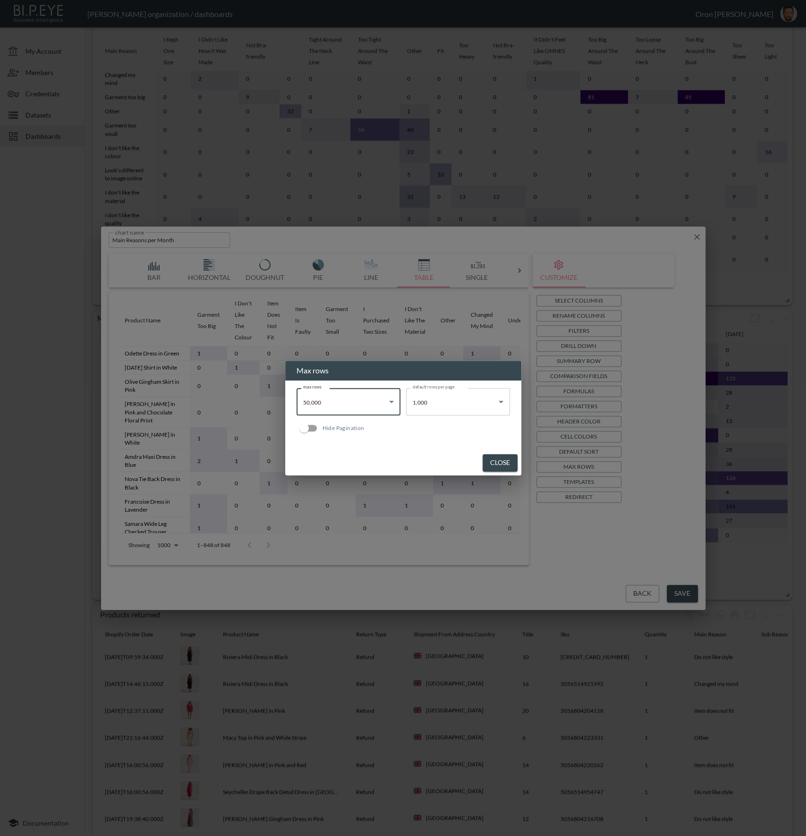
click at [504, 462] on button "Close" at bounding box center [500, 462] width 35 height 17
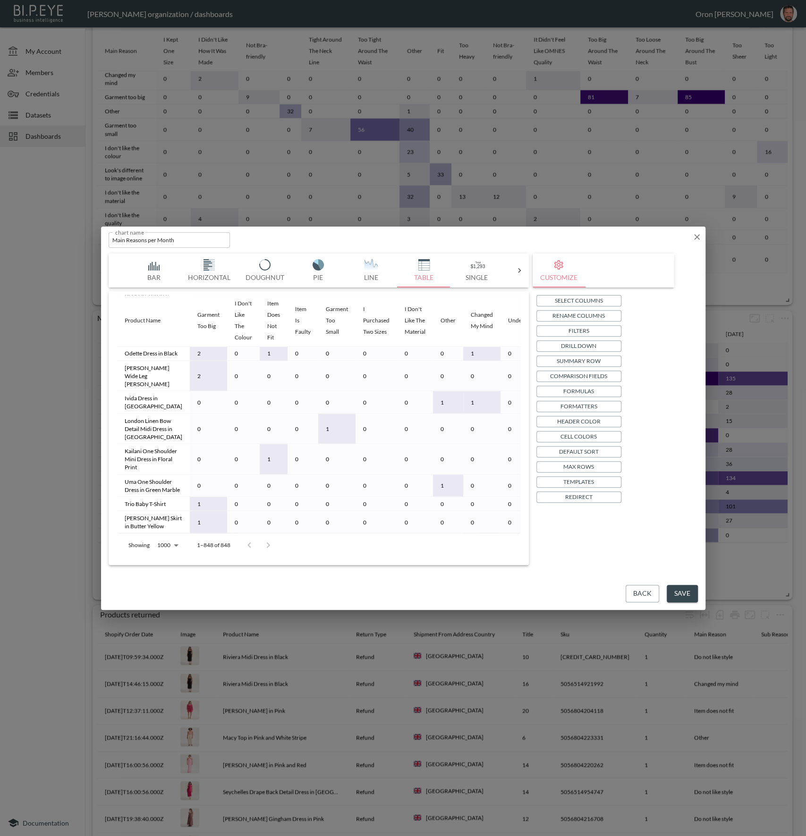
scroll to position [7920, 0]
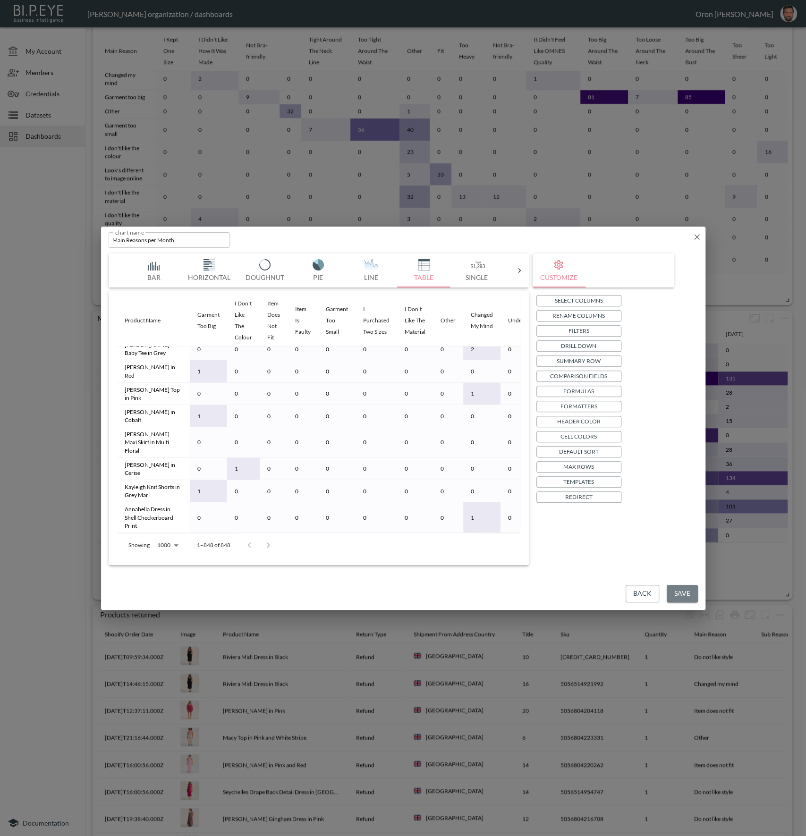
click at [682, 588] on button "Save" at bounding box center [682, 593] width 31 height 17
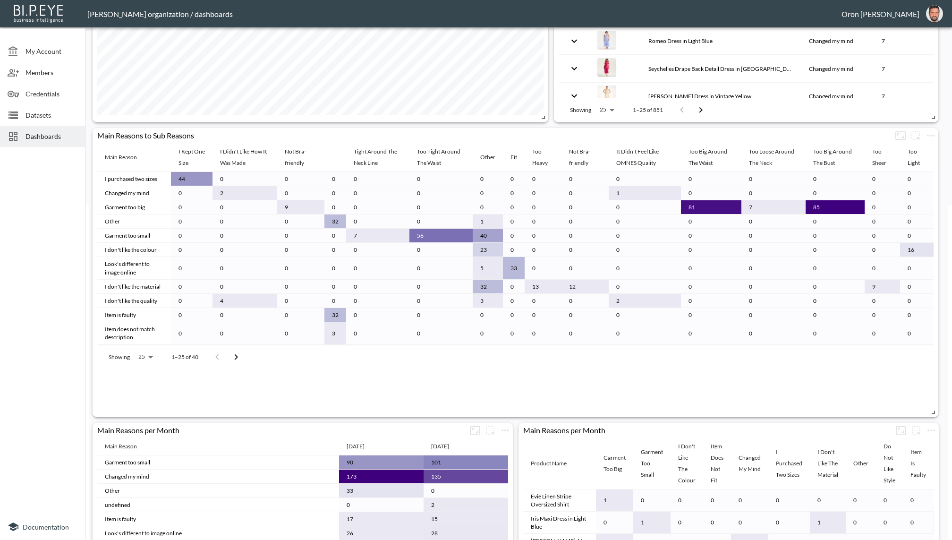
scroll to position [316, 0]
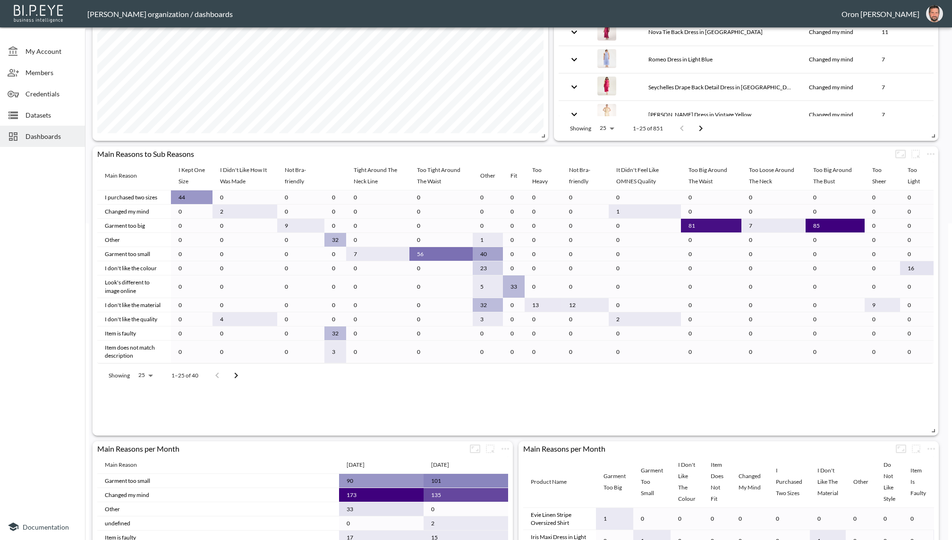
click at [730, 399] on div "Main Reason I Kept One Size I Didn't Like How It Was Made Not Bra-friendly Tigh…" at bounding box center [515, 294] width 836 height 266
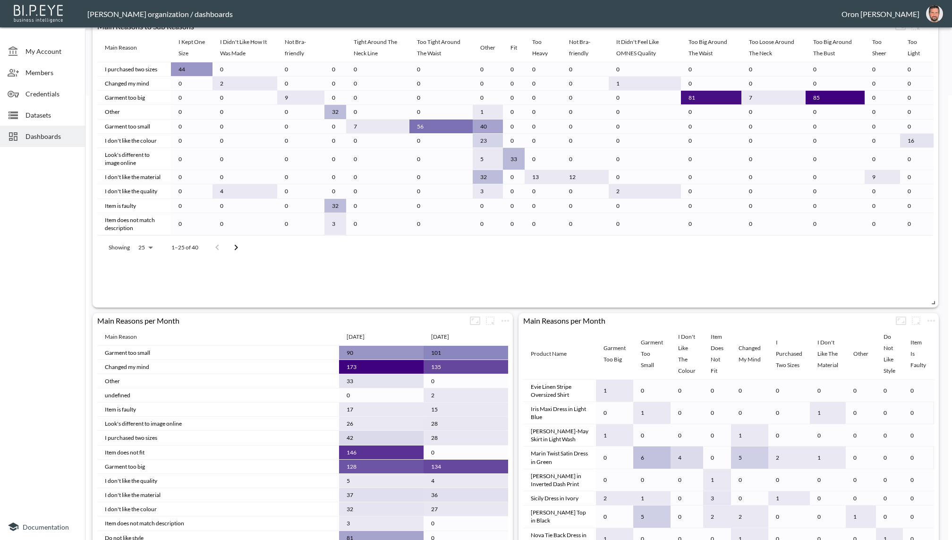
scroll to position [348, 0]
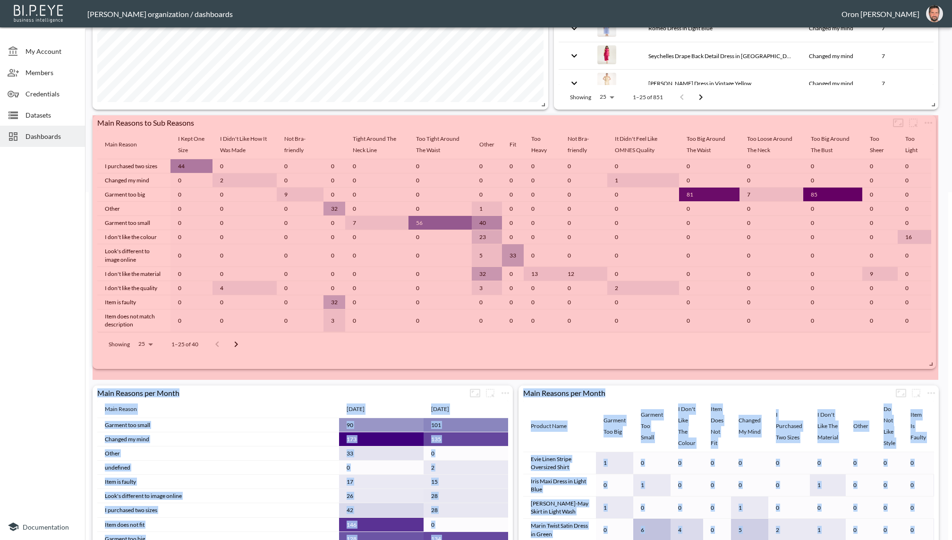
drag, startPoint x: 934, startPoint y: 398, endPoint x: 932, endPoint y: 363, distance: 35.5
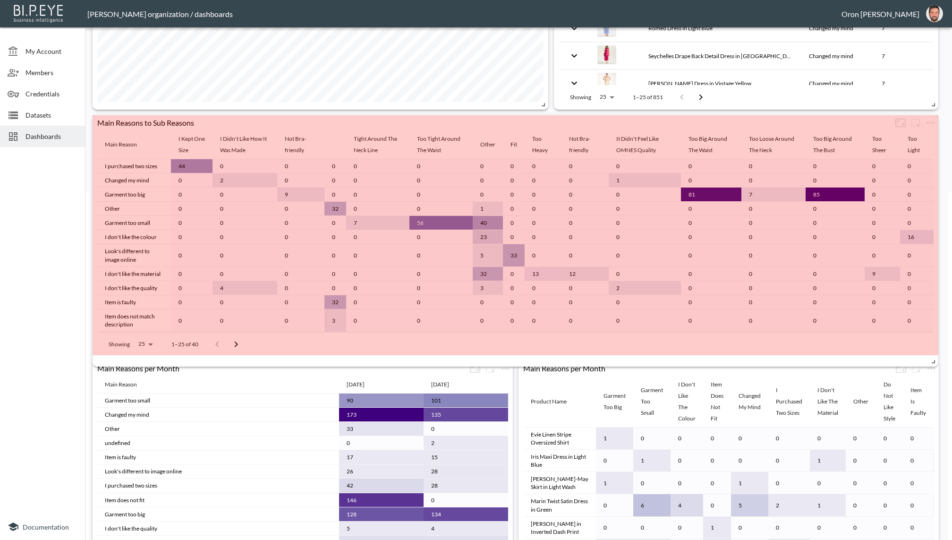
drag, startPoint x: 930, startPoint y: 367, endPoint x: 931, endPoint y: 354, distance: 13.3
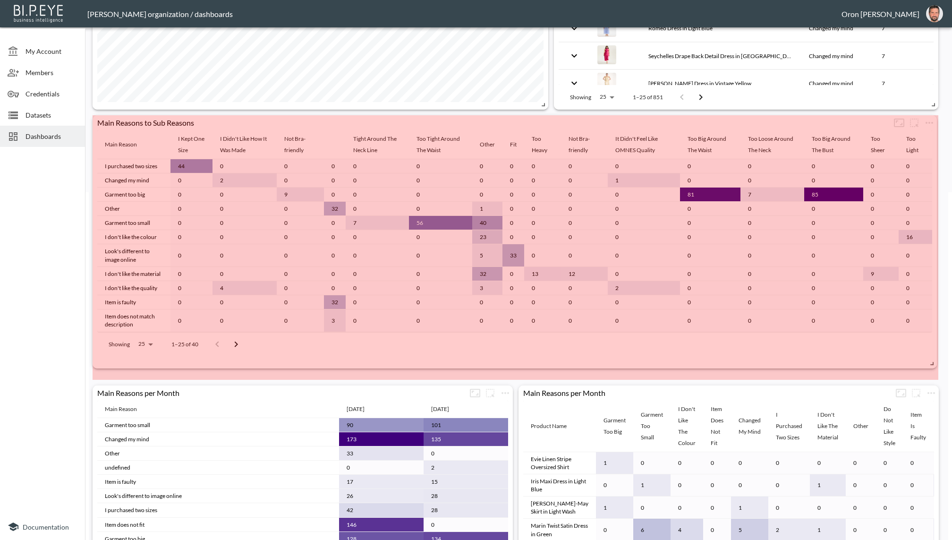
drag, startPoint x: 930, startPoint y: 346, endPoint x: 928, endPoint y: 358, distance: 12.9
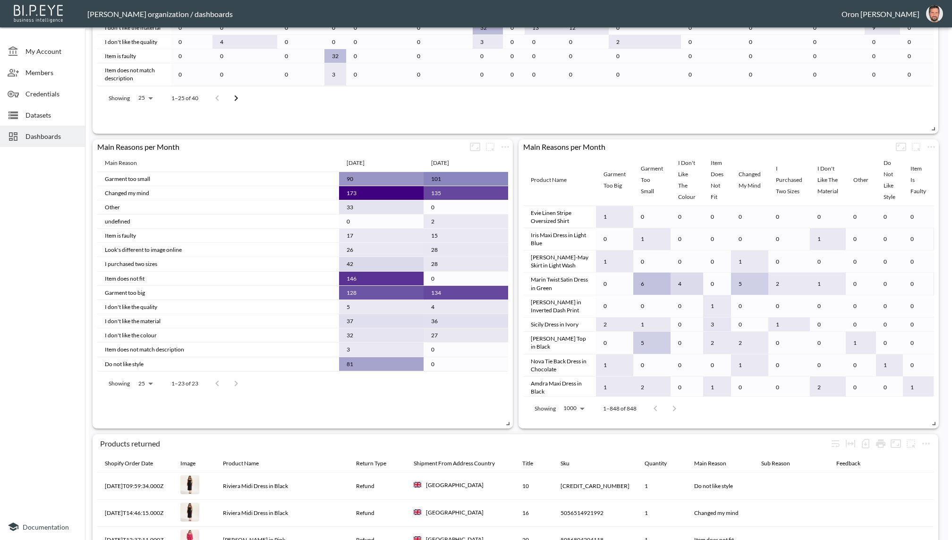
scroll to position [637, 0]
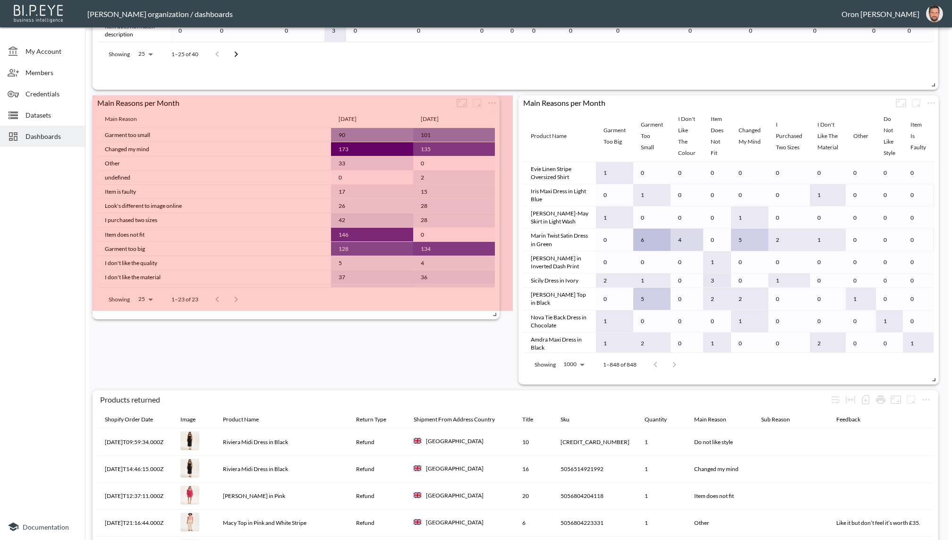
drag, startPoint x: 503, startPoint y: 350, endPoint x: 497, endPoint y: 311, distance: 40.1
click at [497, 311] on span at bounding box center [492, 312] width 9 height 9
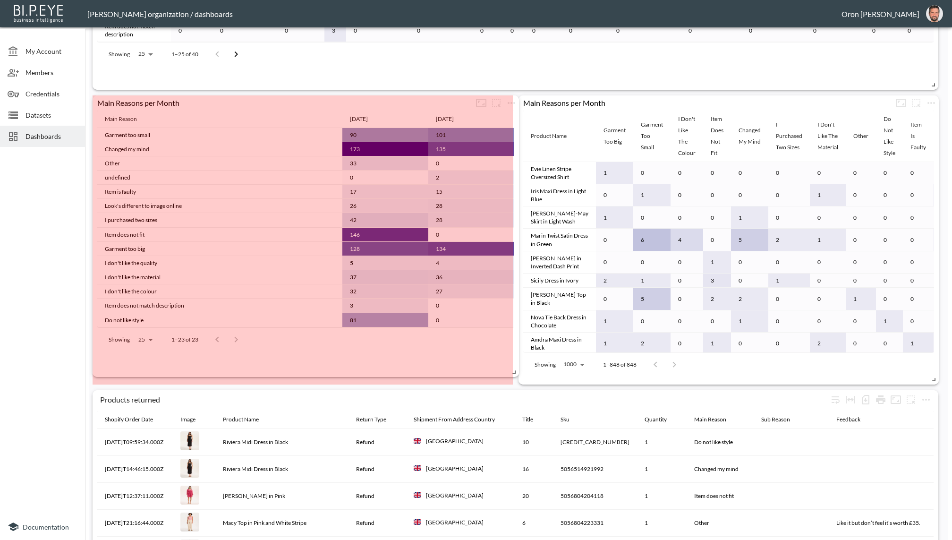
drag, startPoint x: 506, startPoint y: 307, endPoint x: 510, endPoint y: 367, distance: 60.1
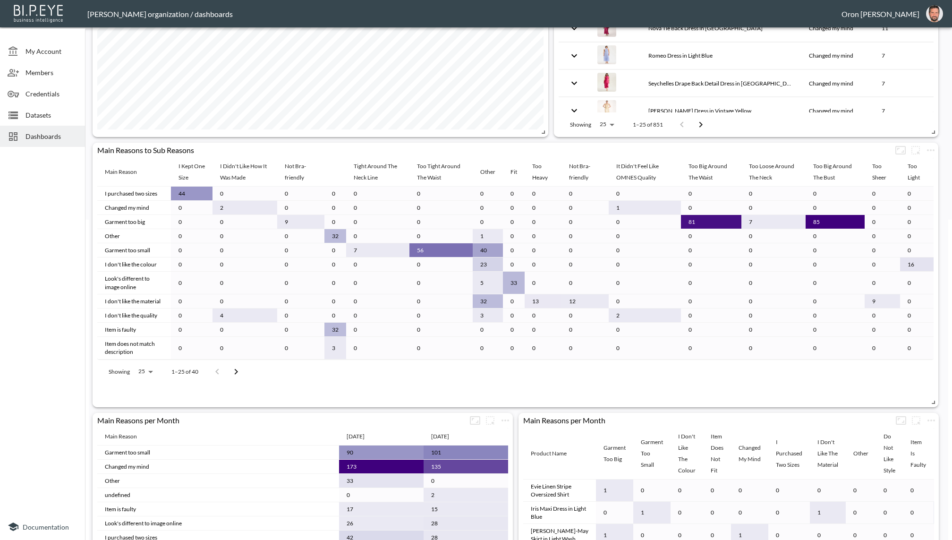
scroll to position [297, 0]
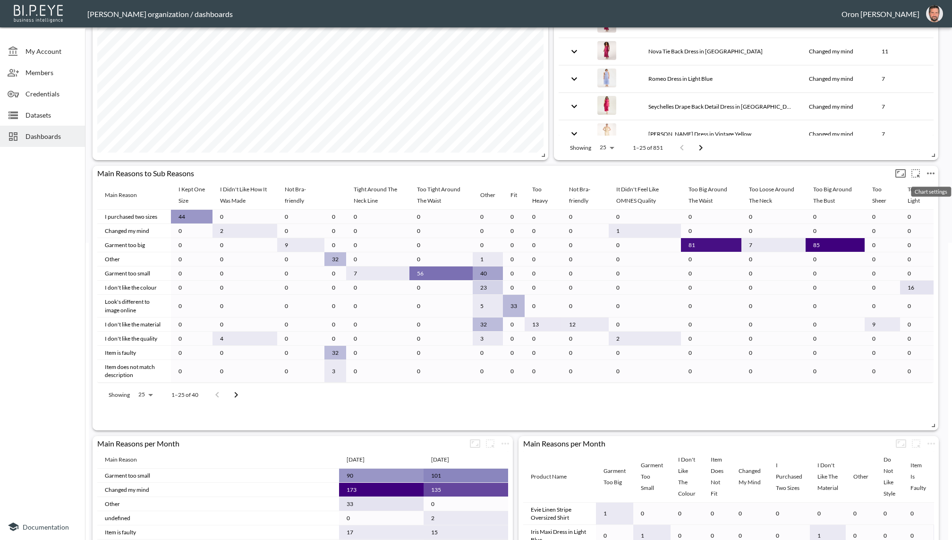
click at [806, 173] on icon "more" at bounding box center [930, 173] width 11 height 11
click at [806, 187] on li "Edit" at bounding box center [905, 190] width 74 height 17
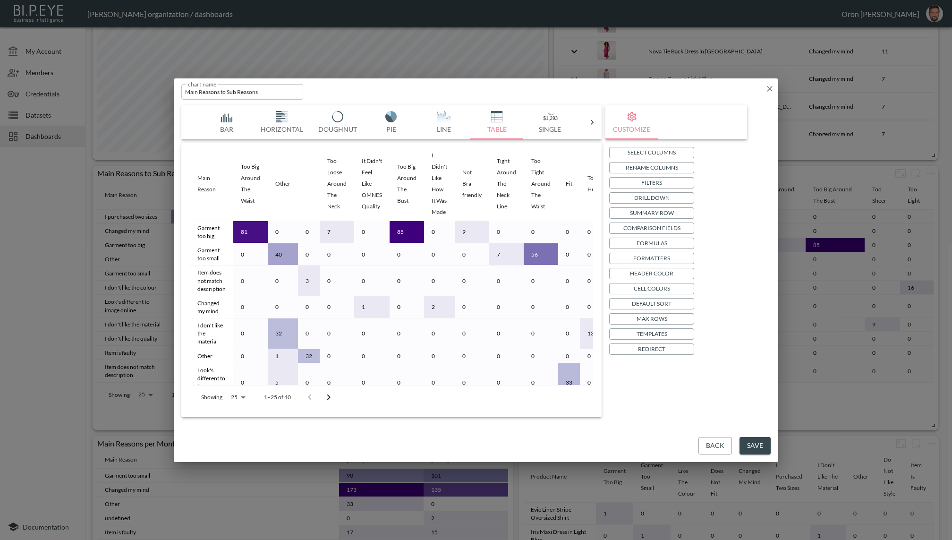
click at [663, 314] on p "Max Rows" at bounding box center [652, 319] width 31 height 10
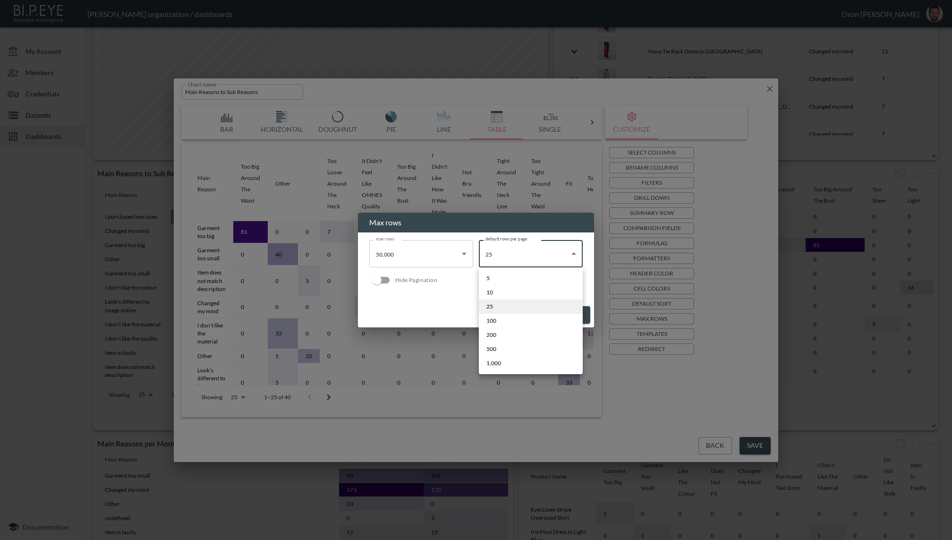
click at [498, 253] on body "BI.P.EYE, Interactive Analytics Dashboards - app [PERSON_NAME] organization / d…" at bounding box center [476, 270] width 952 height 540
click at [503, 361] on li "1,000" at bounding box center [531, 363] width 104 height 14
type input "1000"
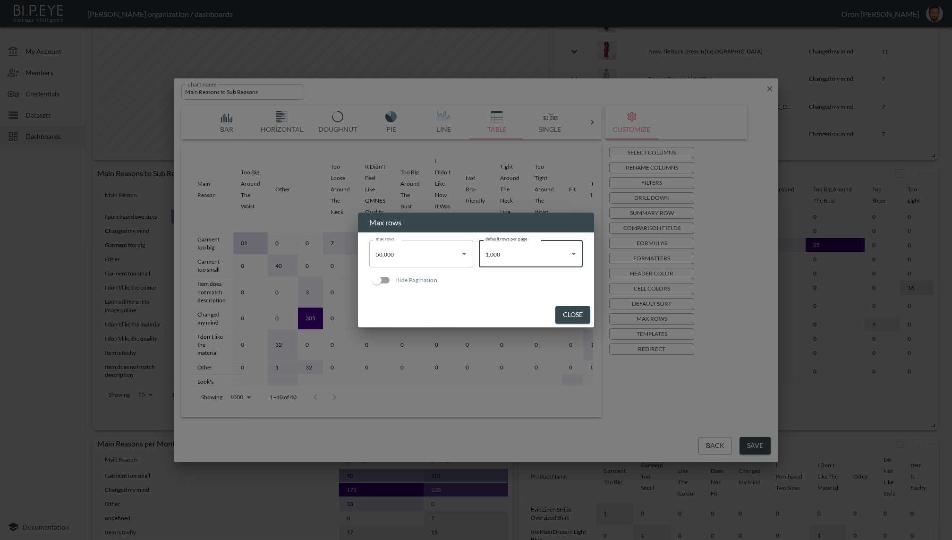
click at [382, 280] on input "Hide Pagination" at bounding box center [377, 280] width 54 height 18
checkbox input "true"
drag, startPoint x: 578, startPoint y: 314, endPoint x: 573, endPoint y: 314, distance: 5.7
click at [577, 314] on button "Close" at bounding box center [572, 314] width 35 height 17
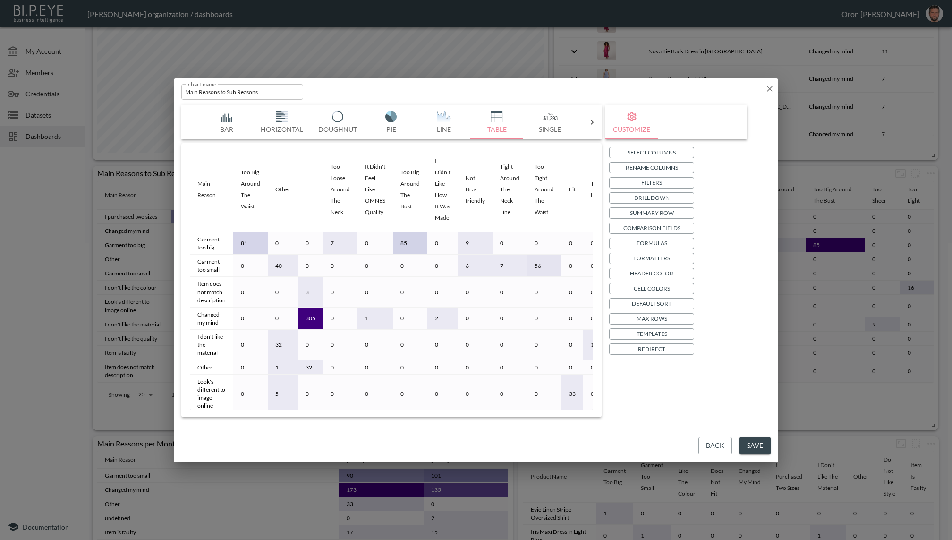
click at [767, 439] on button "Save" at bounding box center [754, 445] width 31 height 17
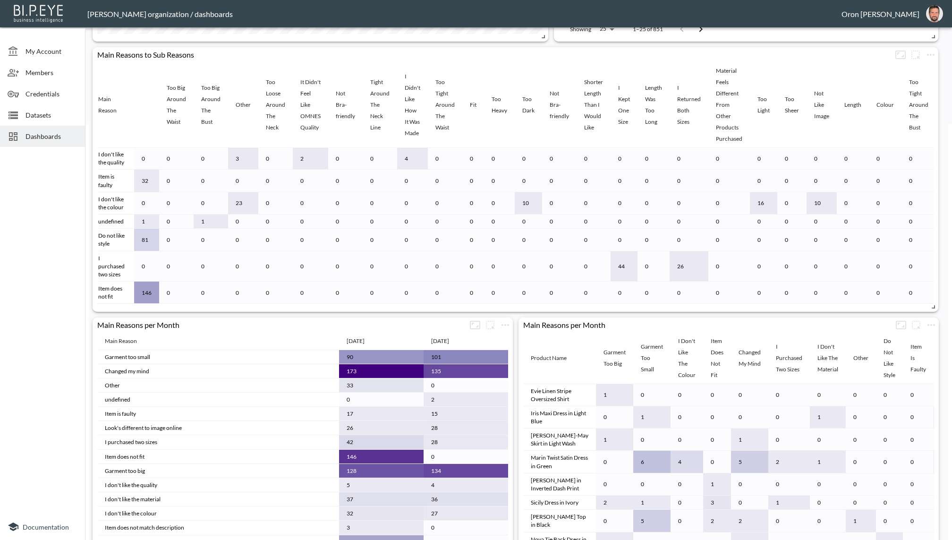
scroll to position [183, 0]
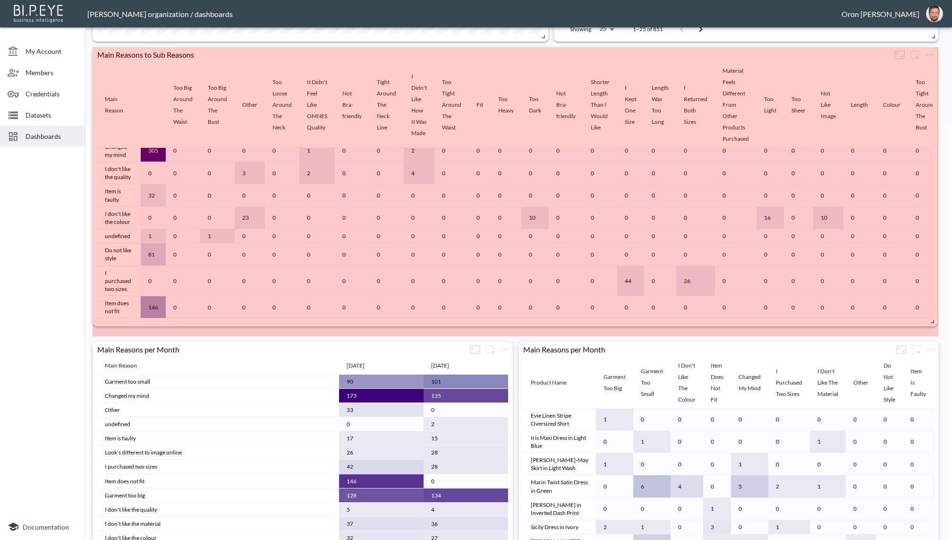
drag, startPoint x: 929, startPoint y: 304, endPoint x: 928, endPoint y: 318, distance: 13.8
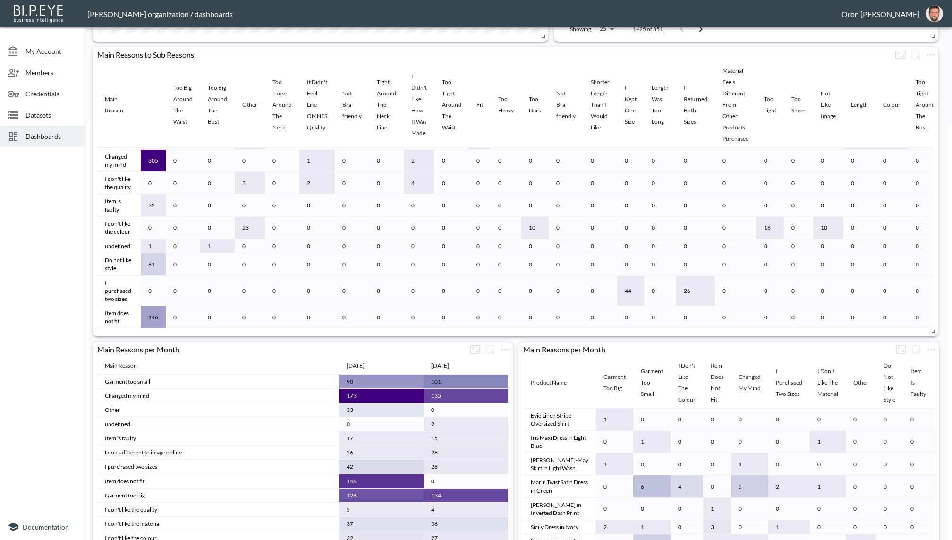
scroll to position [159, 0]
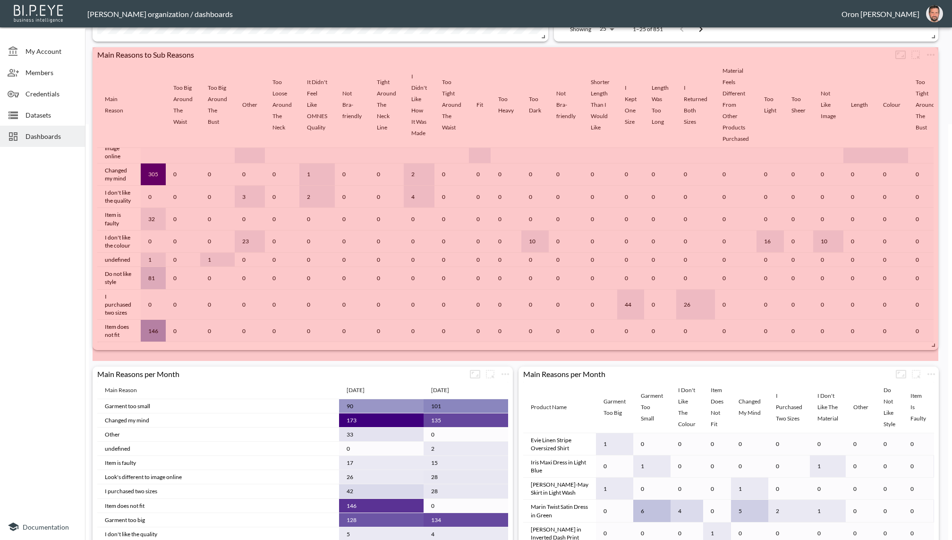
drag, startPoint x: 927, startPoint y: 330, endPoint x: 927, endPoint y: 345, distance: 15.1
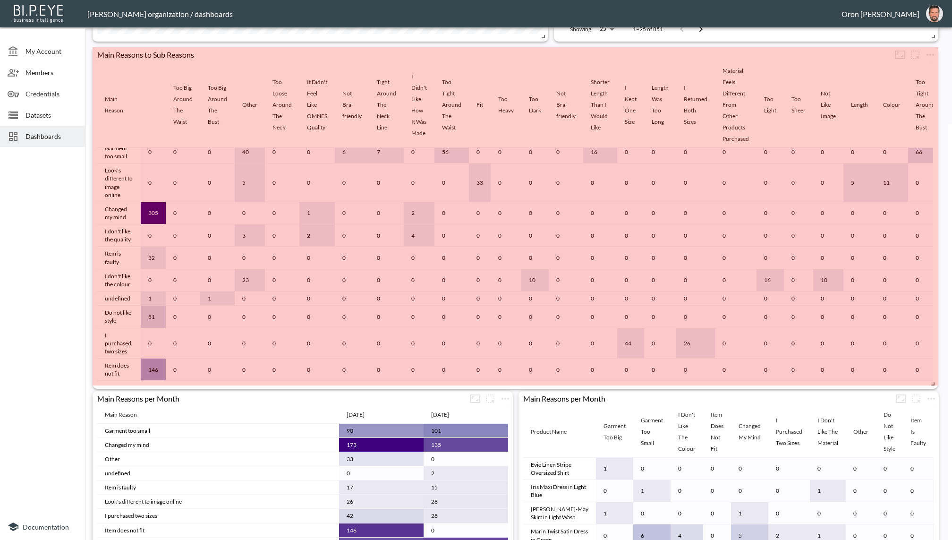
drag, startPoint x: 928, startPoint y: 356, endPoint x: 927, endPoint y: 377, distance: 20.8
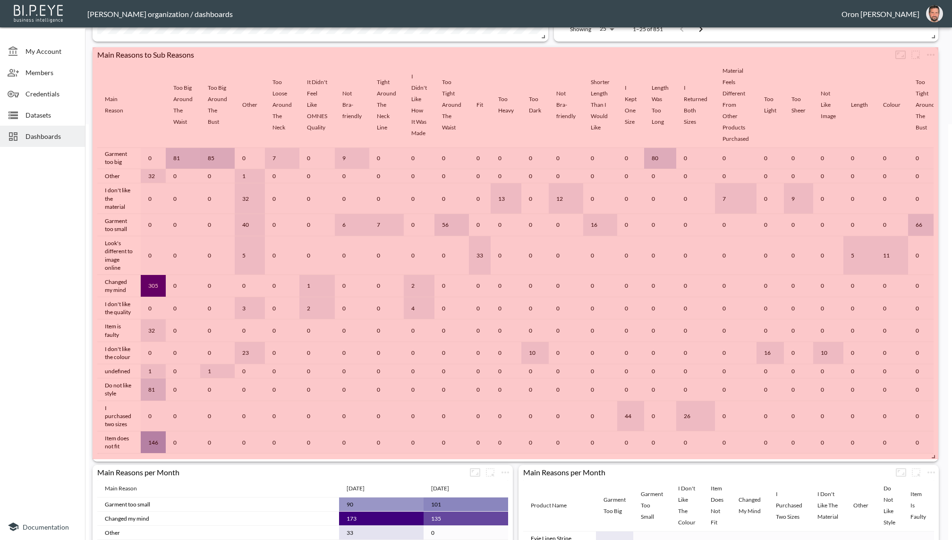
drag, startPoint x: 928, startPoint y: 417, endPoint x: 916, endPoint y: 395, distance: 25.2
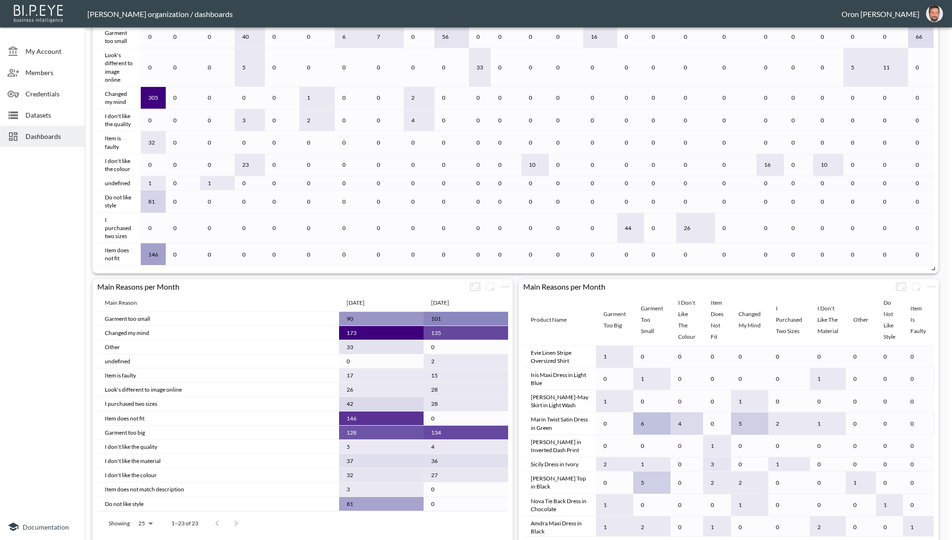
scroll to position [540, 0]
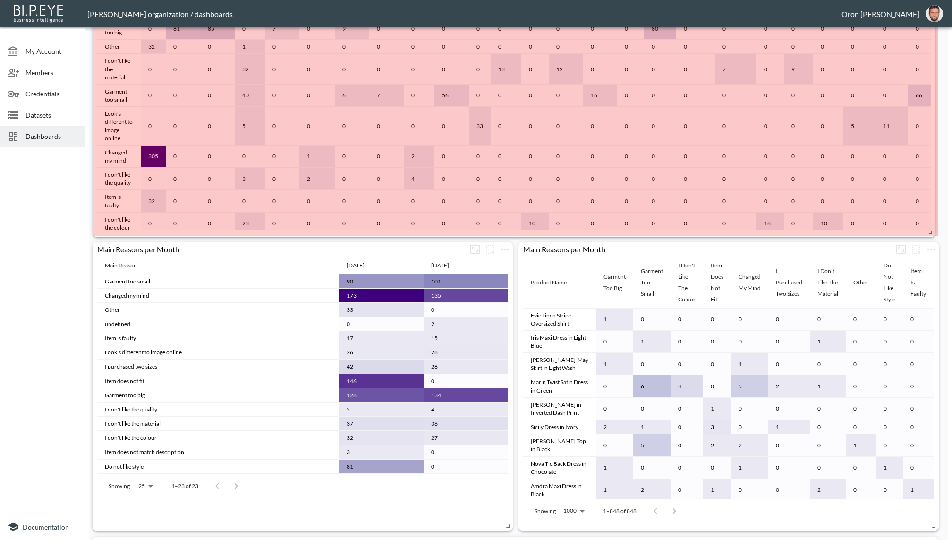
drag, startPoint x: 930, startPoint y: 324, endPoint x: 927, endPoint y: 227, distance: 97.3
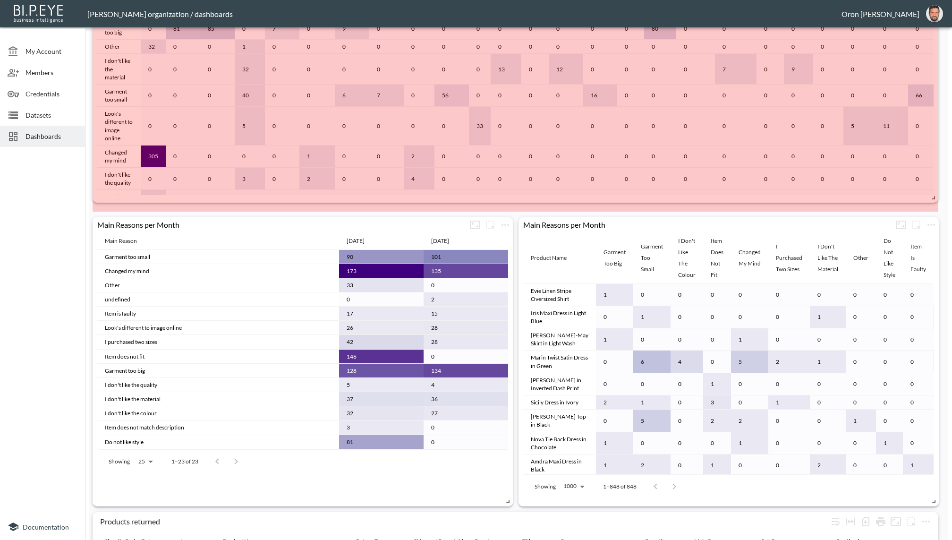
drag, startPoint x: 927, startPoint y: 216, endPoint x: 927, endPoint y: 186, distance: 30.7
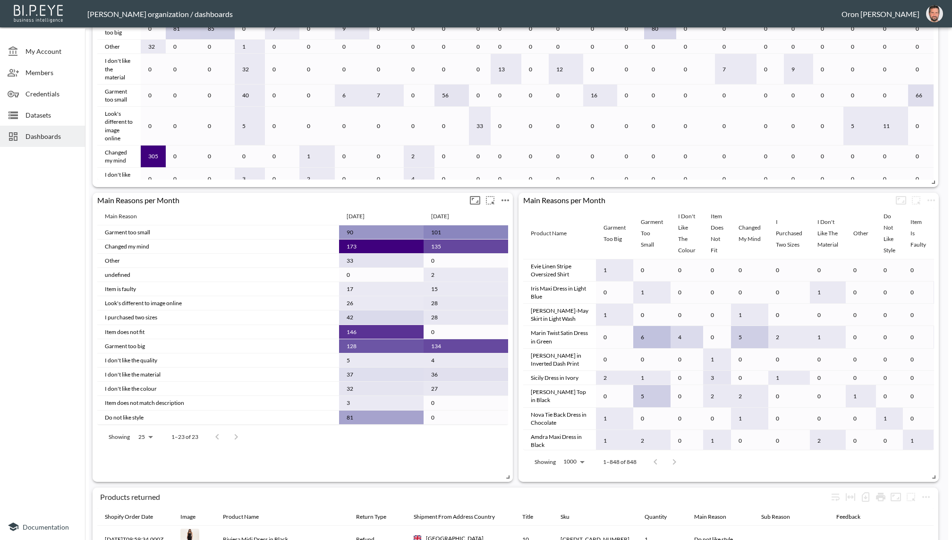
click at [505, 200] on icon "more" at bounding box center [505, 200] width 8 height 2
click at [503, 215] on li "Edit" at bounding box center [505, 218] width 74 height 17
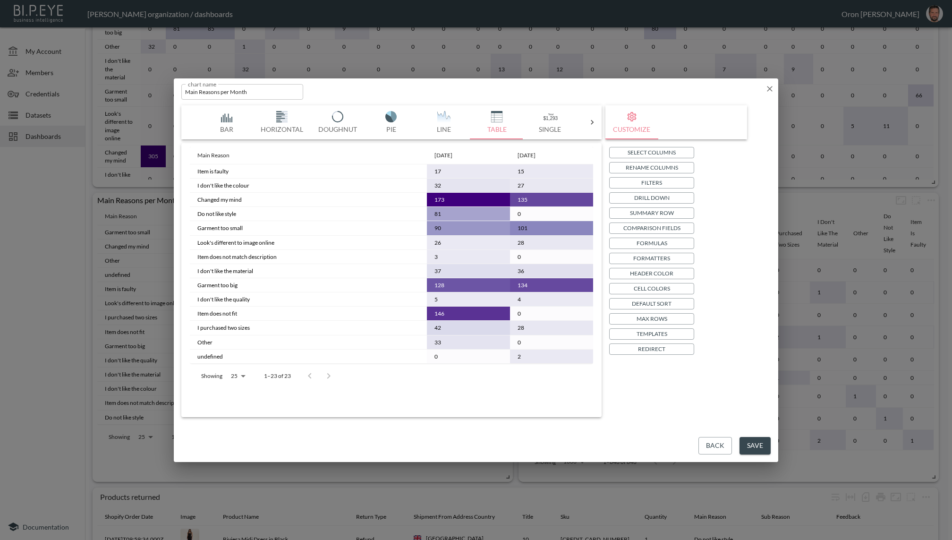
click at [664, 315] on p "Max Rows" at bounding box center [652, 319] width 31 height 10
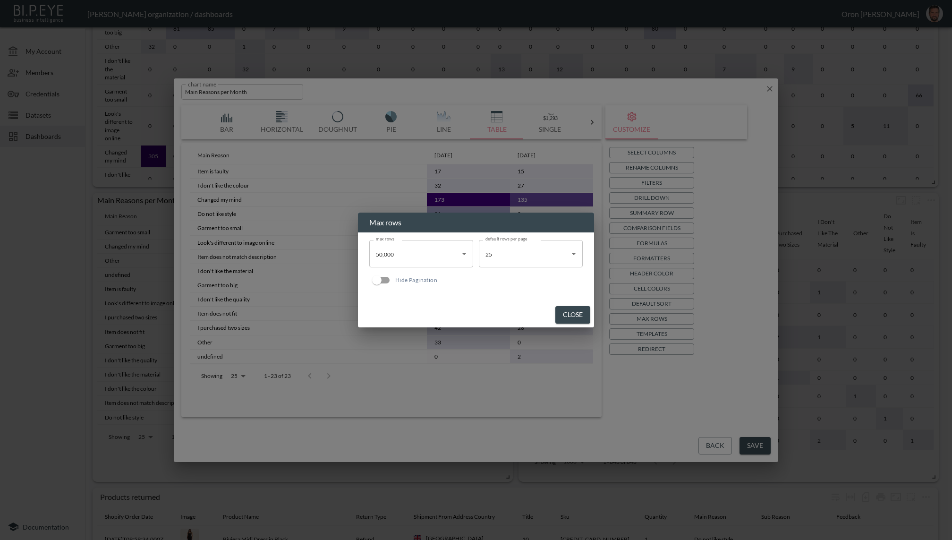
click at [380, 277] on input "Hide Pagination" at bounding box center [377, 280] width 54 height 18
checkbox input "true"
click at [552, 252] on body "BI.P.EYE, Interactive Analytics Dashboards - app [PERSON_NAME] organization / d…" at bounding box center [476, 270] width 952 height 540
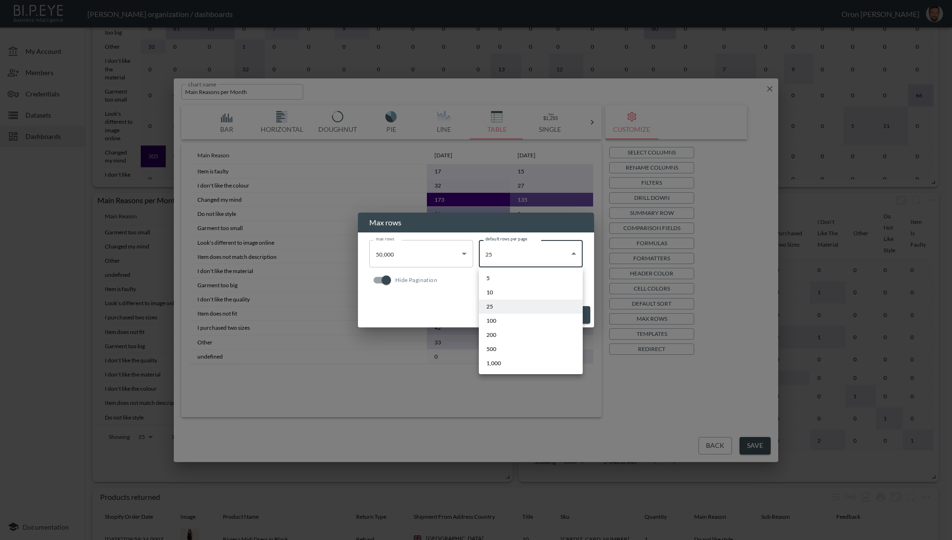
click at [529, 358] on li "1,000" at bounding box center [531, 363] width 104 height 14
type input "1000"
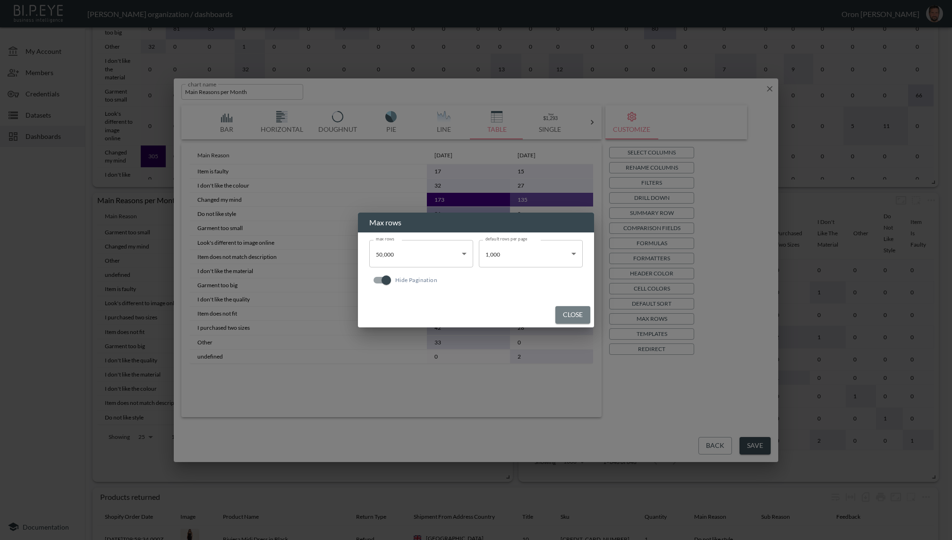
click at [577, 314] on button "Close" at bounding box center [572, 314] width 35 height 17
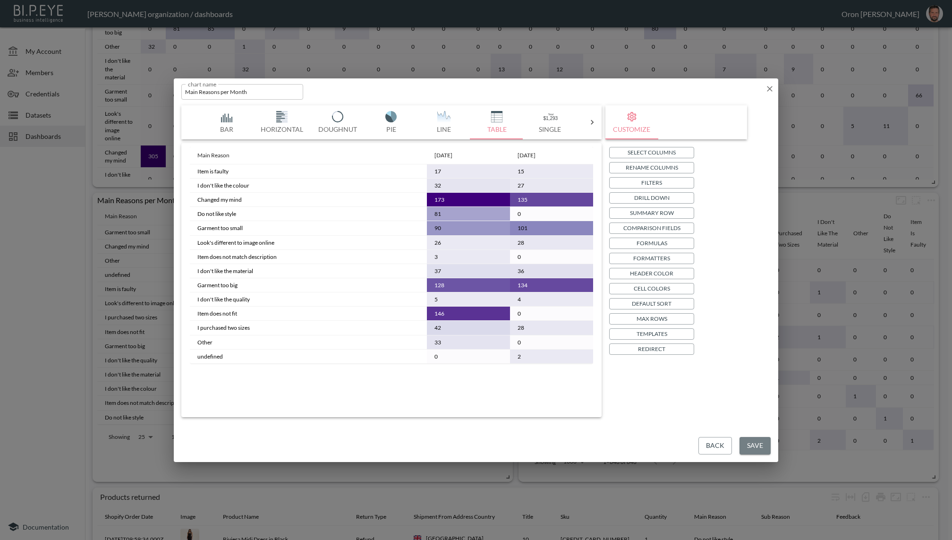
drag, startPoint x: 758, startPoint y: 448, endPoint x: 731, endPoint y: 382, distance: 70.9
click at [758, 448] on button "Save" at bounding box center [754, 445] width 31 height 17
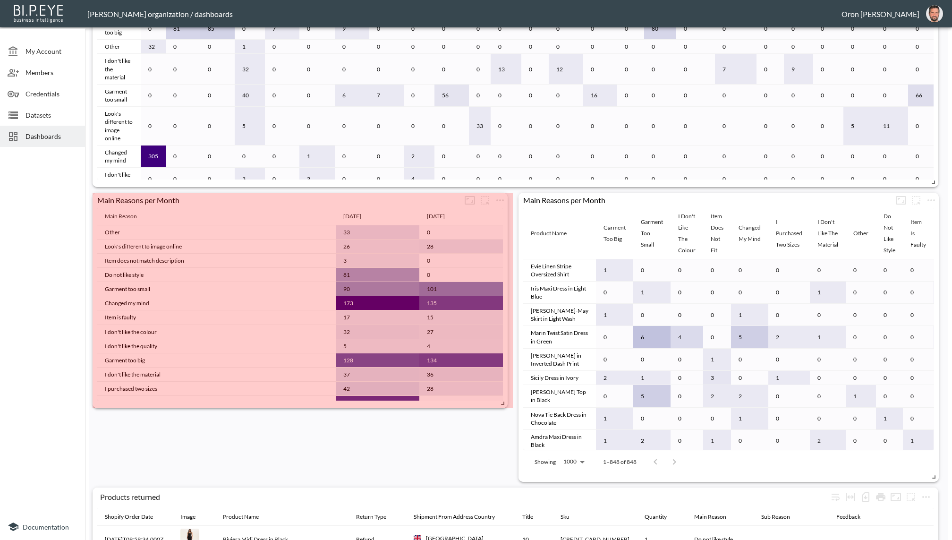
drag, startPoint x: 504, startPoint y: 476, endPoint x: 499, endPoint y: 404, distance: 72.5
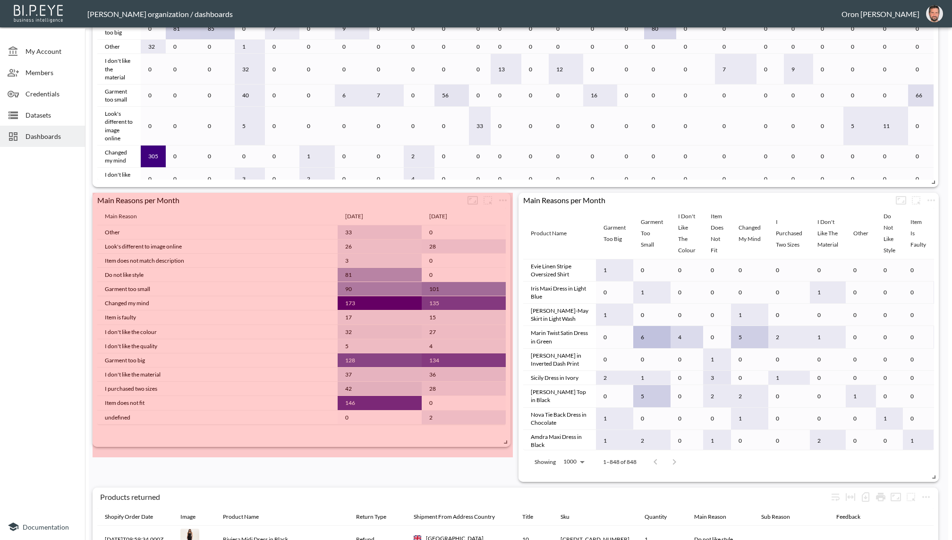
drag, startPoint x: 501, startPoint y: 421, endPoint x: 502, endPoint y: 439, distance: 17.5
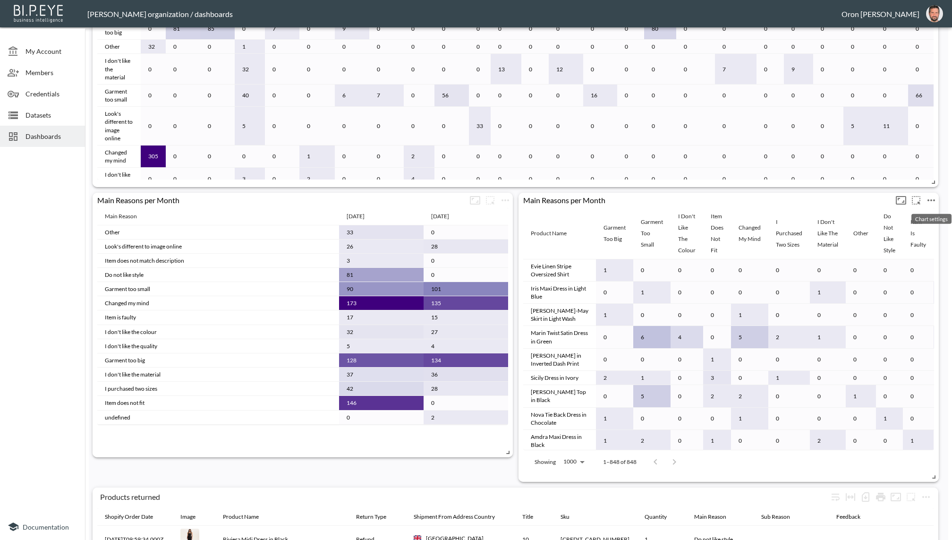
click at [806, 196] on icon "more" at bounding box center [930, 200] width 11 height 11
click at [806, 212] on li "Edit" at bounding box center [905, 218] width 74 height 17
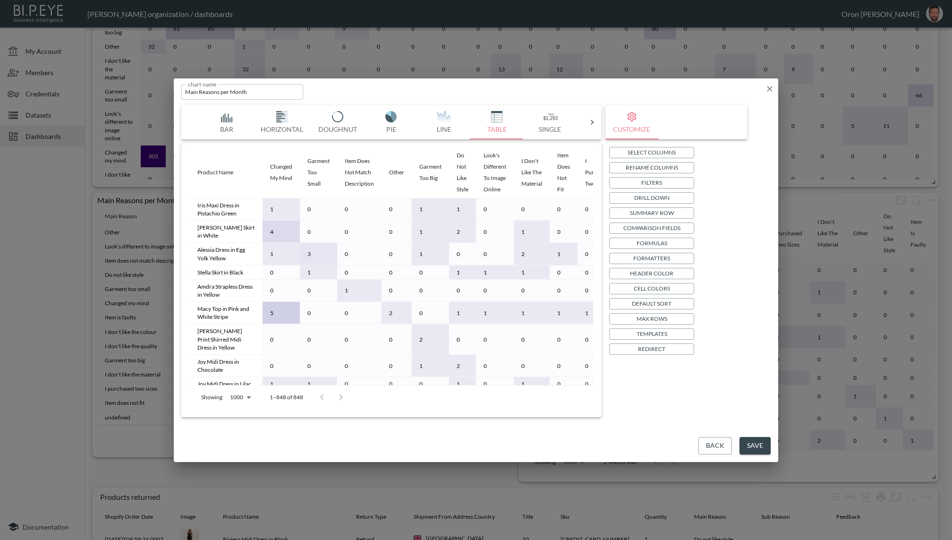
click at [664, 317] on p "Max Rows" at bounding box center [652, 319] width 31 height 10
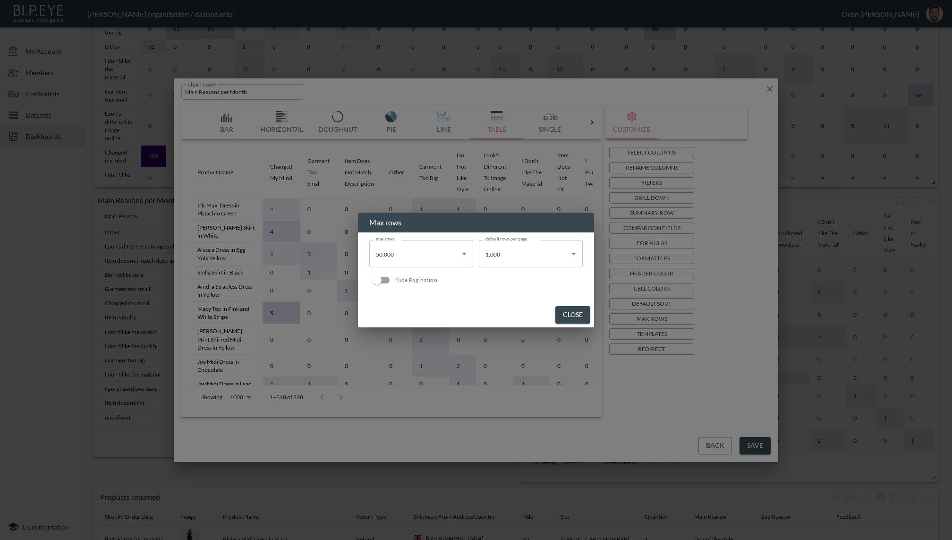
drag, startPoint x: 379, startPoint y: 281, endPoint x: 457, endPoint y: 274, distance: 78.2
click at [381, 280] on input "Hide Pagination" at bounding box center [377, 280] width 54 height 18
checkbox input "true"
click at [577, 316] on button "Close" at bounding box center [572, 314] width 35 height 17
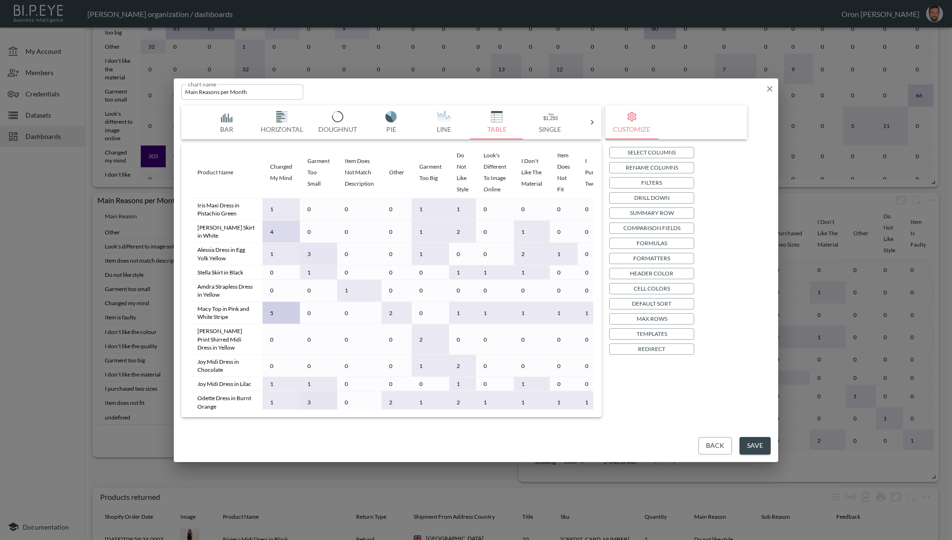
click at [764, 445] on button "Save" at bounding box center [754, 445] width 31 height 17
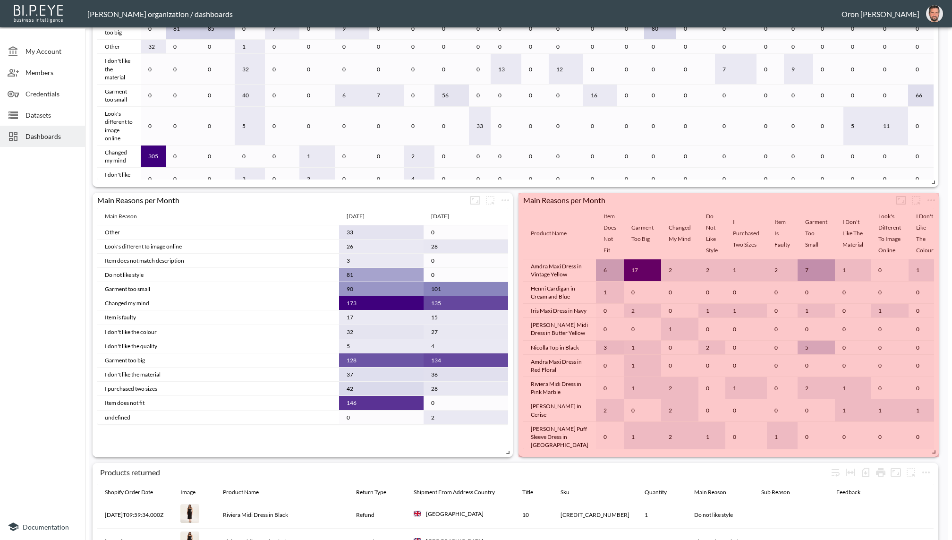
drag, startPoint x: 932, startPoint y: 473, endPoint x: 911, endPoint y: 456, distance: 26.8
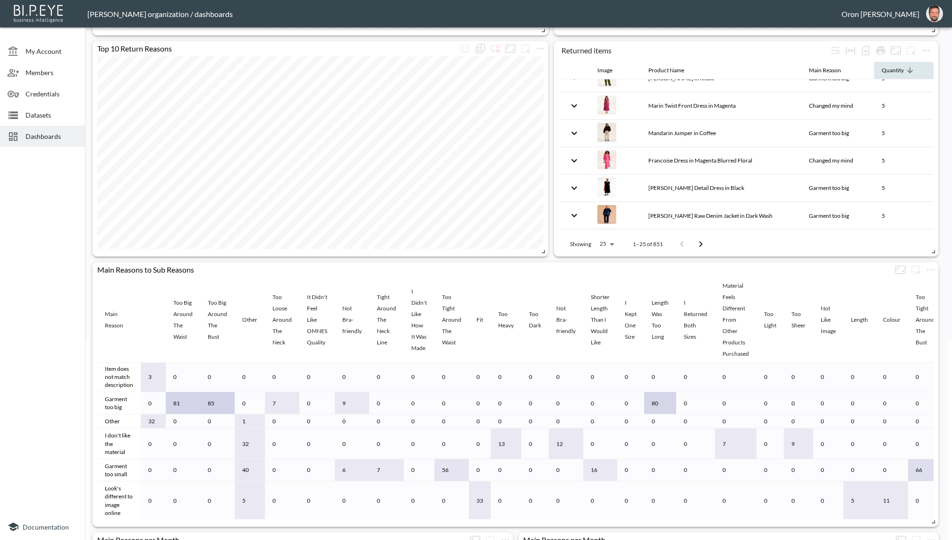
scroll to position [0, 0]
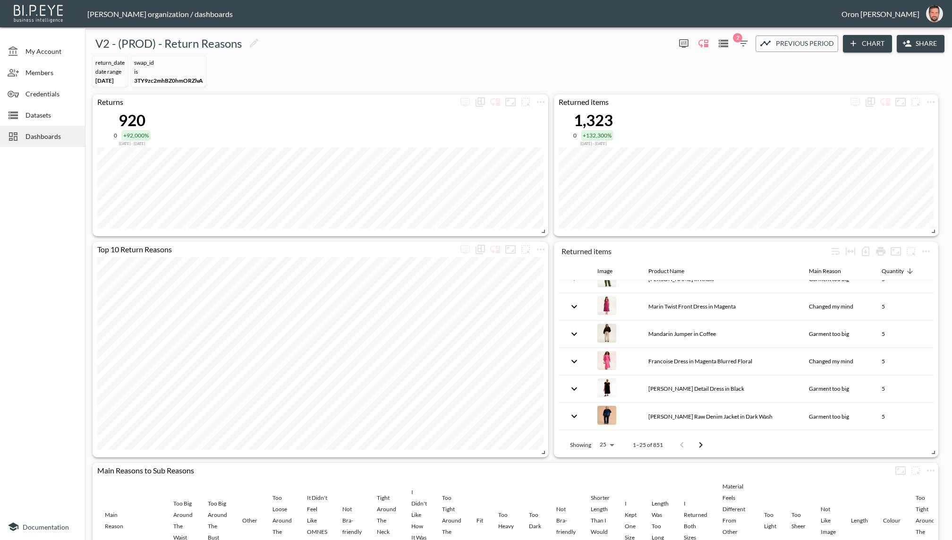
click at [738, 40] on span "2" at bounding box center [737, 37] width 9 height 9
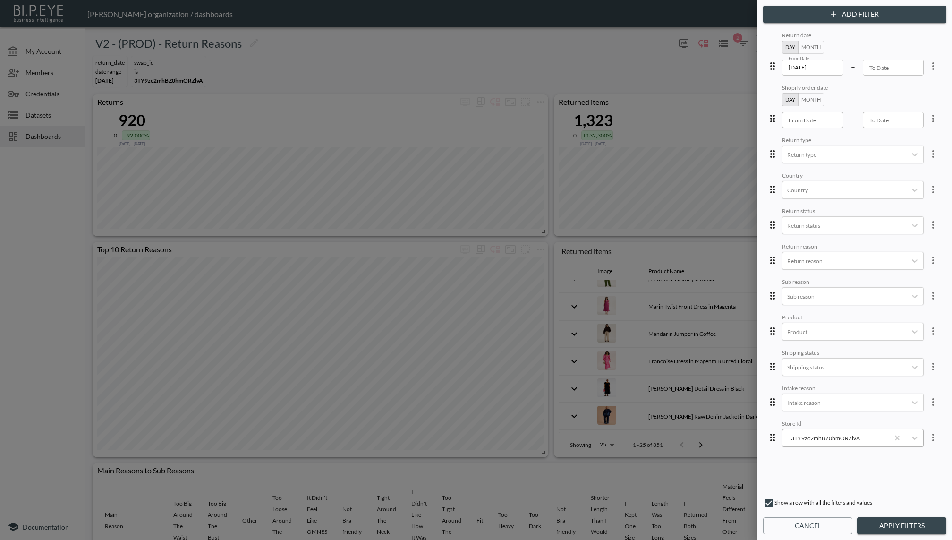
click at [806, 435] on div "3TY9zc2mhBZ0hmORZlvA" at bounding box center [835, 437] width 97 height 9
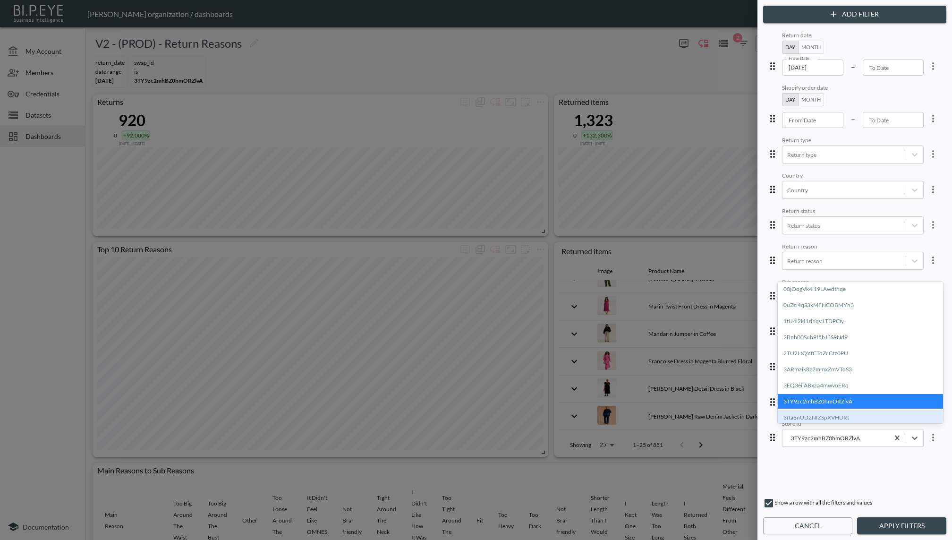
click at [806, 414] on div "3fta6nUD2NfZSpXVHURt" at bounding box center [860, 417] width 165 height 15
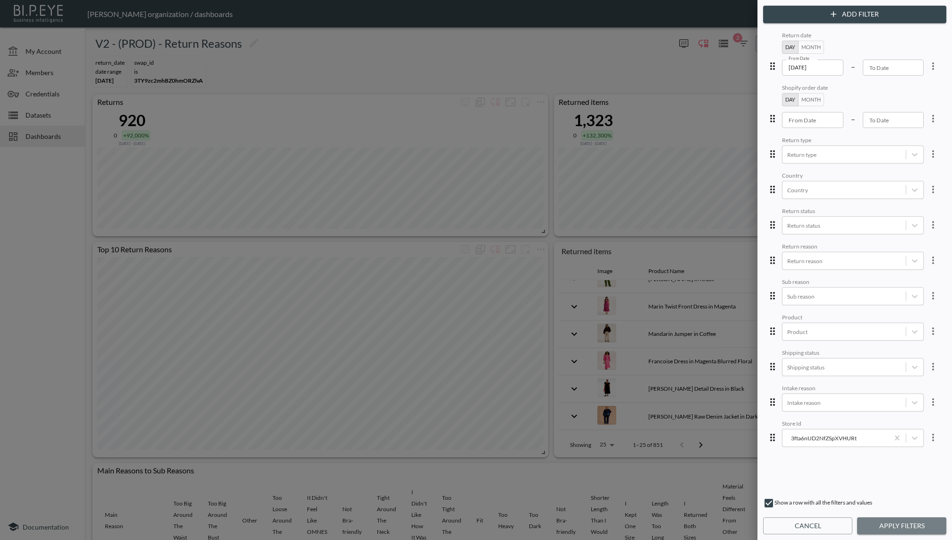
click at [806, 528] on button "Apply Filters" at bounding box center [901, 525] width 89 height 17
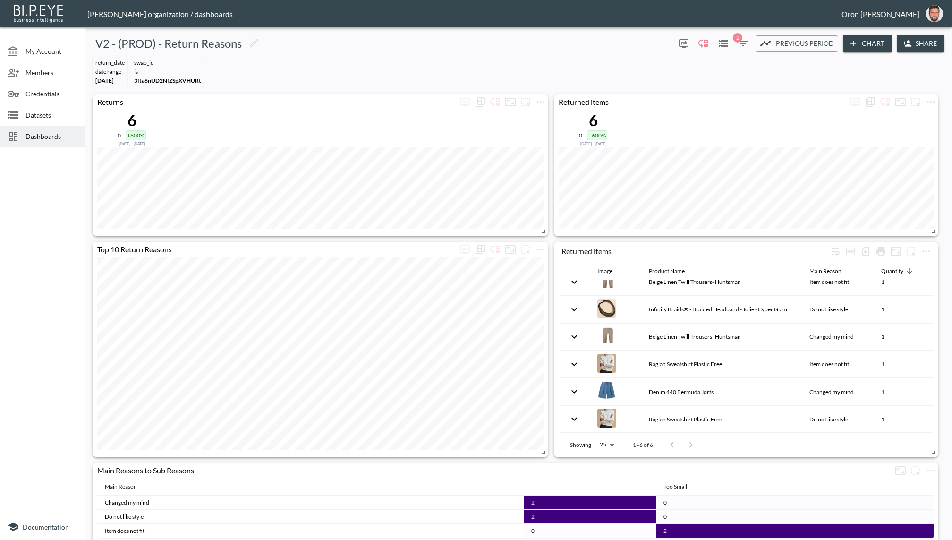
click at [738, 45] on icon "button" at bounding box center [743, 43] width 11 height 11
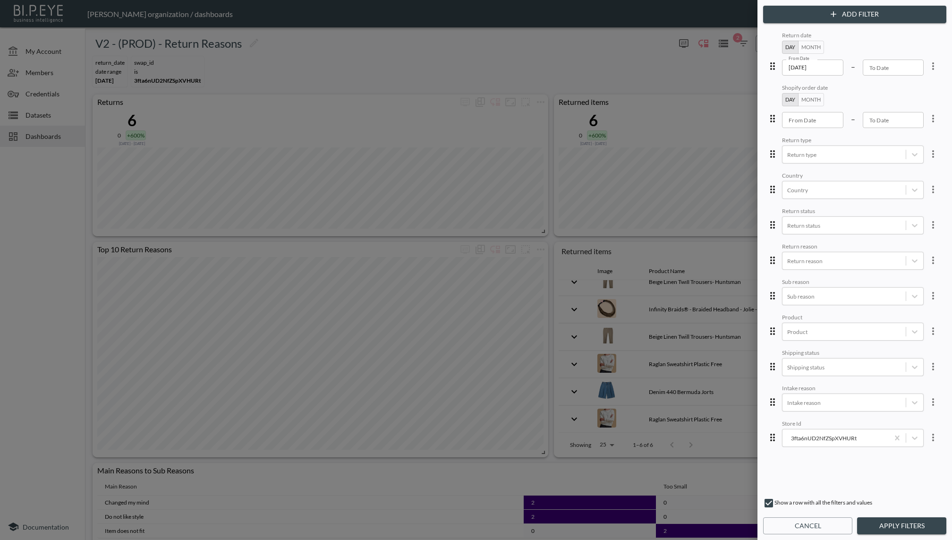
click at [683, 465] on div at bounding box center [476, 270] width 952 height 540
drag, startPoint x: 798, startPoint y: 524, endPoint x: 790, endPoint y: 501, distance: 24.8
click at [798, 523] on button "Cancel" at bounding box center [807, 525] width 89 height 17
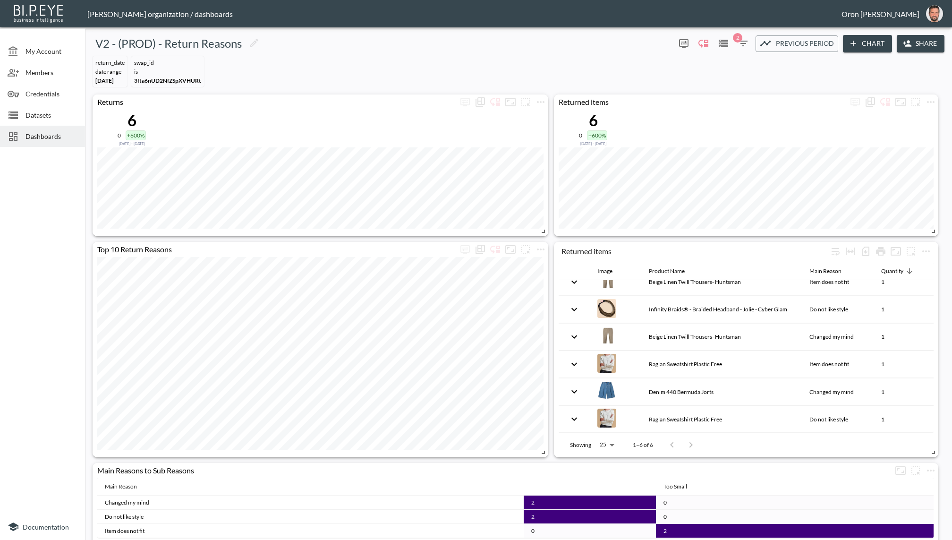
click at [745, 41] on icon "button" at bounding box center [743, 43] width 11 height 11
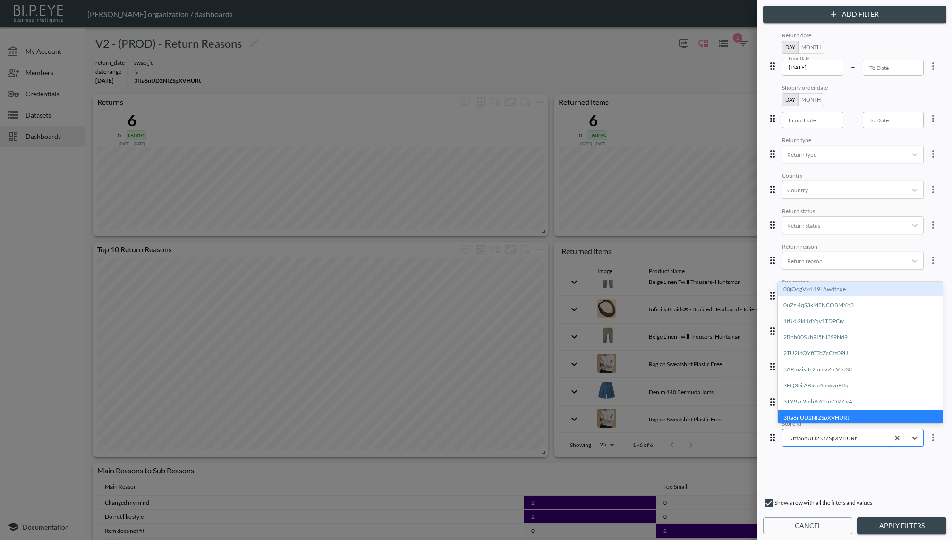
click at [806, 435] on div "3fta6nUD2NfZSpXVHURt" at bounding box center [835, 437] width 97 height 9
click at [806, 359] on div "2TU2LtQYfCToZcCtz0PU" at bounding box center [860, 353] width 165 height 15
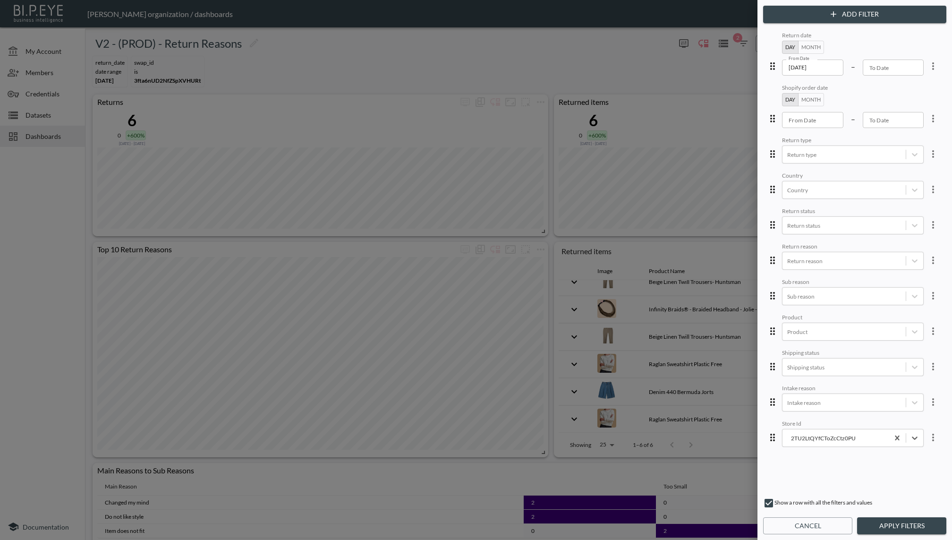
click at [806, 517] on button "Apply Filters" at bounding box center [901, 525] width 89 height 17
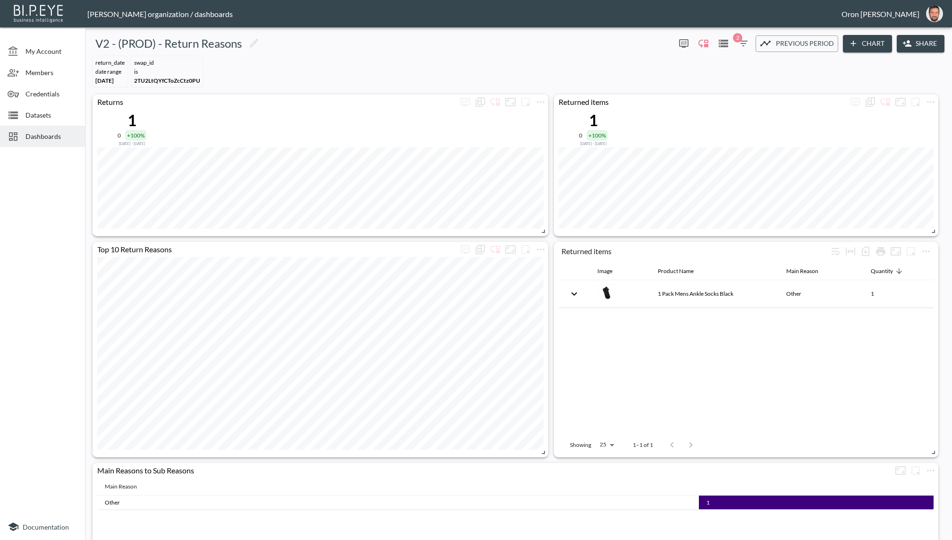
click at [742, 38] on icon "button" at bounding box center [743, 43] width 11 height 11
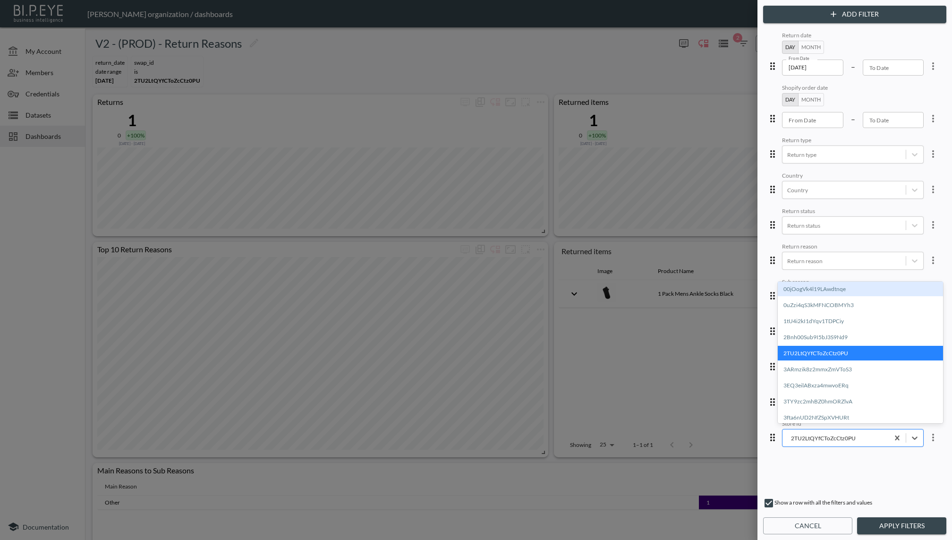
click at [806, 432] on div "2TU2LtQYfCToZcCtz0PU" at bounding box center [835, 438] width 106 height 13
click at [806, 316] on div "1tU4i2kI1dYqv1TDPCiy" at bounding box center [860, 321] width 165 height 15
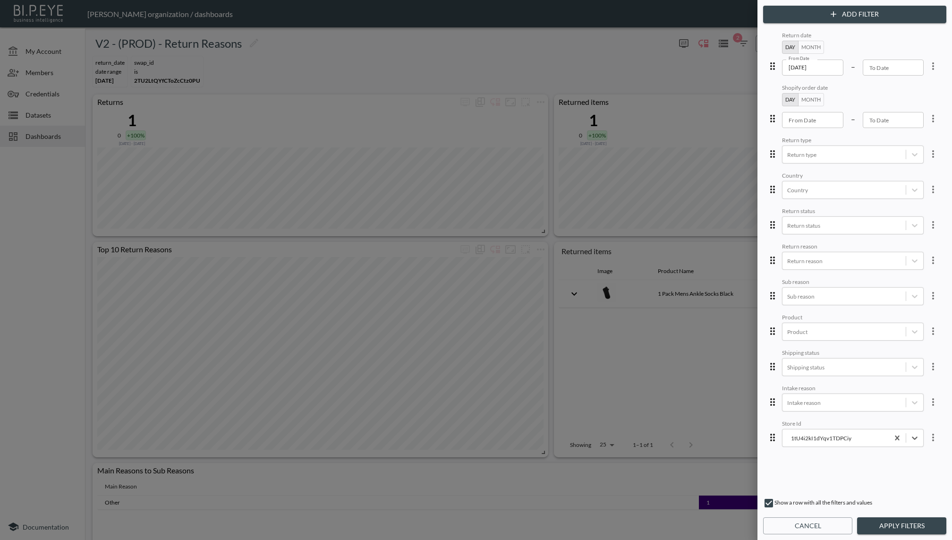
drag, startPoint x: 882, startPoint y: 510, endPoint x: 882, endPoint y: 516, distance: 5.2
click at [806, 515] on div "Add Filter Return date Day Month From Date [DATE] From Date – To Date To Date S…" at bounding box center [854, 270] width 195 height 540
click at [806, 517] on button "Apply Filters" at bounding box center [901, 525] width 89 height 17
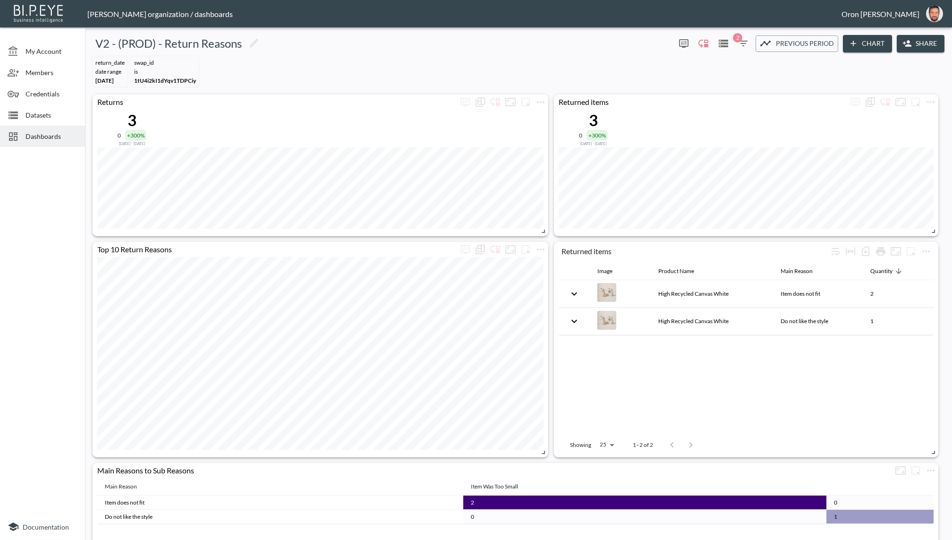
click at [741, 44] on icon "button" at bounding box center [743, 43] width 11 height 11
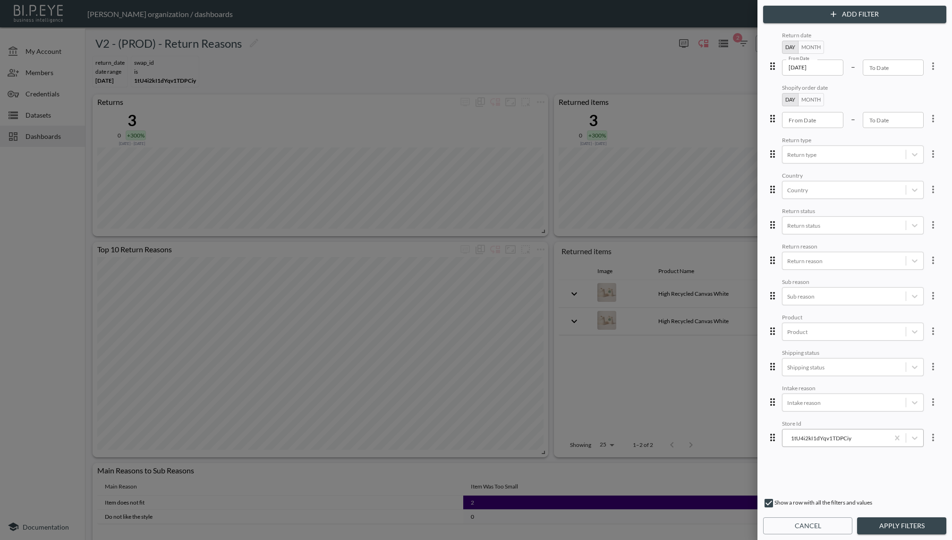
click at [798, 433] on div "1tU4i2kI1dYqv1TDPCiy" at bounding box center [835, 437] width 97 height 9
click at [806, 388] on div "GOXpjzt1DrmOas0OvunX" at bounding box center [860, 392] width 165 height 15
drag, startPoint x: 877, startPoint y: 523, endPoint x: 771, endPoint y: 412, distance: 154.0
click at [806, 517] on button "Apply Filters" at bounding box center [901, 525] width 89 height 17
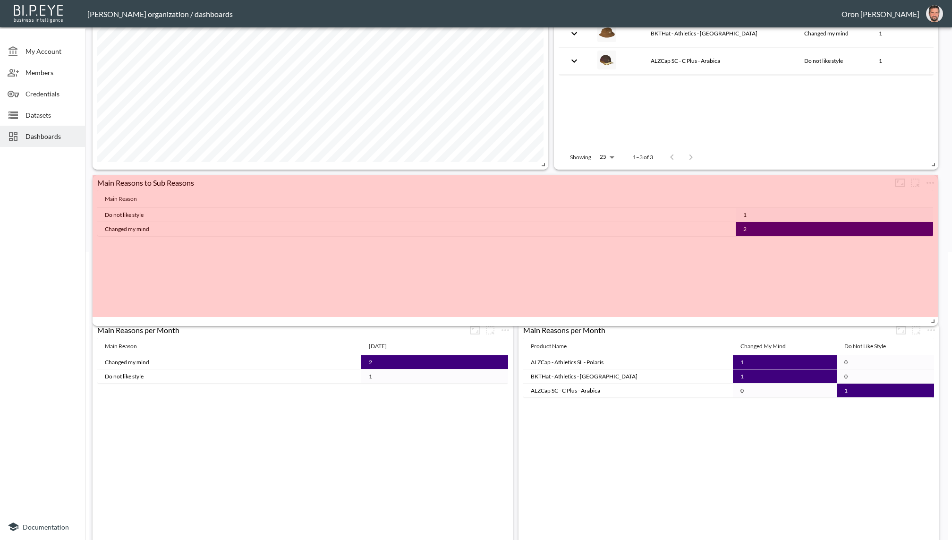
drag, startPoint x: 928, startPoint y: 429, endPoint x: 913, endPoint y: 320, distance: 109.6
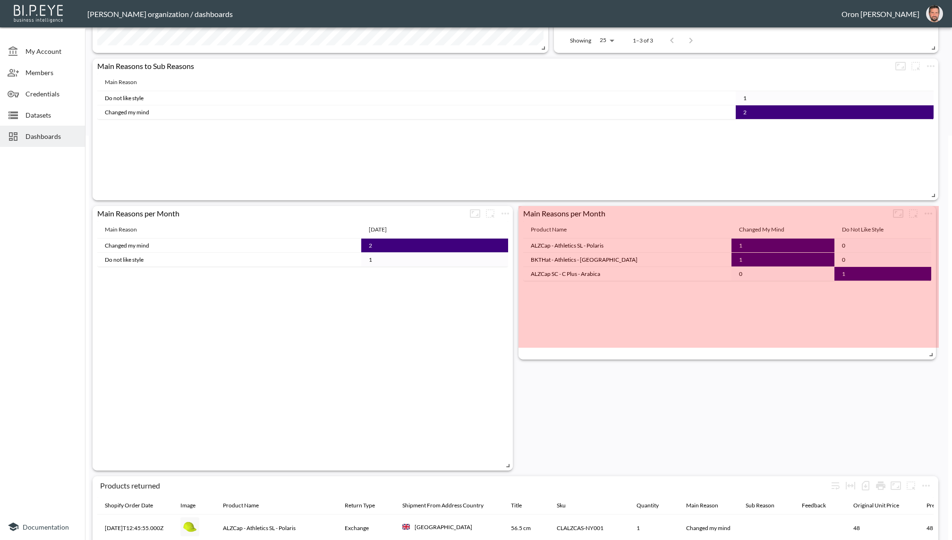
drag, startPoint x: 928, startPoint y: 461, endPoint x: 912, endPoint y: 354, distance: 107.9
click at [806, 350] on span at bounding box center [929, 352] width 9 height 9
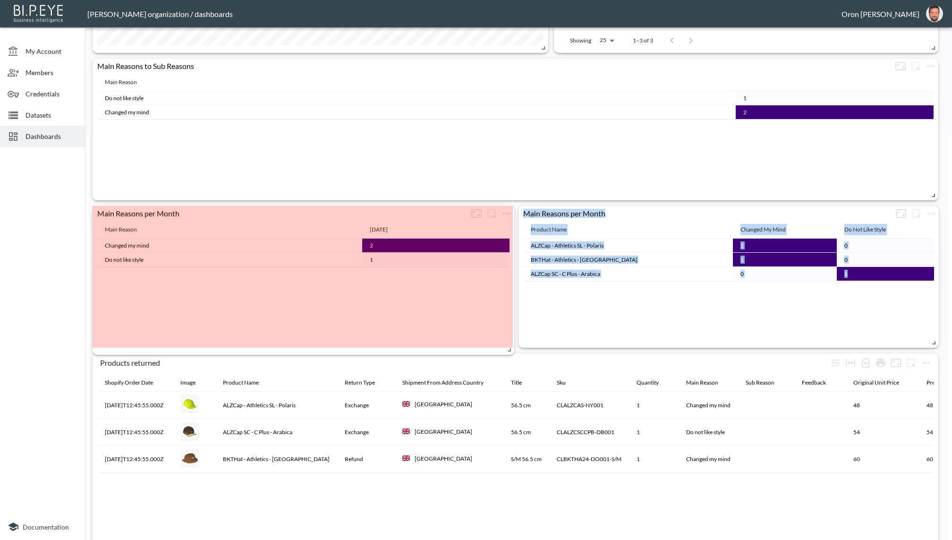
drag, startPoint x: 506, startPoint y: 462, endPoint x: 507, endPoint y: 348, distance: 113.8
click at [507, 348] on span at bounding box center [507, 347] width 9 height 9
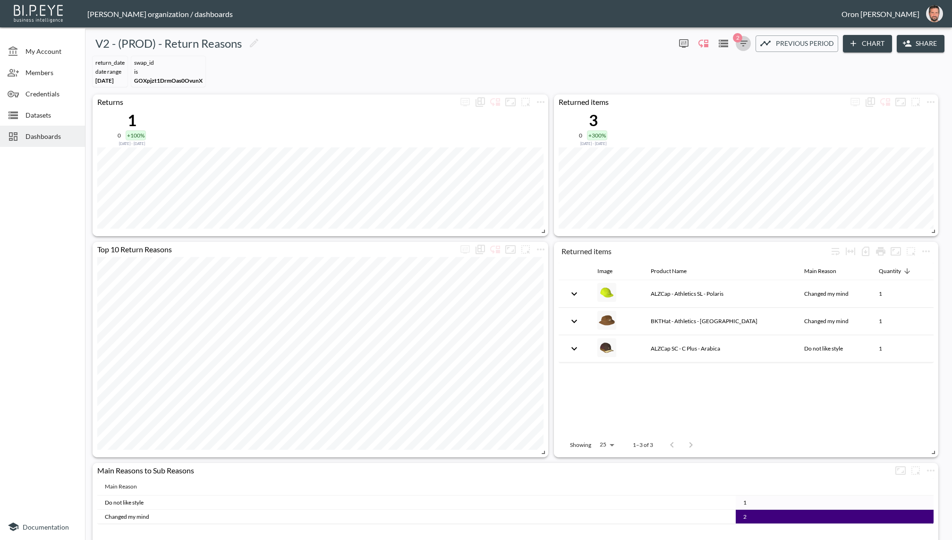
click at [741, 36] on button "2" at bounding box center [743, 43] width 15 height 15
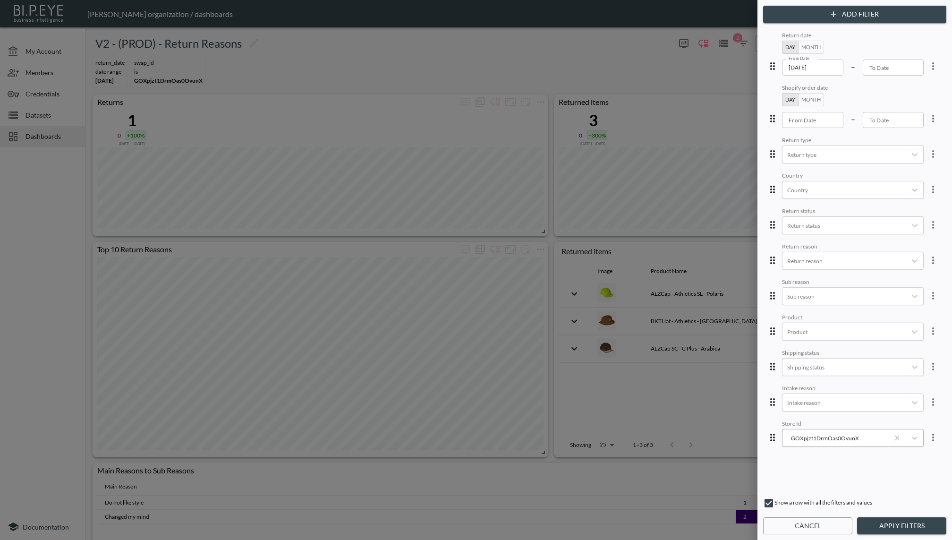
drag, startPoint x: 853, startPoint y: 433, endPoint x: 845, endPoint y: 427, distance: 10.0
click at [806, 433] on div "GOXpjzt1DrmOas0OvunX" at bounding box center [835, 437] width 97 height 9
click at [806, 401] on span "KiNZEhtLTAdYF1l3ji9k" at bounding box center [860, 395] width 165 height 16
click at [806, 410] on div "klJsFuOI9b7MBUchyIGb" at bounding box center [860, 410] width 165 height 15
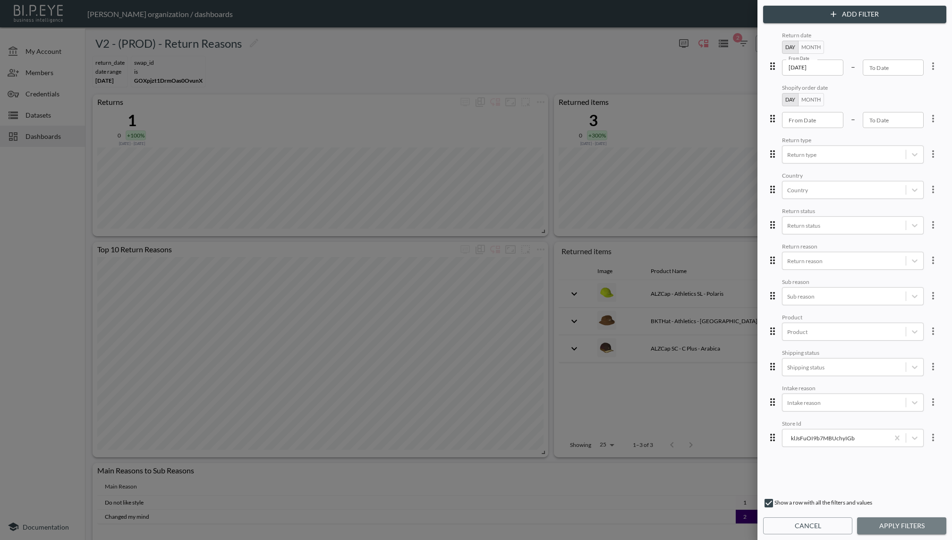
click at [806, 523] on button "Apply Filters" at bounding box center [901, 525] width 89 height 17
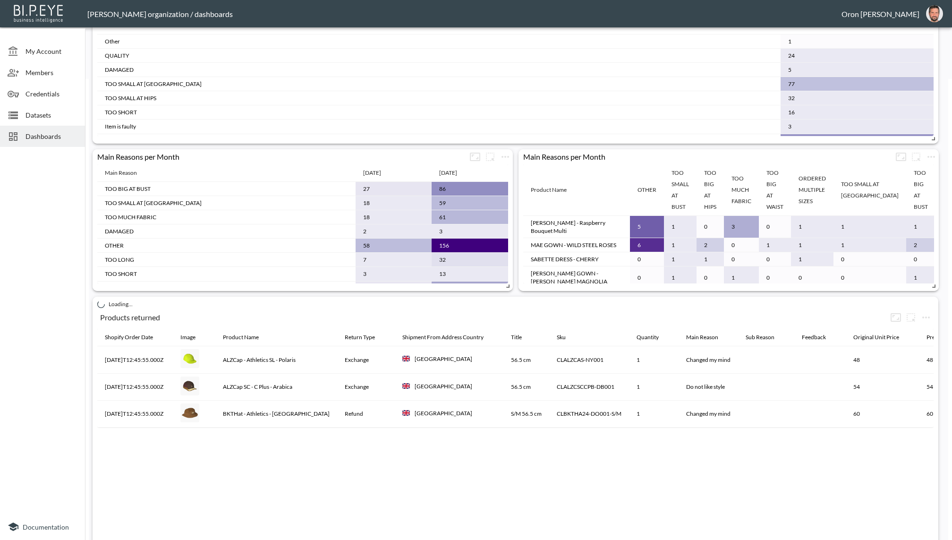
scroll to position [507, 0]
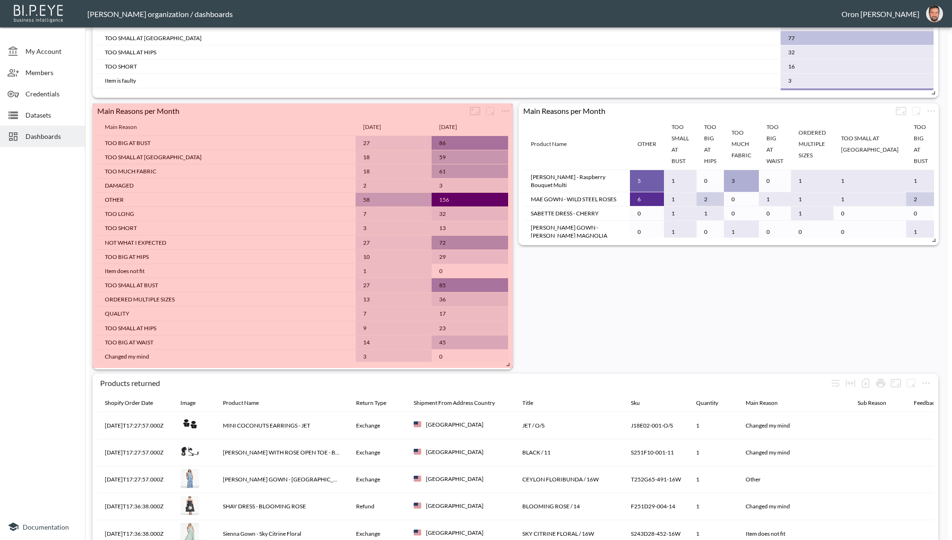
drag, startPoint x: 503, startPoint y: 247, endPoint x: 495, endPoint y: 290, distance: 44.3
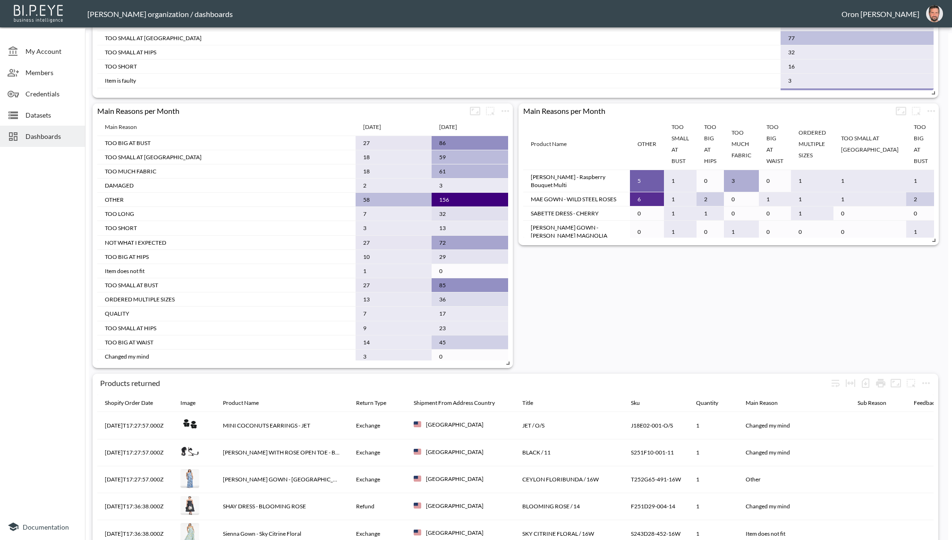
scroll to position [29, 0]
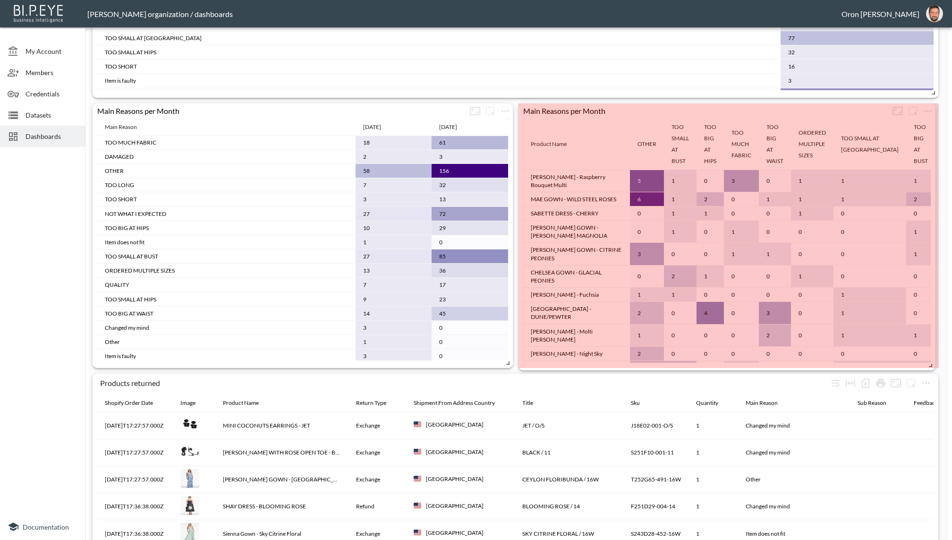
drag, startPoint x: 929, startPoint y: 323, endPoint x: 868, endPoint y: 319, distance: 61.6
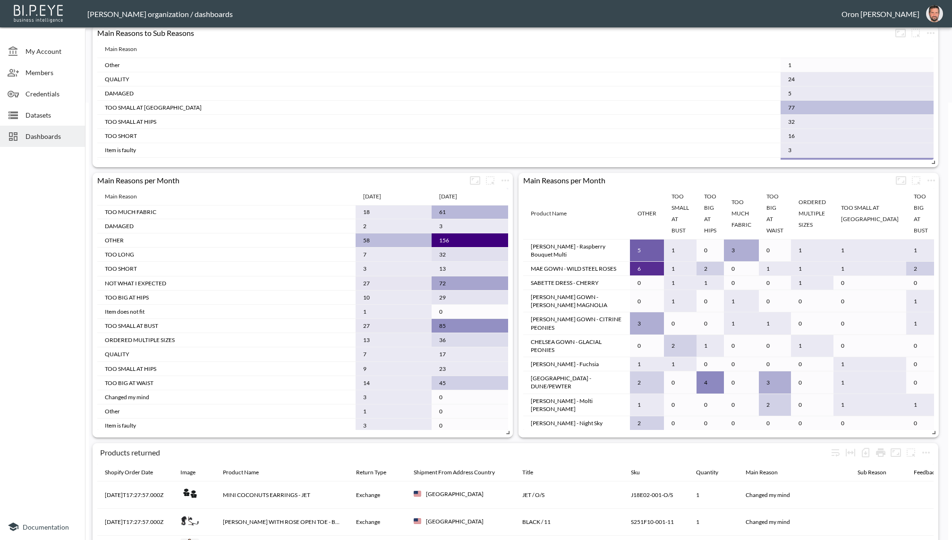
scroll to position [413, 0]
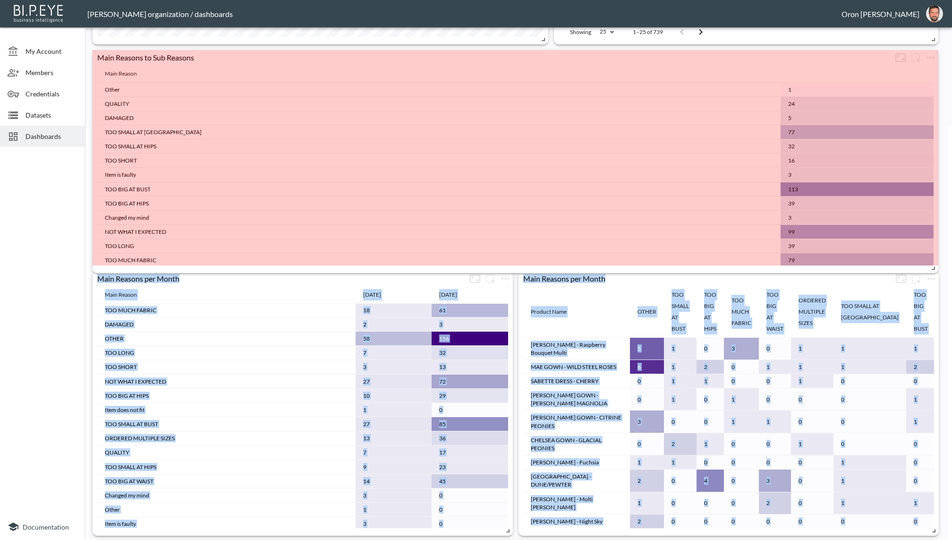
drag, startPoint x: 931, startPoint y: 198, endPoint x: 885, endPoint y: 242, distance: 63.8
click at [806, 266] on span at bounding box center [931, 266] width 9 height 9
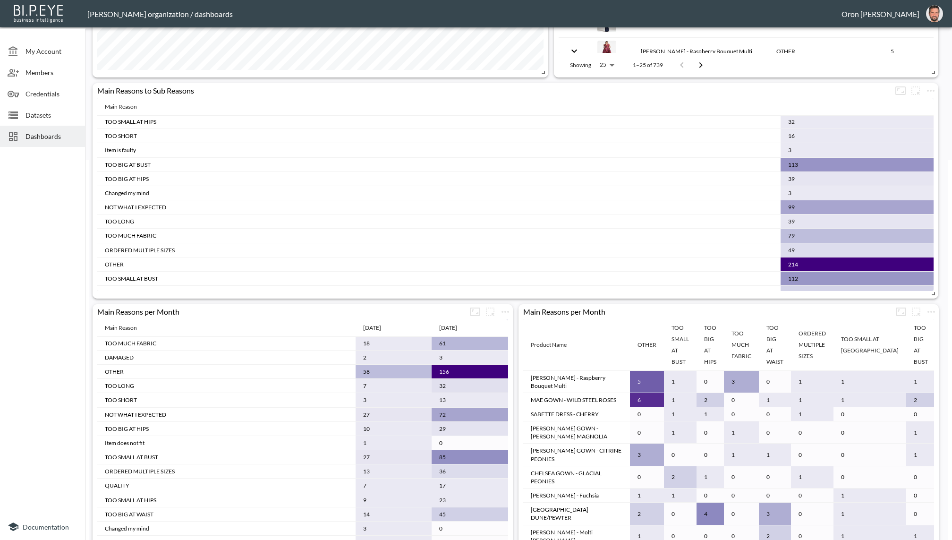
scroll to position [57, 0]
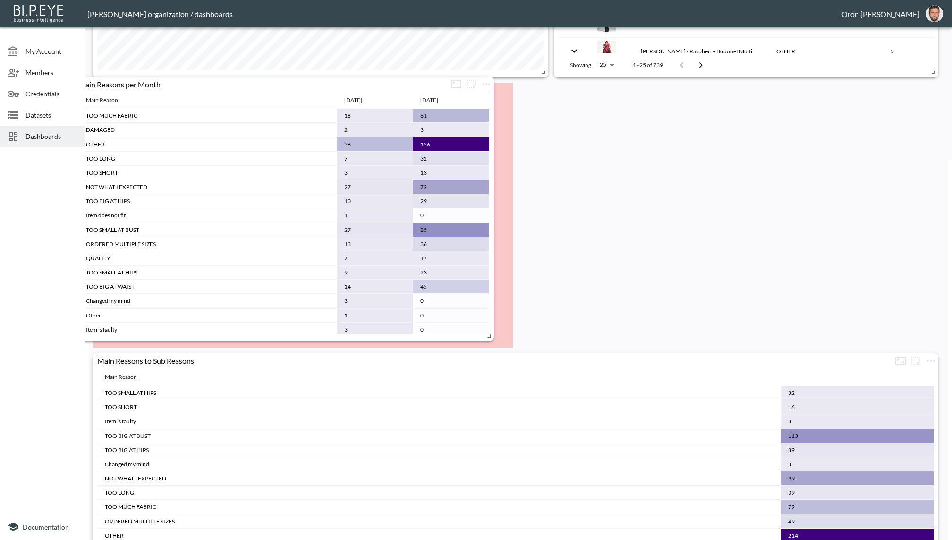
drag, startPoint x: 245, startPoint y: 231, endPoint x: 332, endPoint y: 162, distance: 111.0
click at [236, 92] on th "Main Reason" at bounding box center [207, 100] width 258 height 17
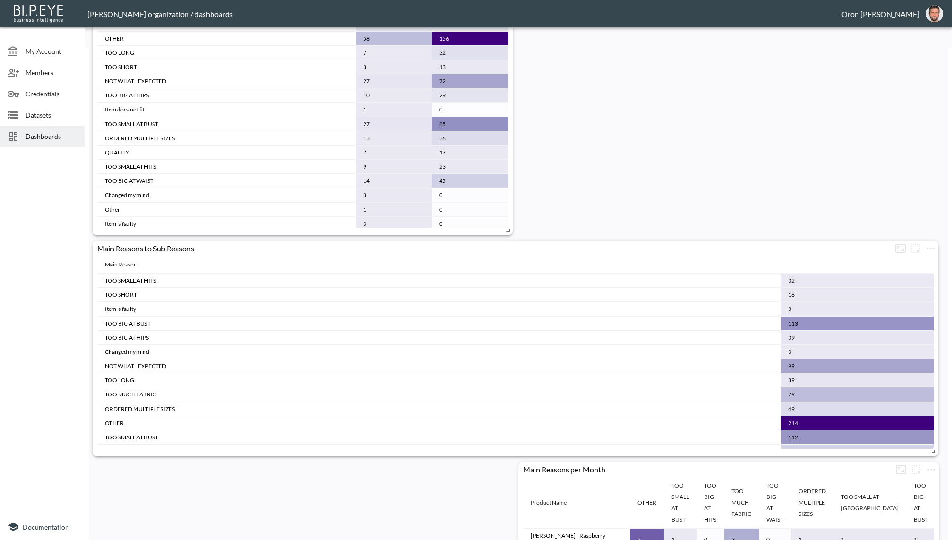
scroll to position [497, 0]
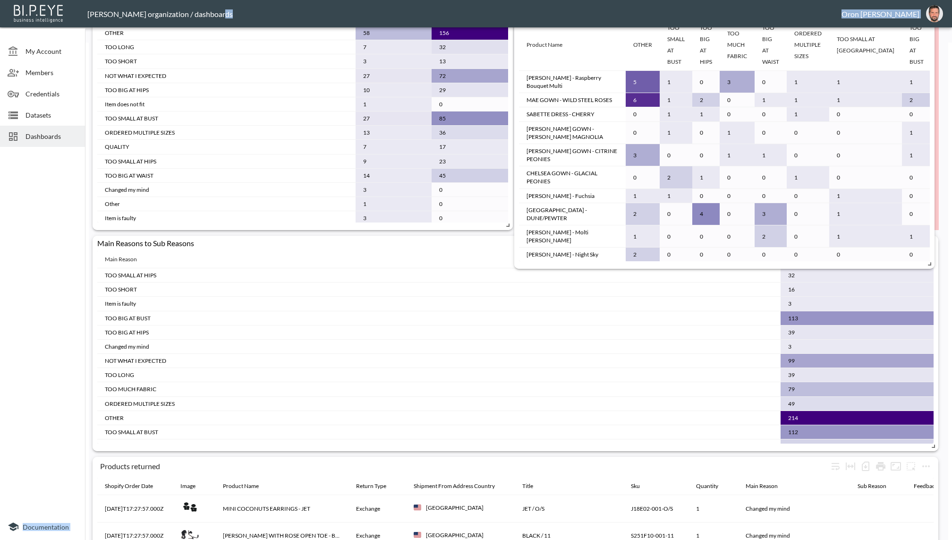
drag, startPoint x: 604, startPoint y: 466, endPoint x: 616, endPoint y: 97, distance: 369.0
click at [599, 15] on div "[PERSON_NAME] organization / dashboards Oron [PERSON_NAME] My Account Members C…" at bounding box center [476, 270] width 952 height 540
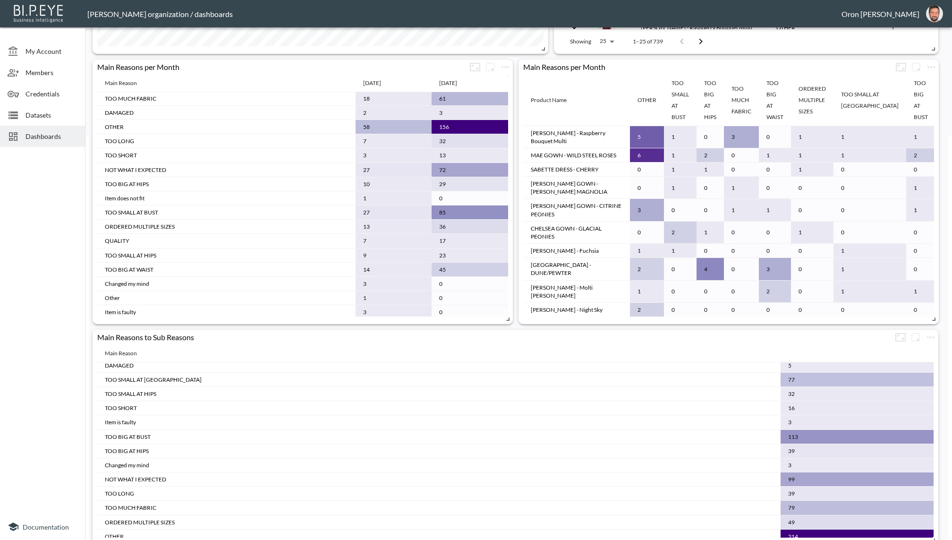
scroll to position [429, 0]
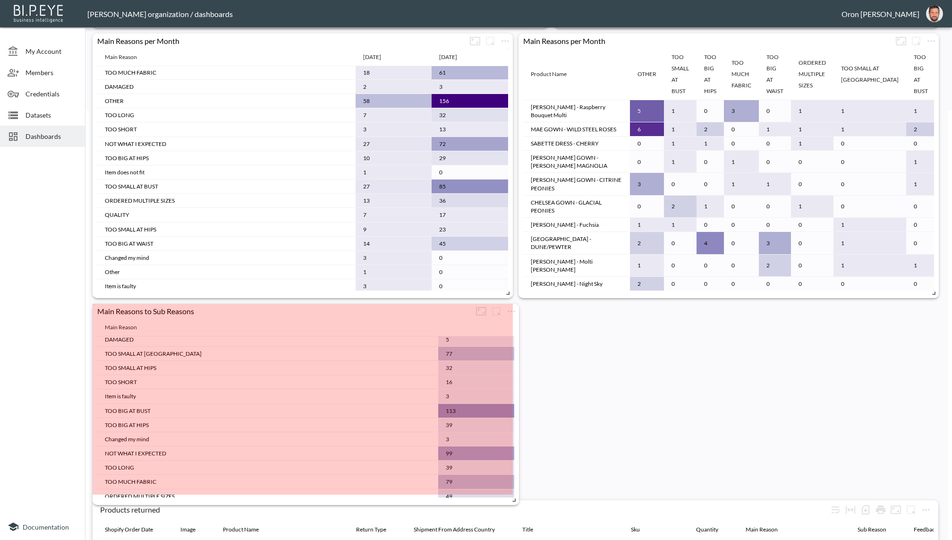
drag, startPoint x: 833, startPoint y: 505, endPoint x: 516, endPoint y: 495, distance: 317.0
click at [512, 495] on span at bounding box center [512, 497] width 9 height 9
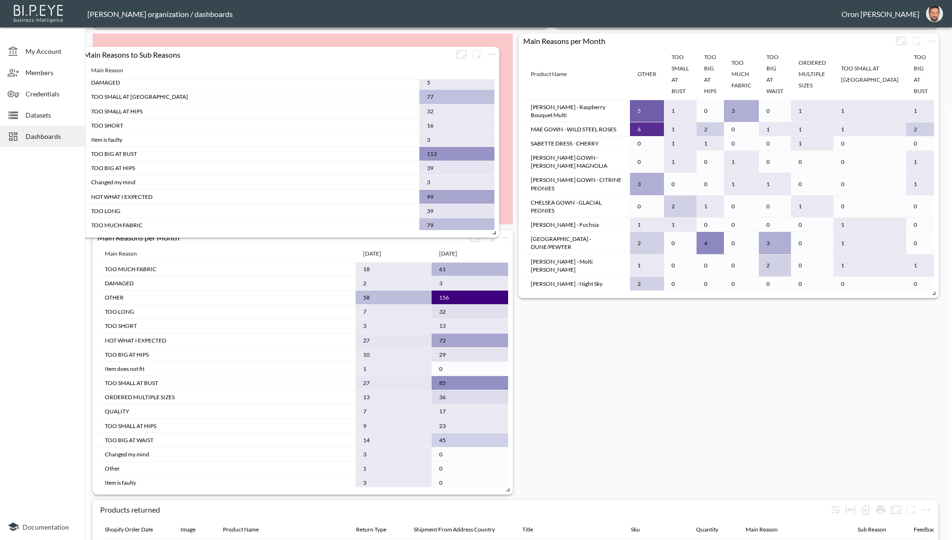
drag, startPoint x: 419, startPoint y: 257, endPoint x: 482, endPoint y: 102, distance: 167.7
click at [414, 56] on div "Main Reasons to Sub Reasons Main Reason Other 1 QUALITY 24 DAMAGED 5 TOO SMALL …" at bounding box center [289, 142] width 420 height 191
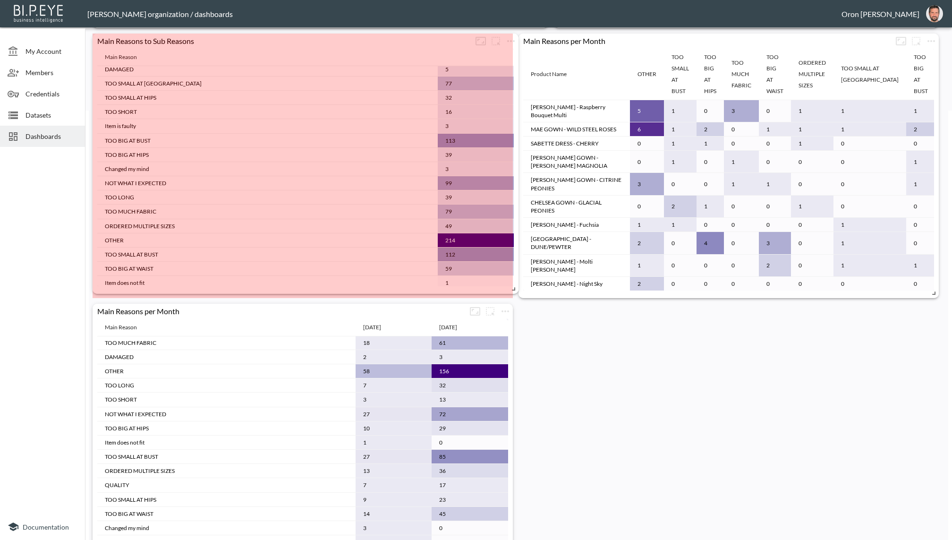
drag, startPoint x: 510, startPoint y: 226, endPoint x: 512, endPoint y: 284, distance: 57.7
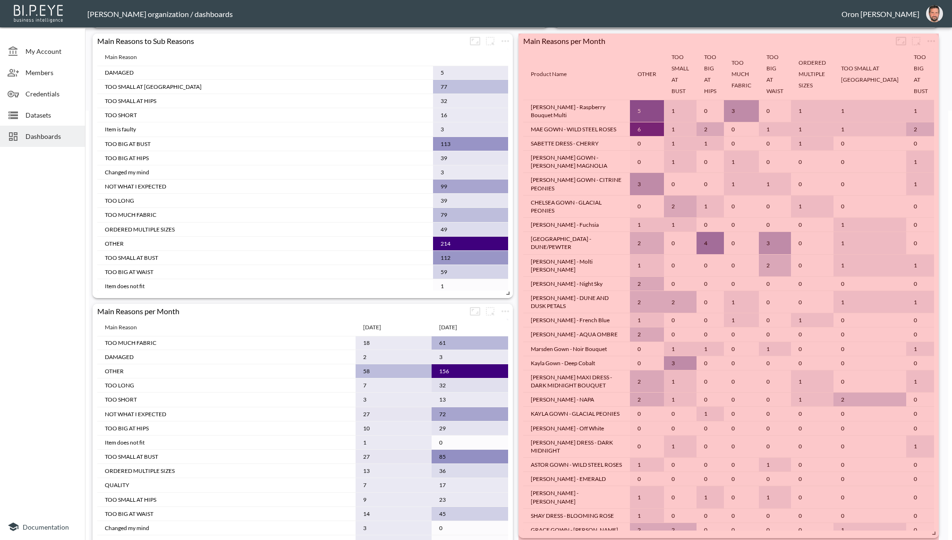
drag, startPoint x: 933, startPoint y: 377, endPoint x: 947, endPoint y: 367, distance: 17.6
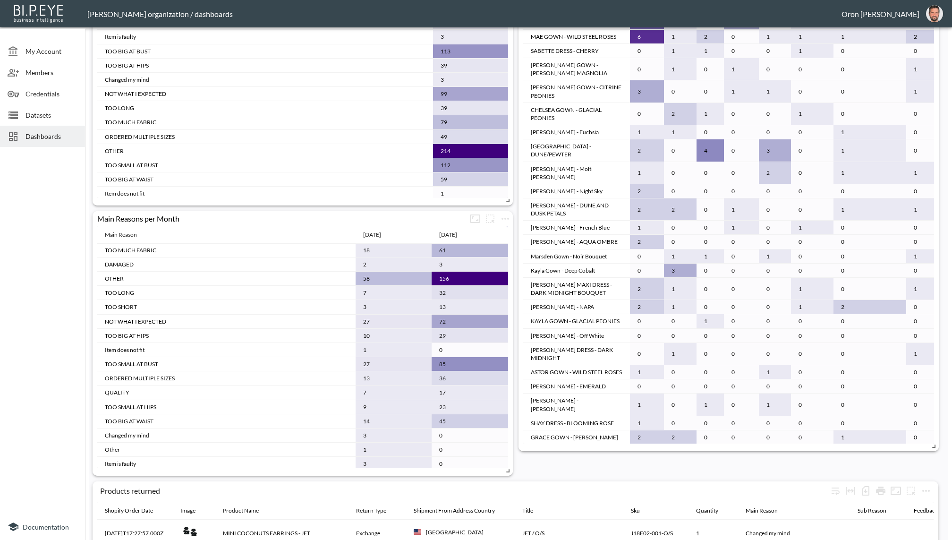
scroll to position [525, 0]
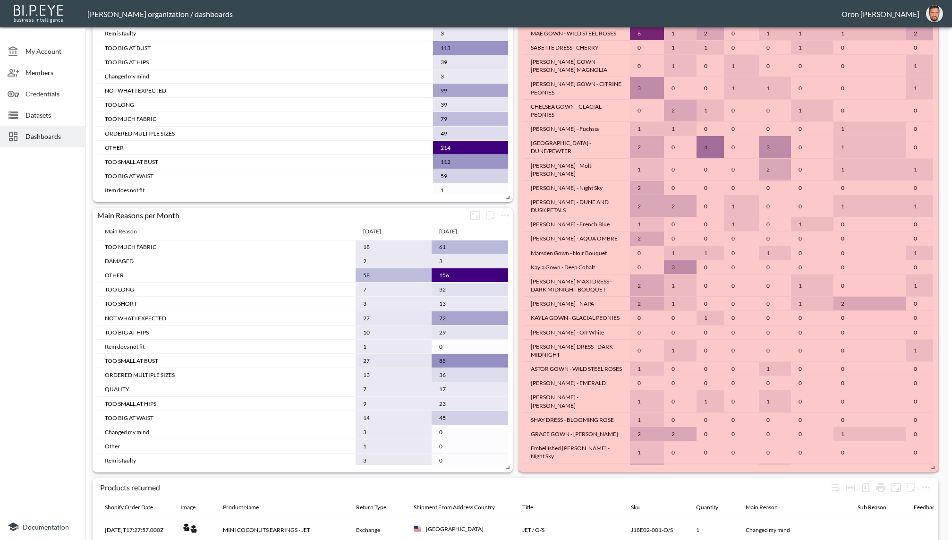
drag, startPoint x: 934, startPoint y: 457, endPoint x: 917, endPoint y: 435, distance: 27.7
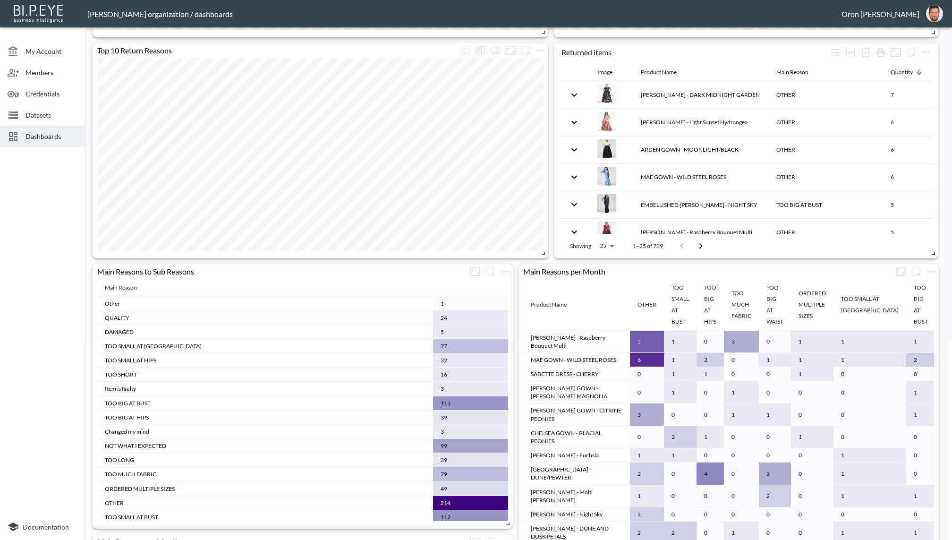
scroll to position [207, 0]
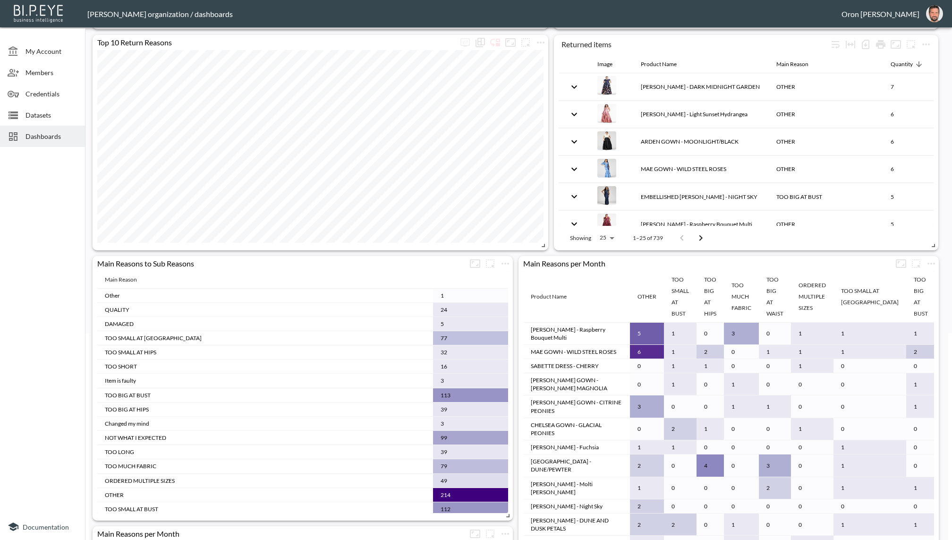
drag, startPoint x: 434, startPoint y: 288, endPoint x: 424, endPoint y: 296, distance: 12.8
click at [433, 291] on td "1" at bounding box center [470, 296] width 75 height 14
drag, startPoint x: 105, startPoint y: 275, endPoint x: 118, endPoint y: 279, distance: 13.0
click at [105, 275] on th "Main Reason" at bounding box center [265, 279] width 336 height 17
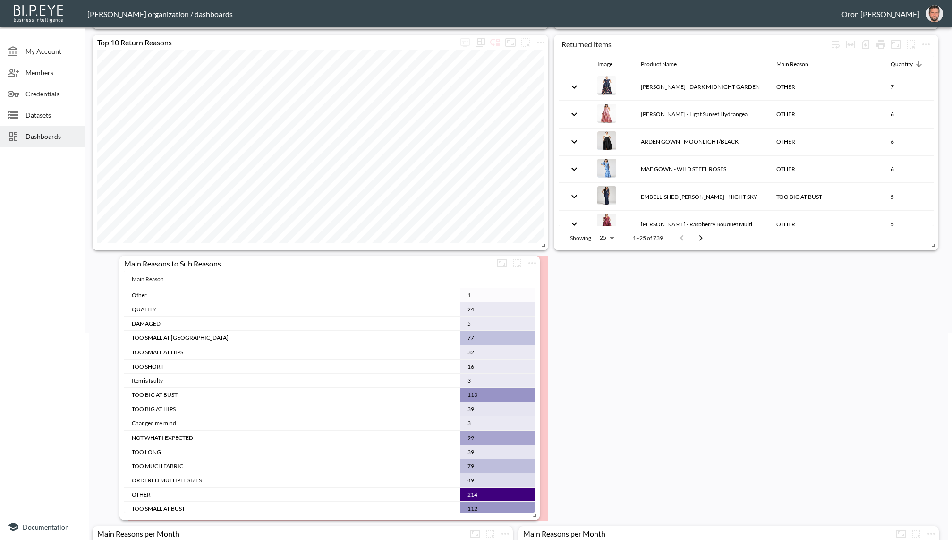
drag, startPoint x: 144, startPoint y: 279, endPoint x: 157, endPoint y: 278, distance: 12.3
click at [157, 278] on th "Main Reason" at bounding box center [292, 279] width 336 height 17
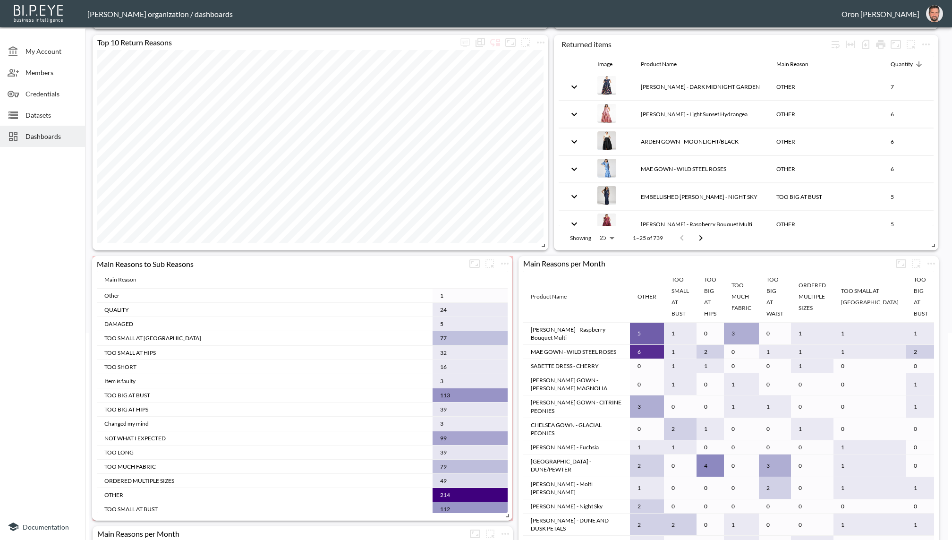
drag, startPoint x: 154, startPoint y: 278, endPoint x: 118, endPoint y: 278, distance: 35.9
click at [118, 278] on th "Main Reason" at bounding box center [265, 279] width 336 height 17
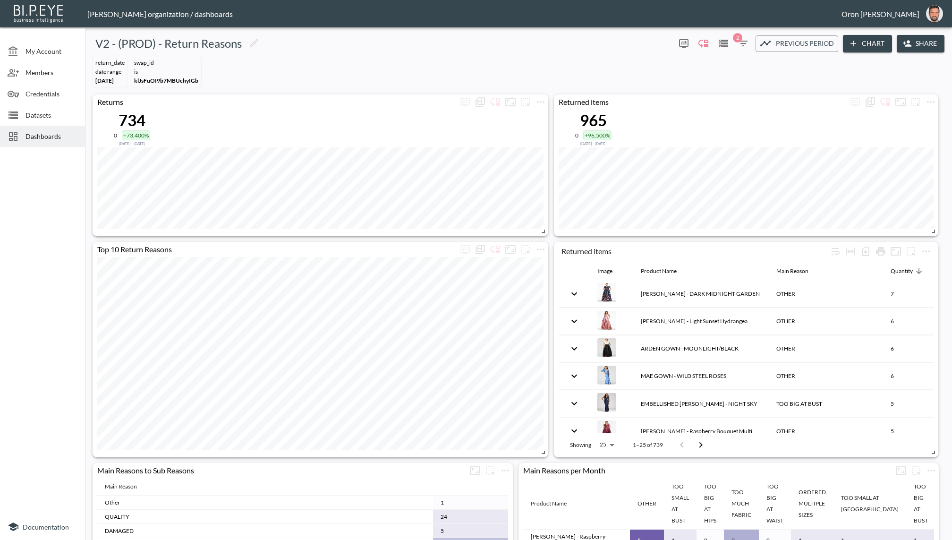
scroll to position [29, 0]
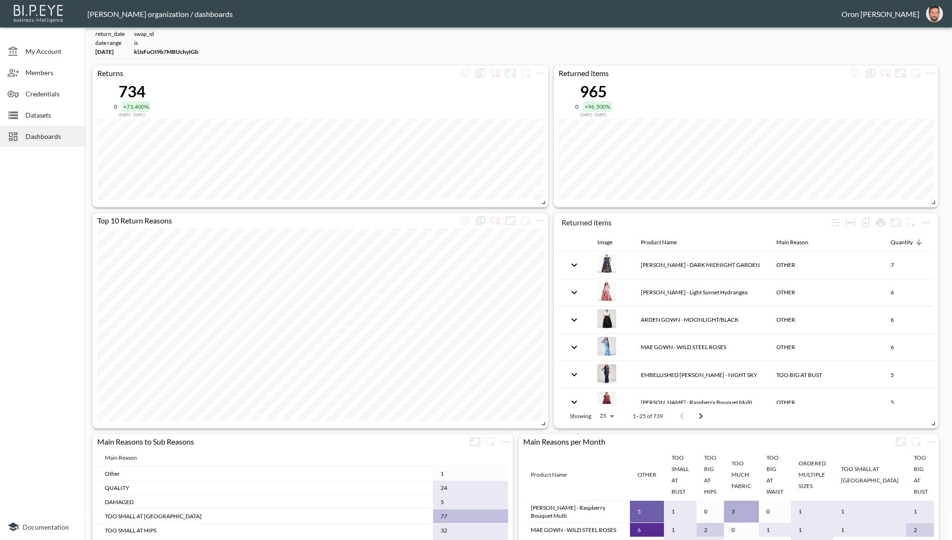
click at [438, 459] on th at bounding box center [470, 457] width 75 height 17
click at [433, 456] on th at bounding box center [470, 457] width 75 height 17
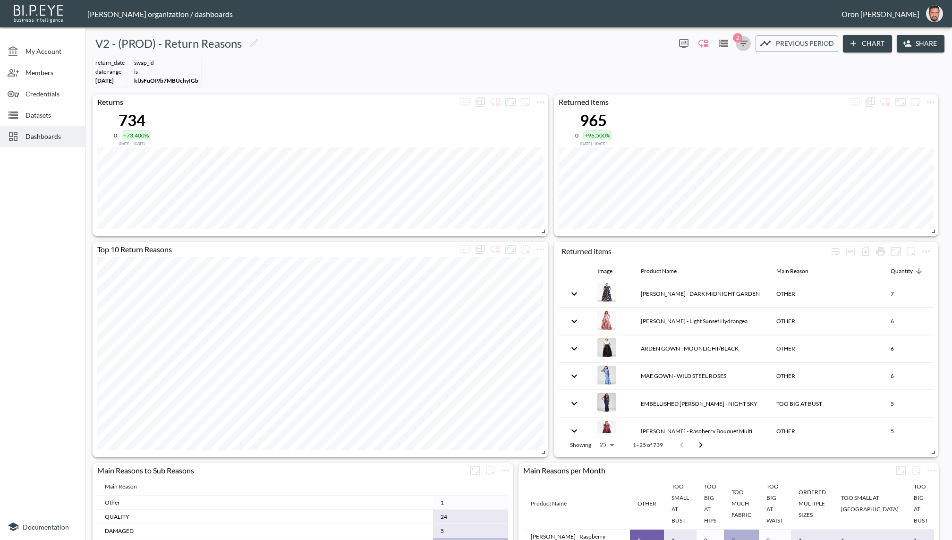
click at [737, 36] on span "2" at bounding box center [737, 37] width 9 height 9
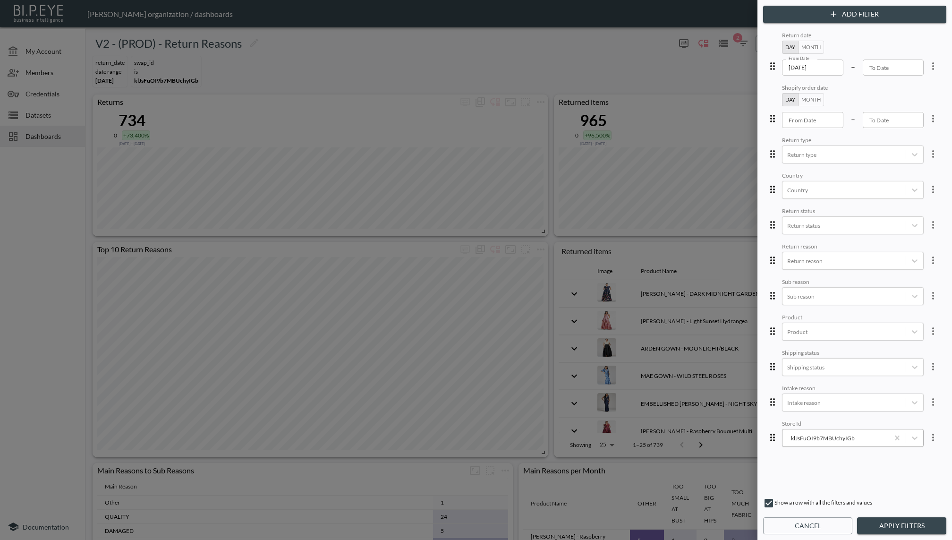
click at [806, 440] on div "klJsFuOI9b7MBUchyIGb" at bounding box center [835, 437] width 97 height 9
click at [806, 402] on div "FkQnix1Rd2hmEsa7WSJt" at bounding box center [860, 409] width 165 height 15
click at [806, 524] on button "Apply Filters" at bounding box center [901, 525] width 89 height 17
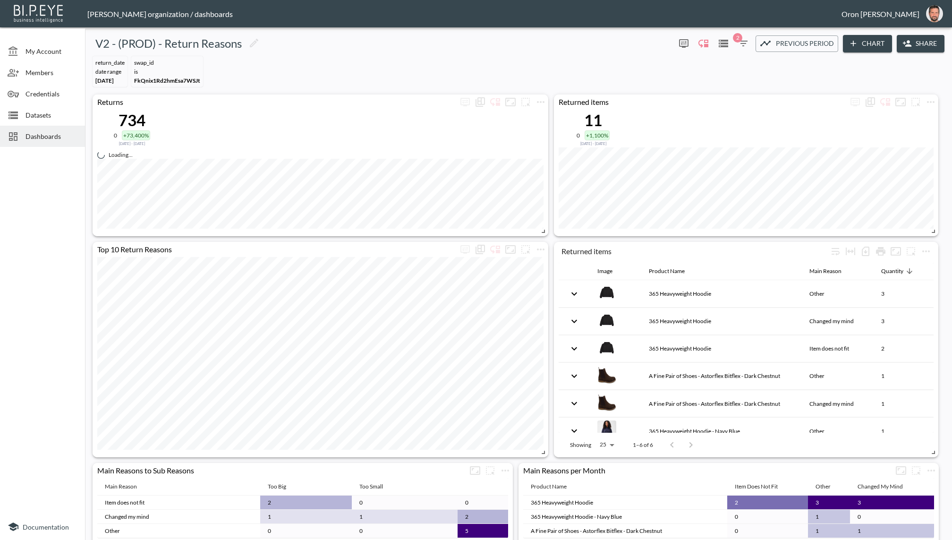
scroll to position [0, 0]
click at [745, 40] on icon "button" at bounding box center [743, 43] width 11 height 11
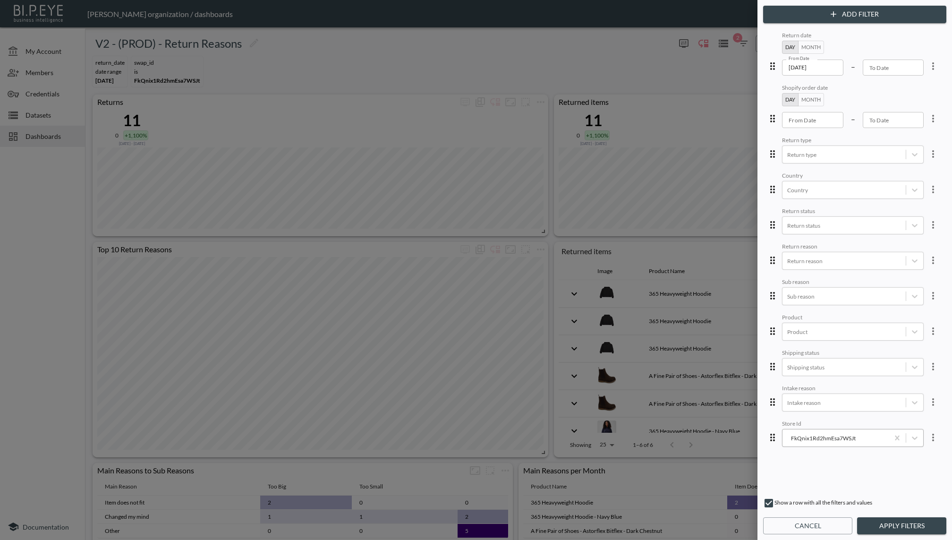
click at [806, 437] on div "FkQnix1Rd2hmEsa7WSJt" at bounding box center [835, 437] width 97 height 9
click at [806, 371] on div "MDrnx1meBOha0zWEley5" at bounding box center [860, 365] width 165 height 15
click at [806, 523] on button "Apply Filters" at bounding box center [901, 525] width 89 height 17
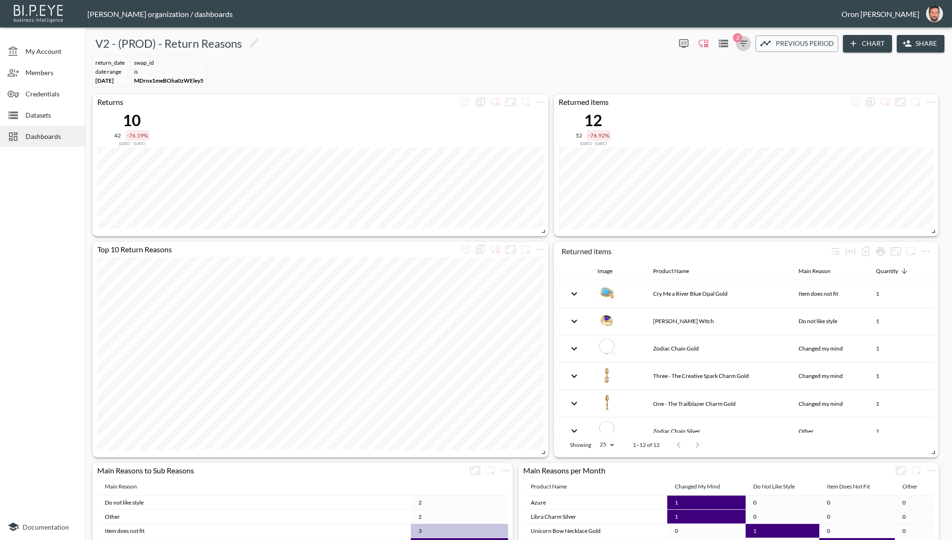
click at [741, 42] on icon "button" at bounding box center [743, 43] width 11 height 11
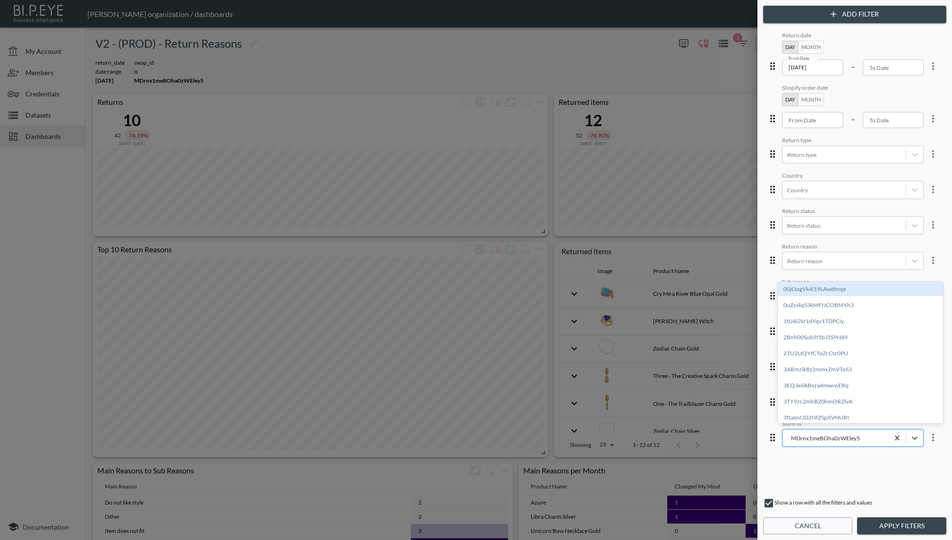
drag, startPoint x: 865, startPoint y: 441, endPoint x: 866, endPoint y: 433, distance: 7.6
click at [806, 441] on div "MDrnx1meBOha0zWEley5" at bounding box center [835, 438] width 97 height 11
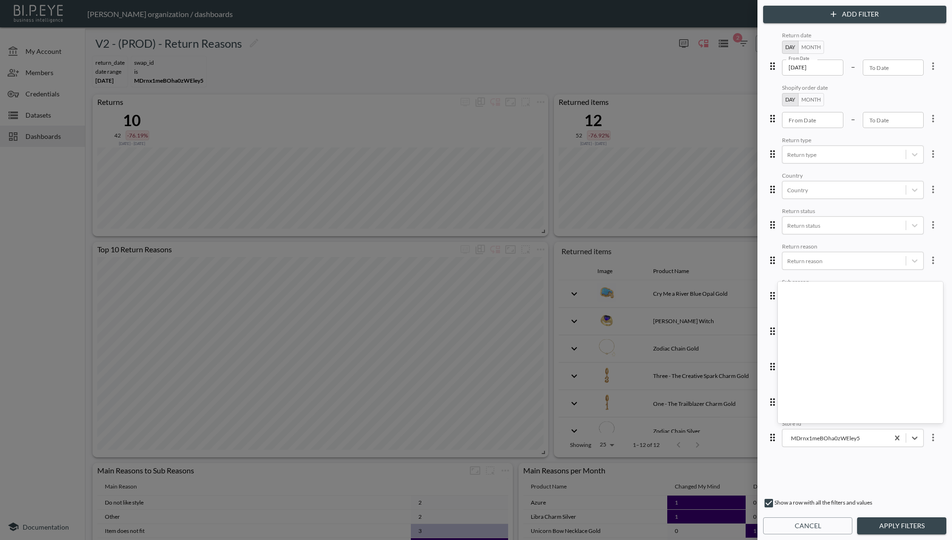
scroll to position [3631, 0]
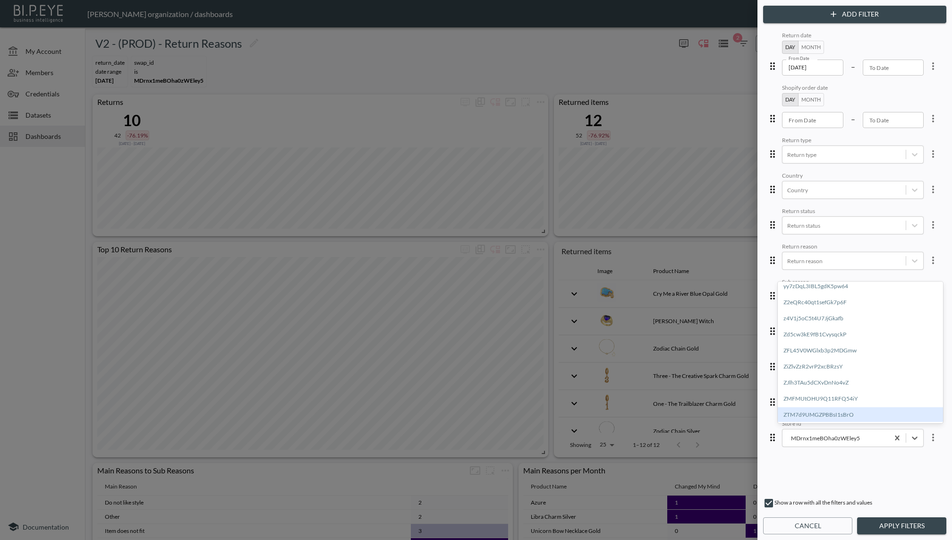
drag, startPoint x: 839, startPoint y: 407, endPoint x: 840, endPoint y: 414, distance: 6.2
click at [806, 407] on div "ZTM7d9UMGZPBBsI1sBrO" at bounding box center [860, 414] width 165 height 15
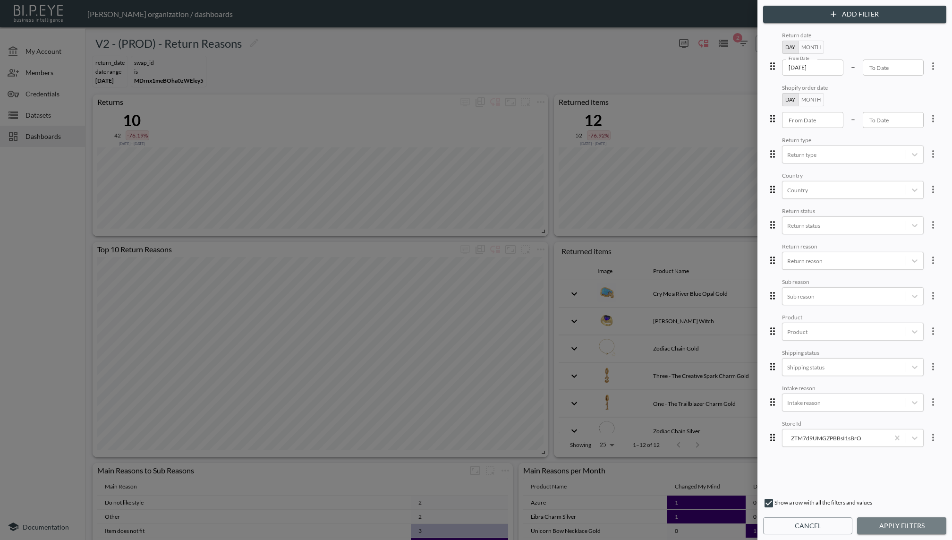
click at [806, 517] on button "Apply Filters" at bounding box center [901, 525] width 89 height 17
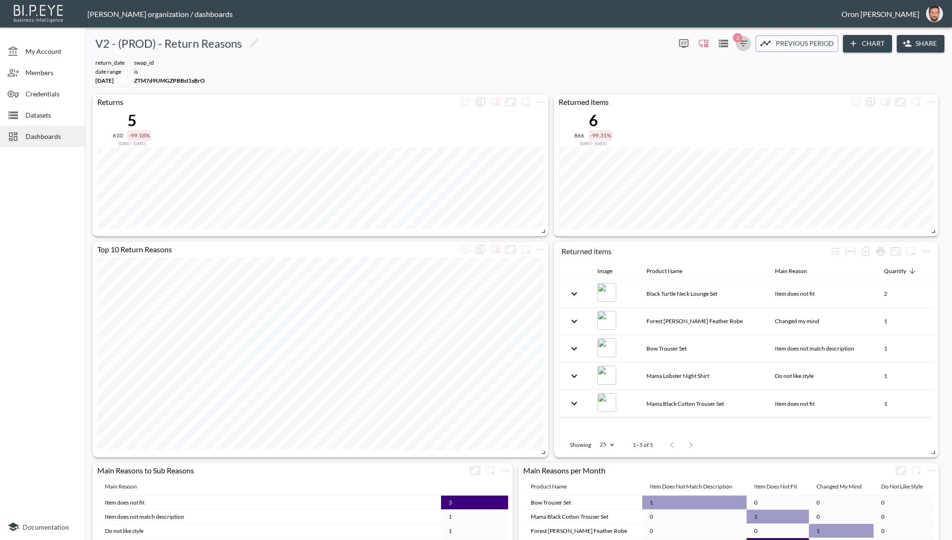
click at [745, 42] on icon "button" at bounding box center [743, 43] width 11 height 11
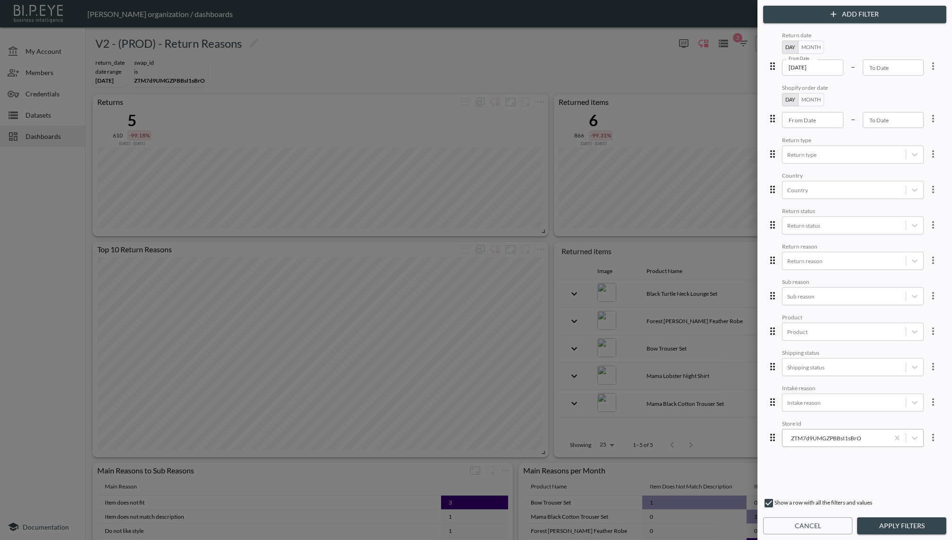
click at [806, 438] on div "ZTM7d9UMGZPBBsI1sBrO" at bounding box center [835, 437] width 97 height 9
click at [806, 293] on div "00jOogVk4l19LAwdtnqe" at bounding box center [860, 288] width 165 height 15
click at [806, 515] on div "Add Filter Return date Day Month From Date [DATE] From Date – To Date To Date S…" at bounding box center [854, 270] width 195 height 540
drag, startPoint x: 876, startPoint y: 520, endPoint x: 875, endPoint y: 505, distance: 15.6
click at [806, 519] on button "Apply Filters" at bounding box center [901, 525] width 89 height 17
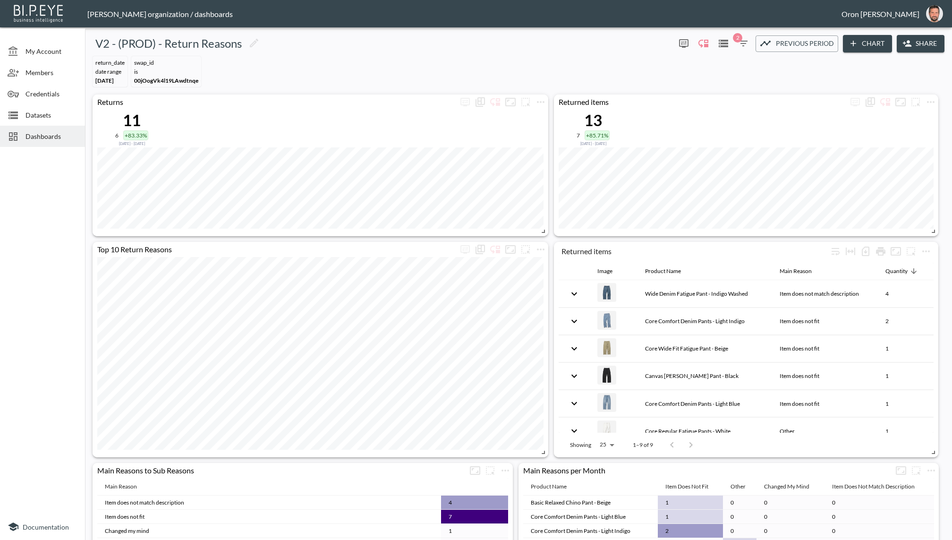
click at [738, 40] on span "2" at bounding box center [737, 37] width 9 height 9
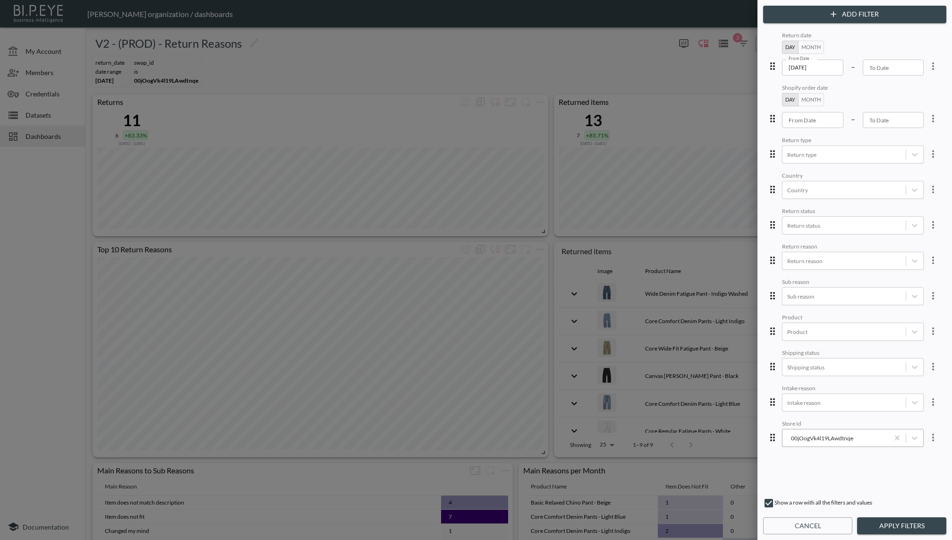
click at [806, 437] on div "00jOogVk4l19LAwdtnqe" at bounding box center [835, 437] width 97 height 9
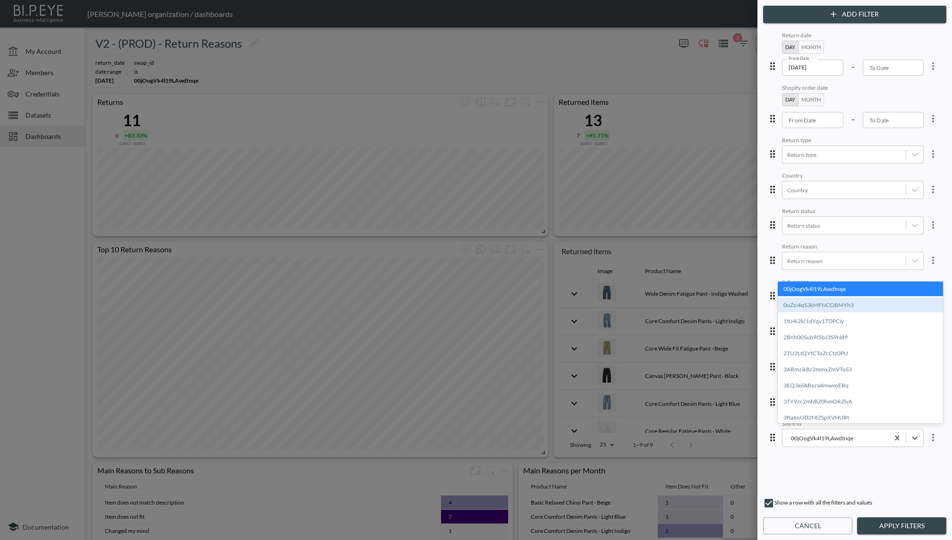
click at [806, 305] on div "0uZzi4qS3kMFNCOBMYh3" at bounding box center [860, 304] width 165 height 15
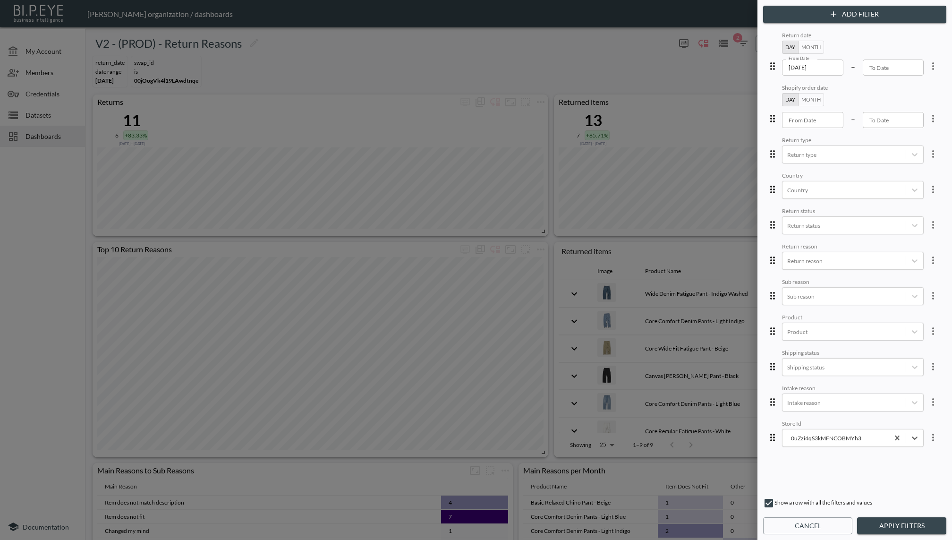
click at [806, 530] on button "Apply Filters" at bounding box center [901, 525] width 89 height 17
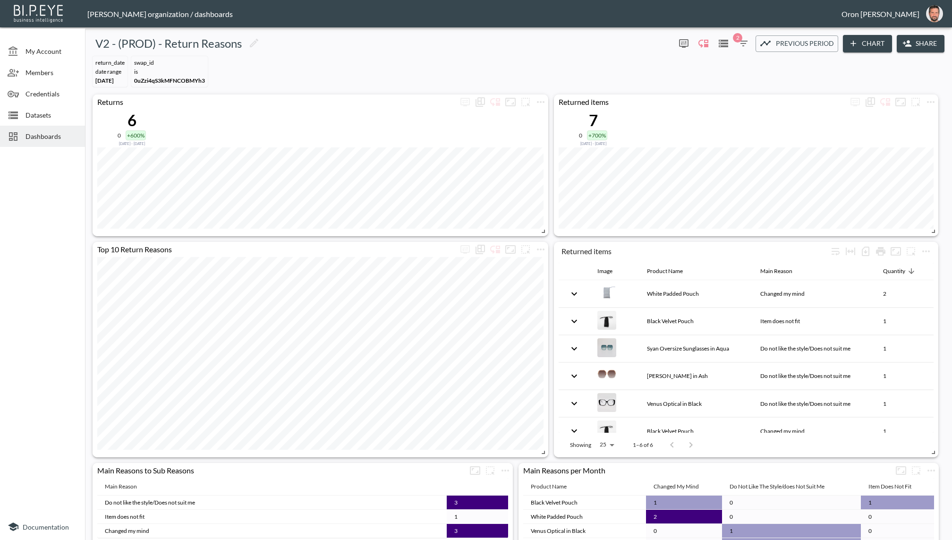
click at [745, 45] on icon "button" at bounding box center [743, 43] width 11 height 11
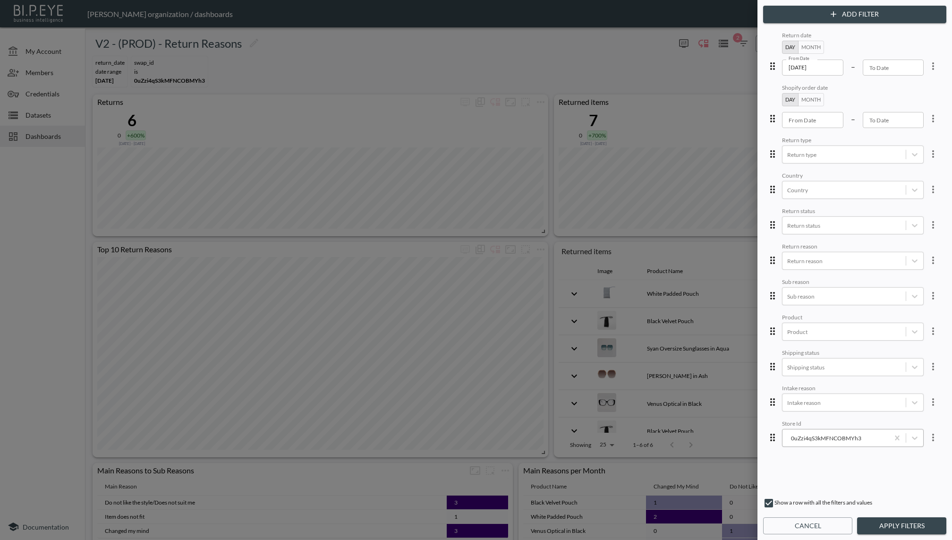
click at [806, 438] on div "0uZzi4qS3kMFNCOBMYh3" at bounding box center [835, 437] width 97 height 9
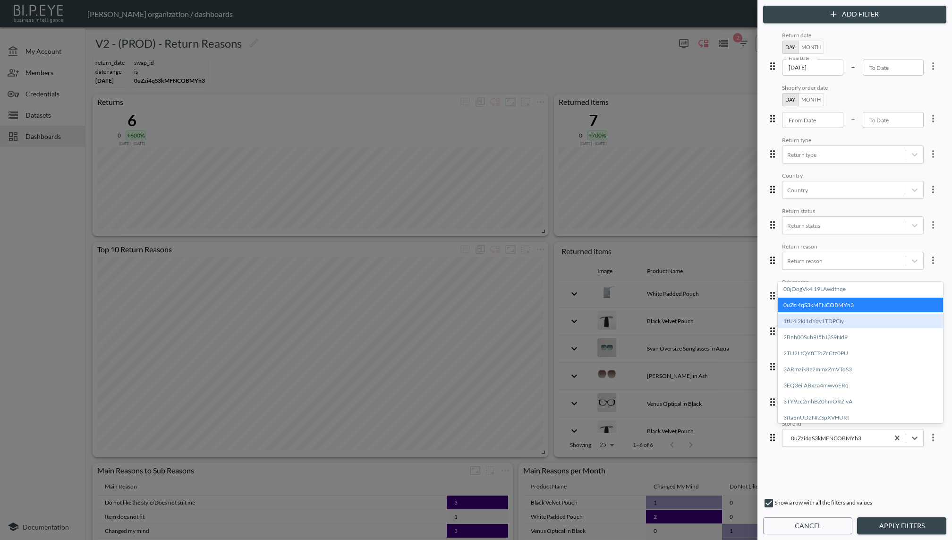
drag, startPoint x: 837, startPoint y: 322, endPoint x: 841, endPoint y: 377, distance: 55.4
click at [806, 323] on div "1tU4i2kI1dYqv1TDPCiy" at bounding box center [860, 321] width 165 height 15
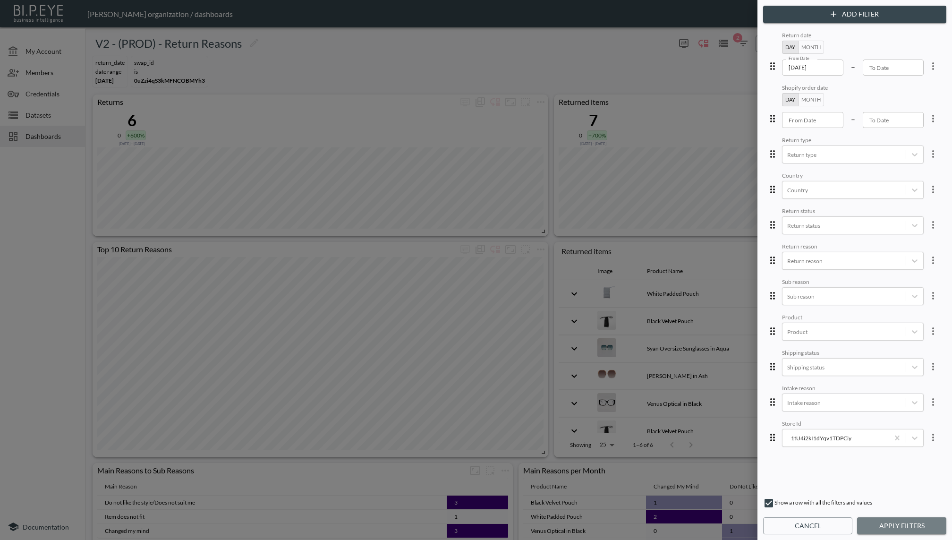
drag, startPoint x: 881, startPoint y: 521, endPoint x: 874, endPoint y: 490, distance: 32.1
click at [806, 521] on button "Apply Filters" at bounding box center [901, 525] width 89 height 17
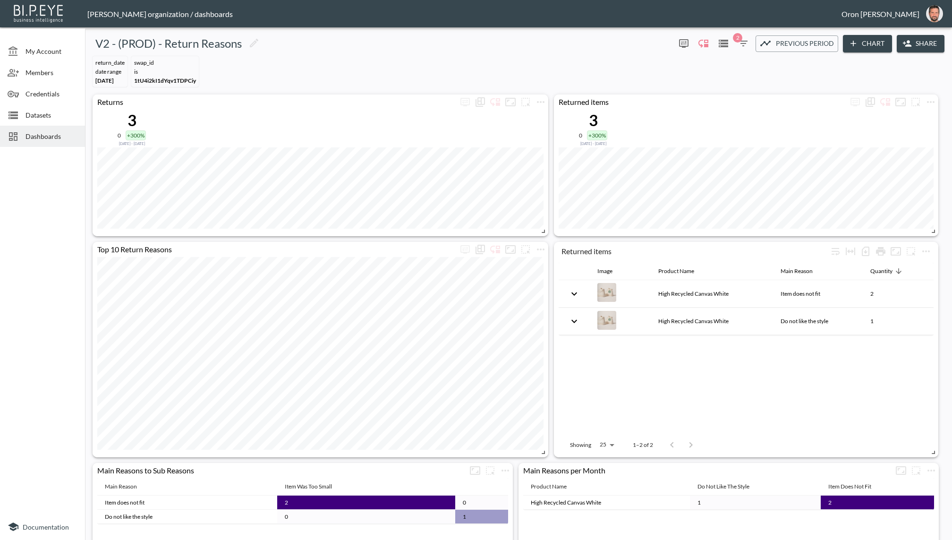
click at [742, 40] on icon "button" at bounding box center [743, 43] width 11 height 11
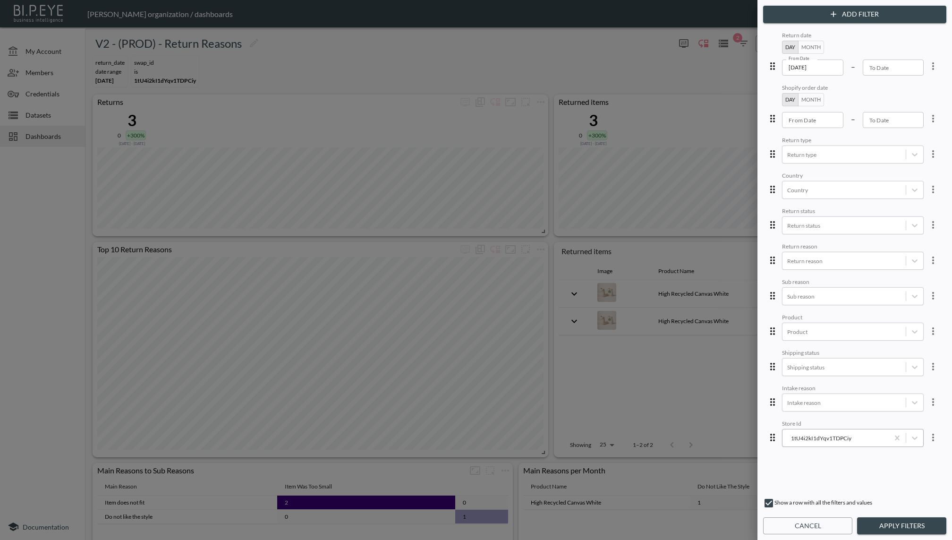
click at [806, 434] on div "1tU4i2kI1dYqv1TDPCiy" at bounding box center [835, 437] width 97 height 9
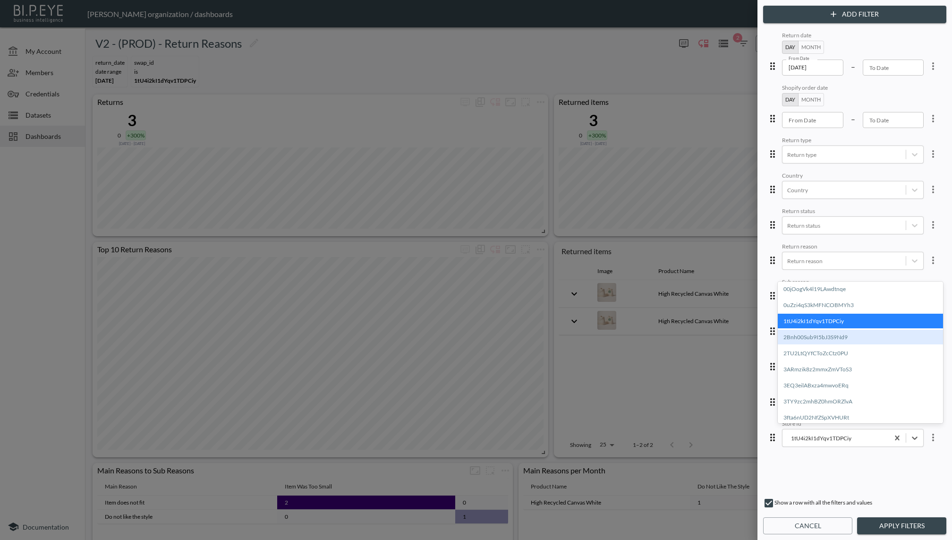
click at [806, 341] on div "2Bnh00Sub9I5bJ3S9Nd9" at bounding box center [860, 337] width 165 height 15
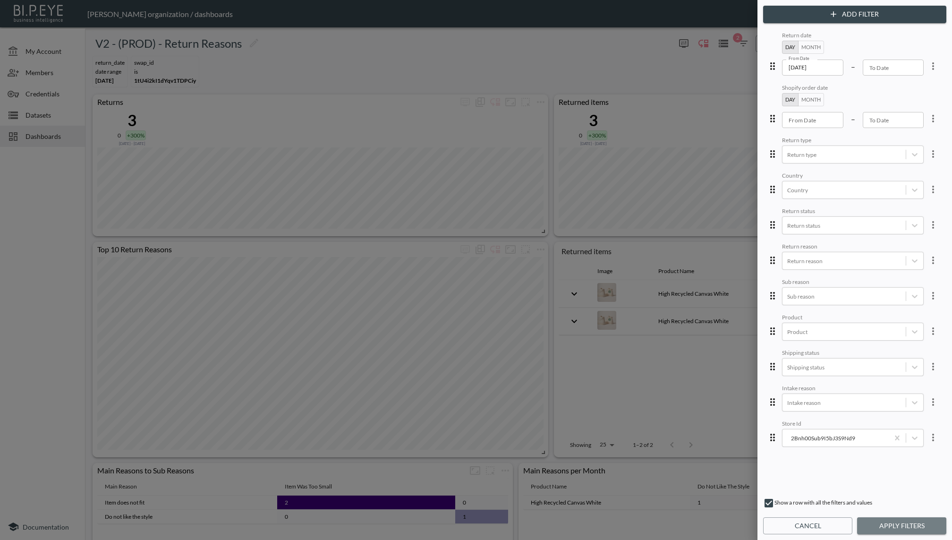
click at [806, 523] on button "Apply Filters" at bounding box center [901, 525] width 89 height 17
